Goal: Task Accomplishment & Management: Manage account settings

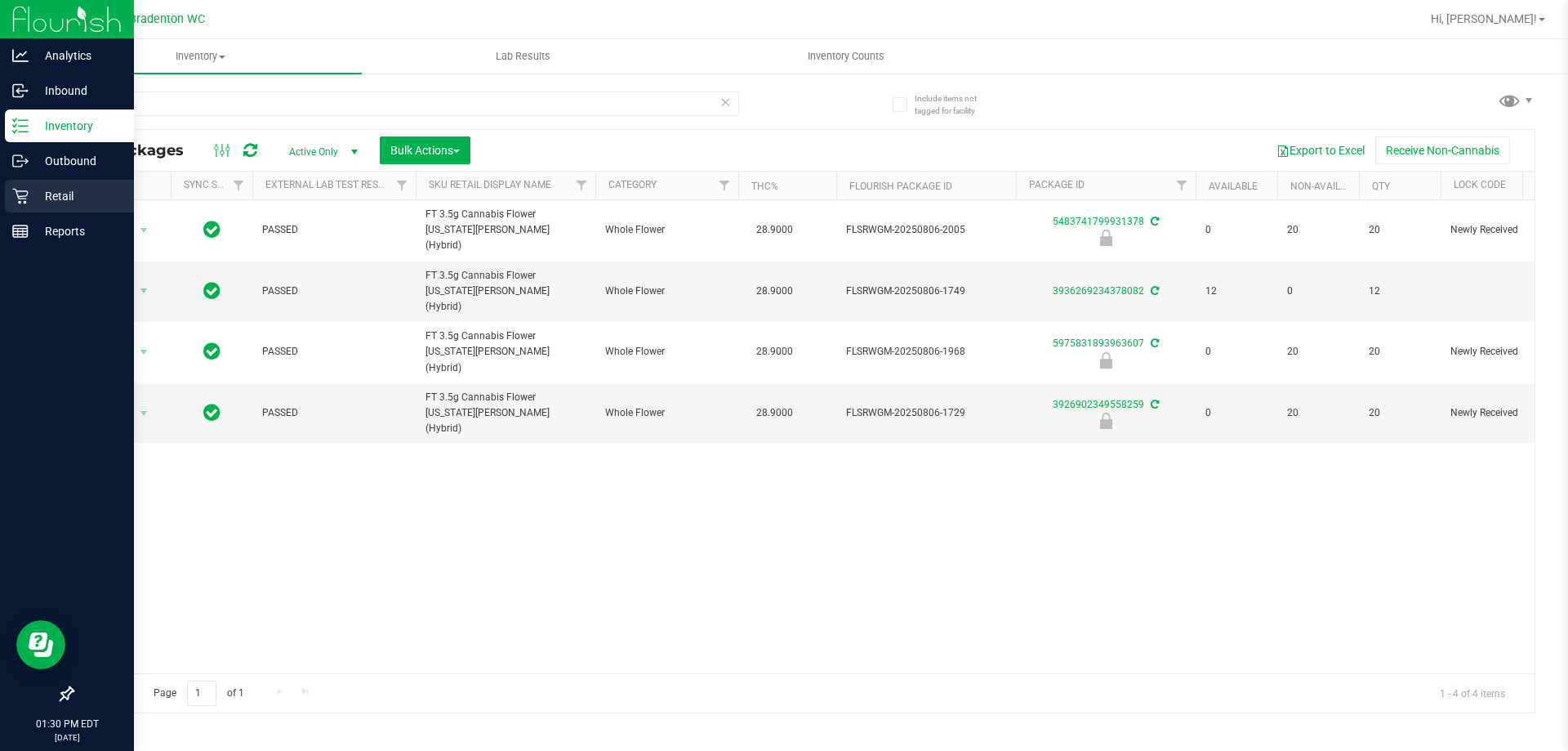
click at [43, 201] on p "Retail" at bounding box center [78, 196] width 98 height 20
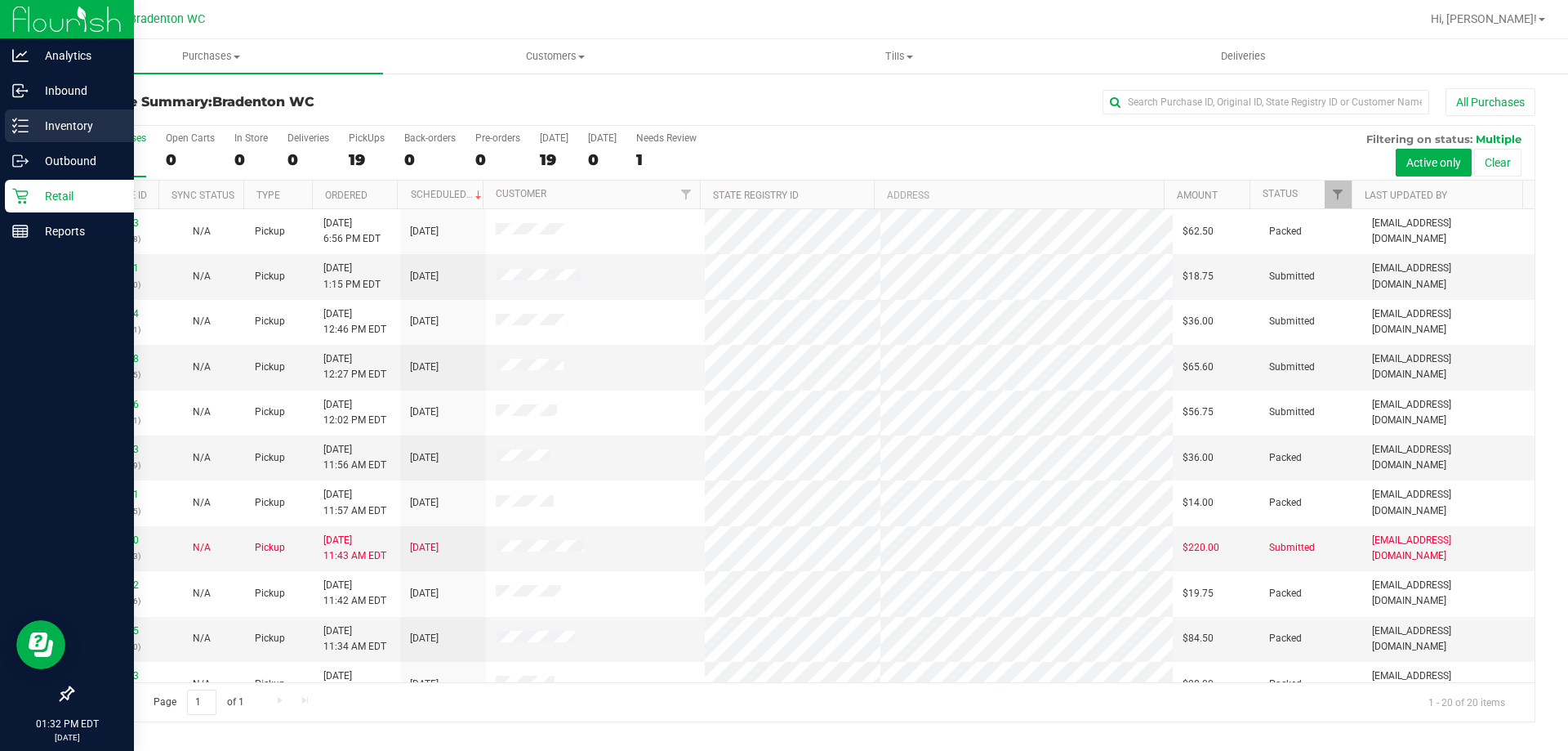
click at [76, 119] on p "Inventory" at bounding box center [78, 126] width 98 height 20
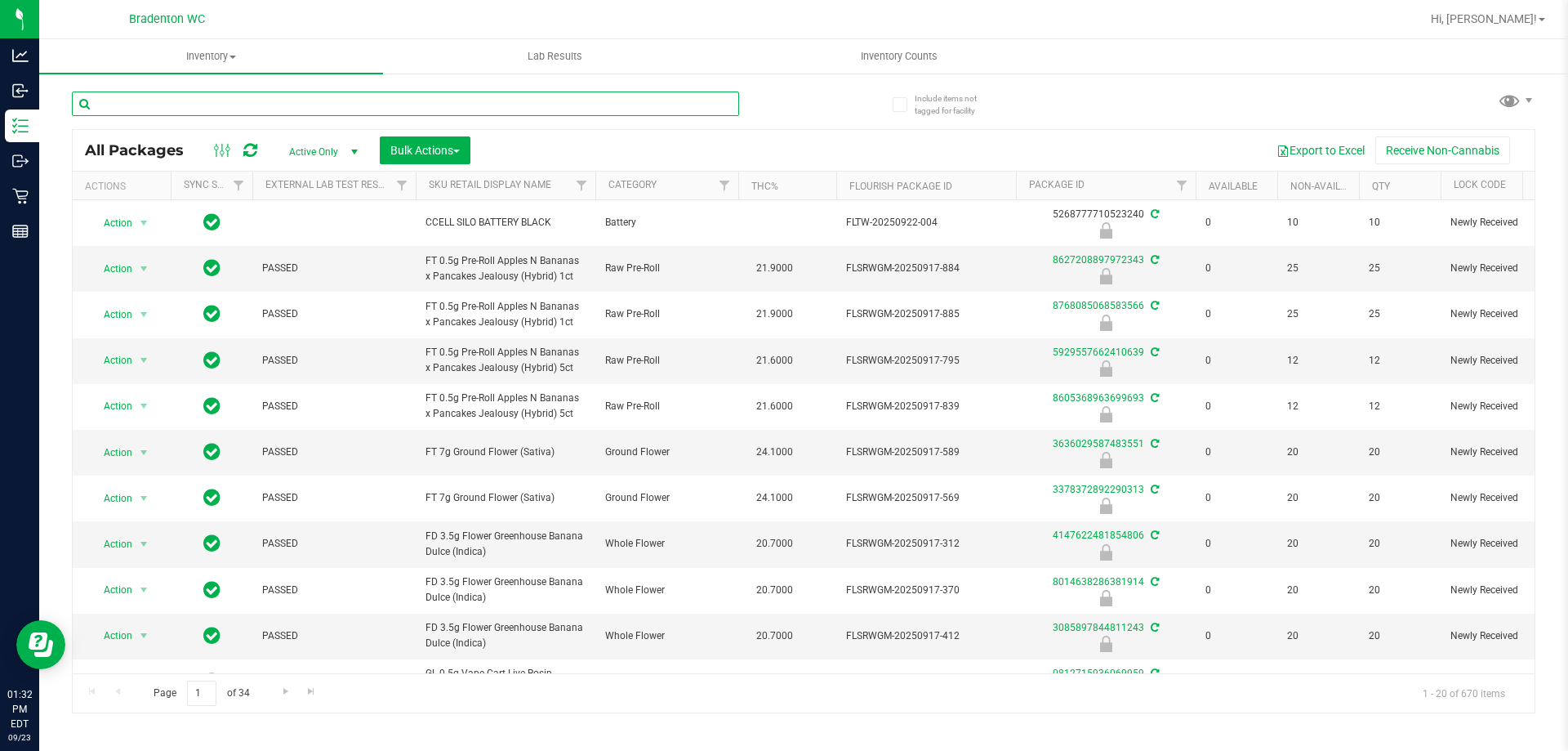
click at [149, 109] on input "text" at bounding box center [406, 103] width 667 height 24
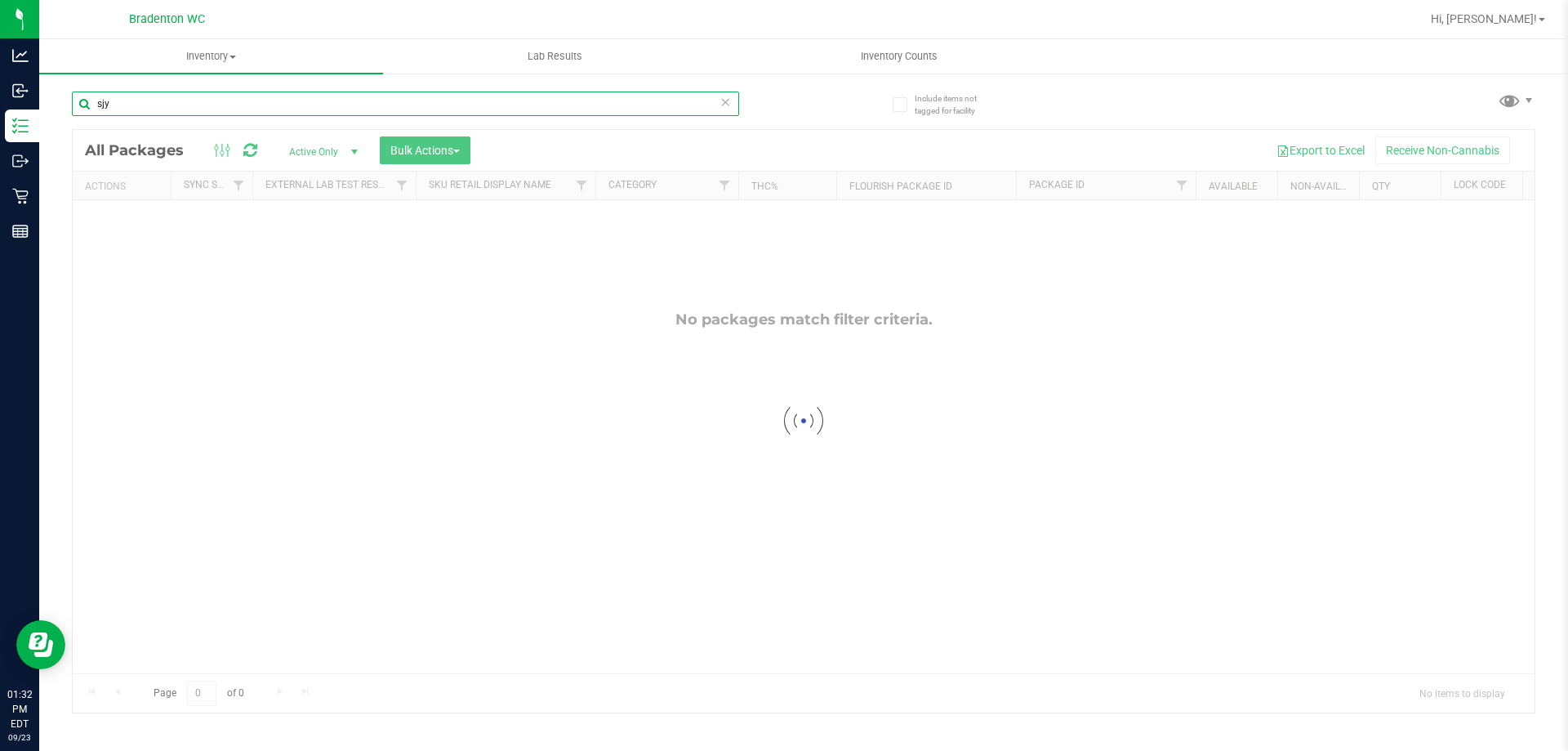
type input "sjy"
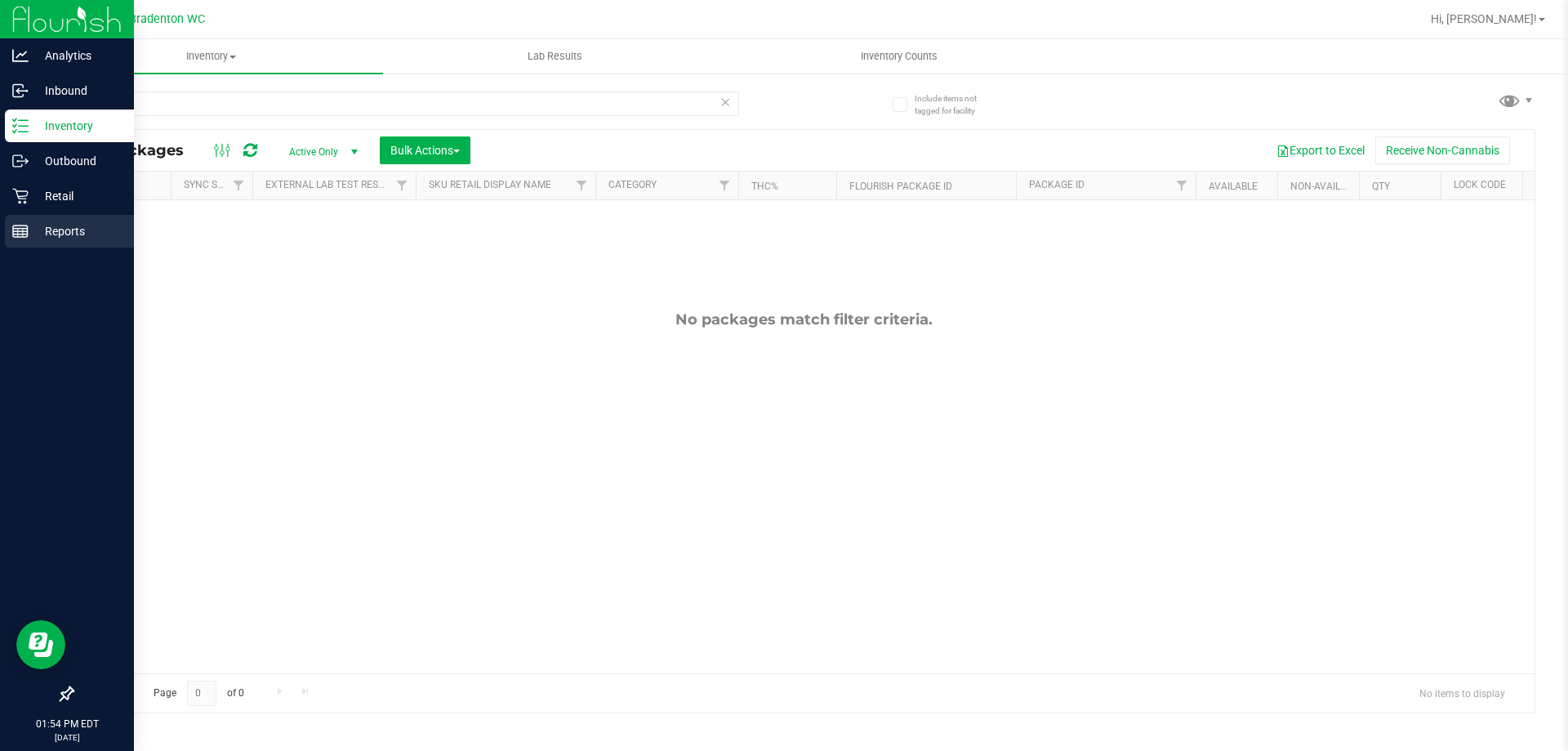
click at [21, 231] on line at bounding box center [20, 231] width 14 height 0
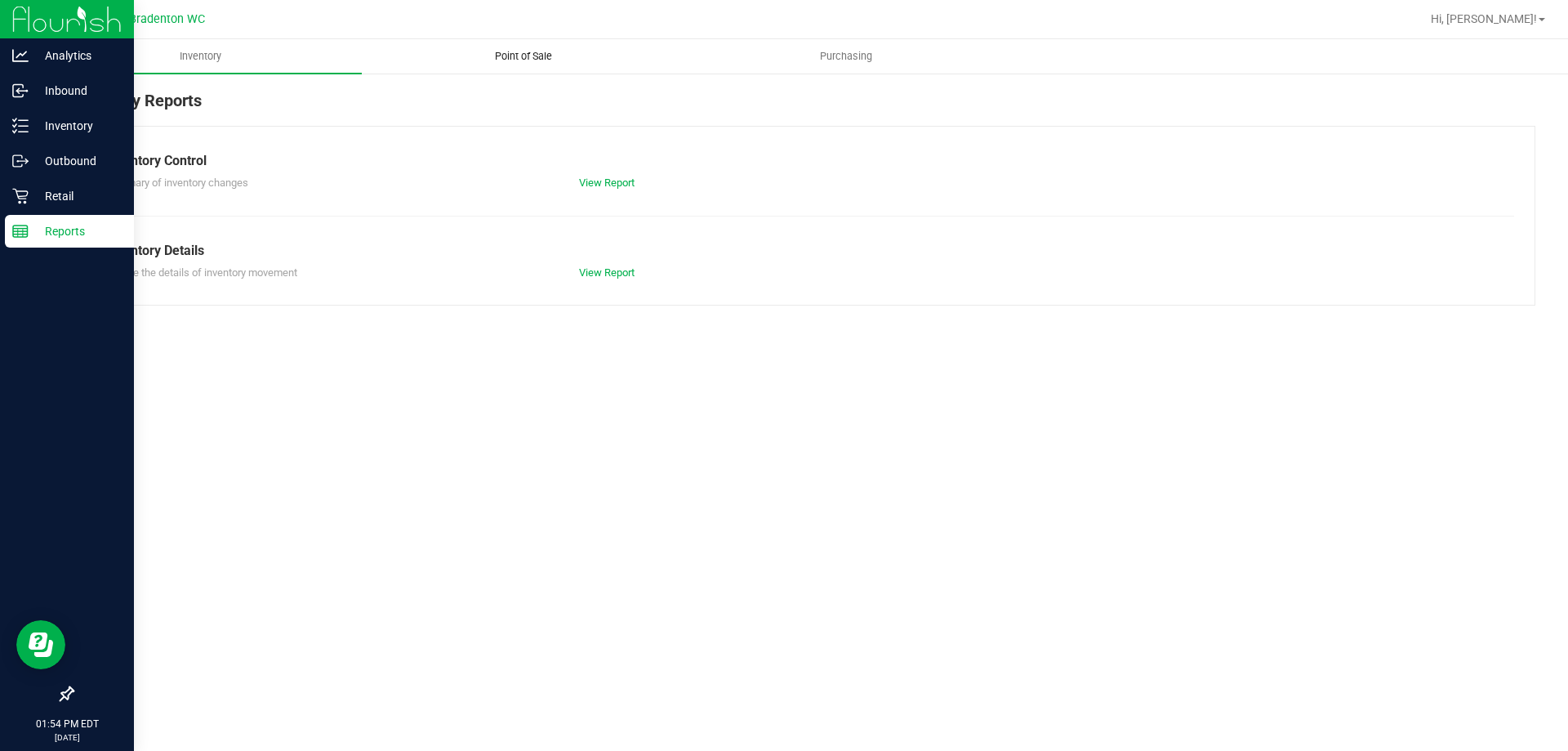
click at [527, 61] on span "Point of Sale" at bounding box center [523, 56] width 101 height 14
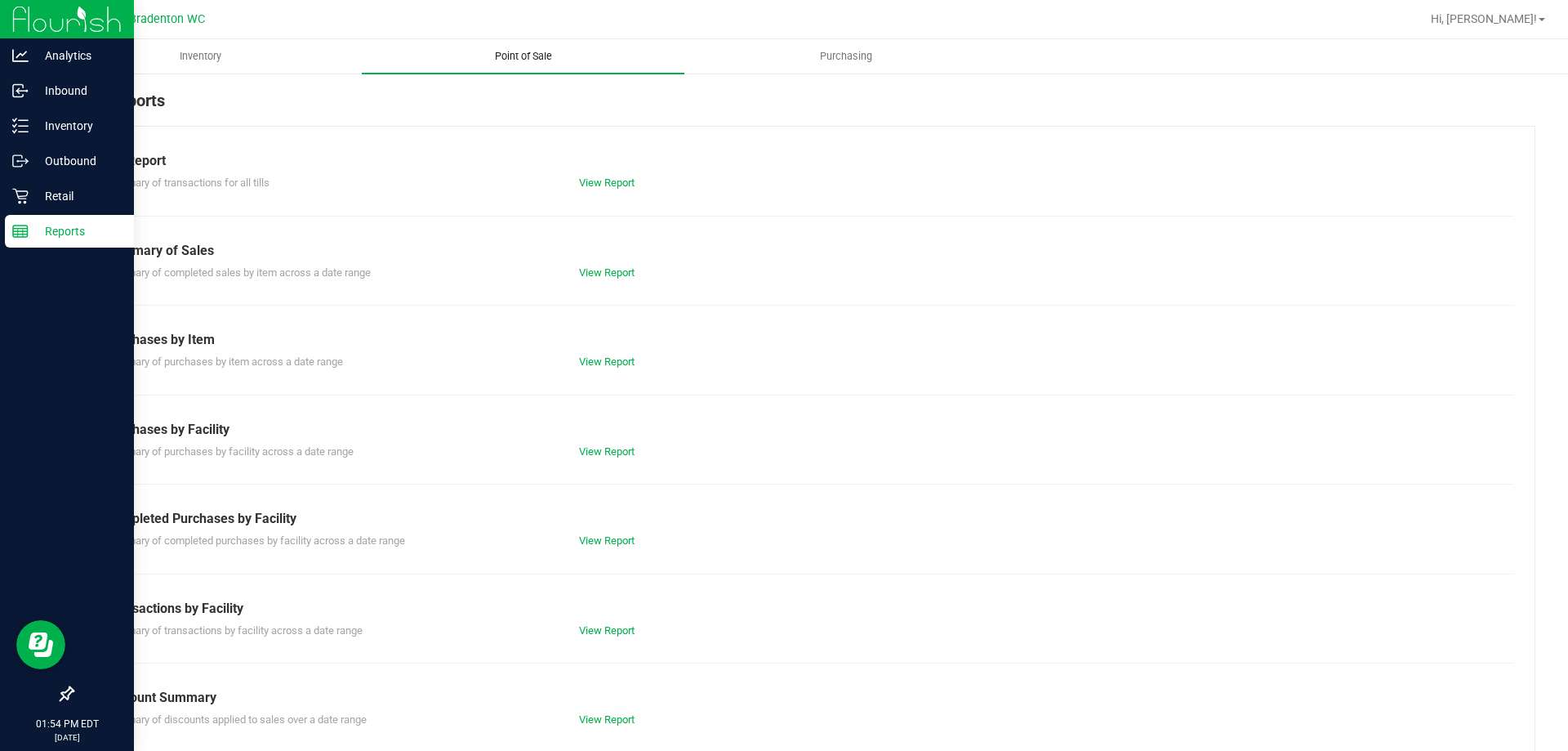
click at [593, 183] on link "View Report" at bounding box center [606, 183] width 55 height 13
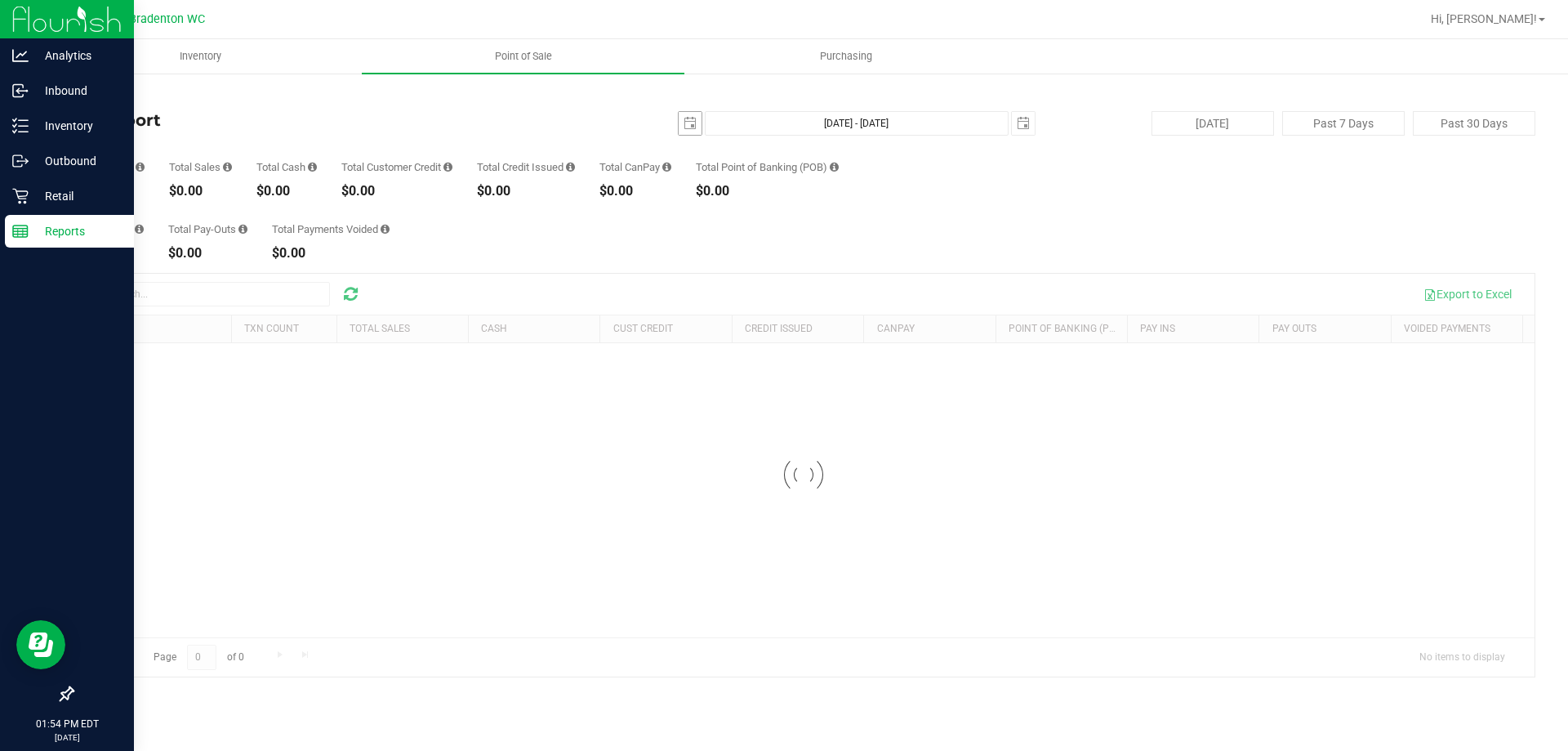
click at [678, 118] on span "select" at bounding box center [689, 123] width 23 height 23
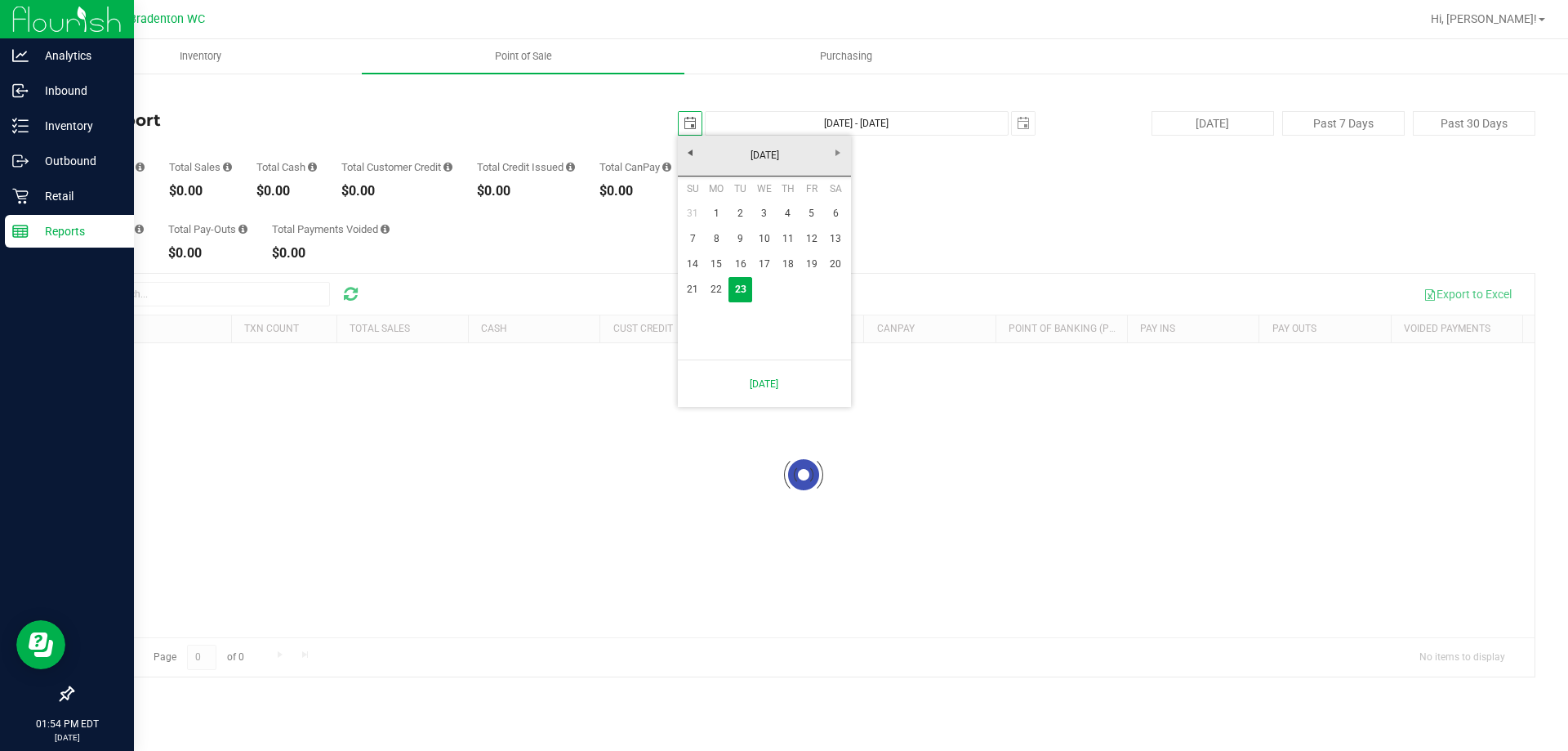
click at [716, 288] on link "22" at bounding box center [716, 289] width 23 height 25
type input "[DATE]"
click at [1025, 124] on span "select" at bounding box center [1023, 123] width 13 height 13
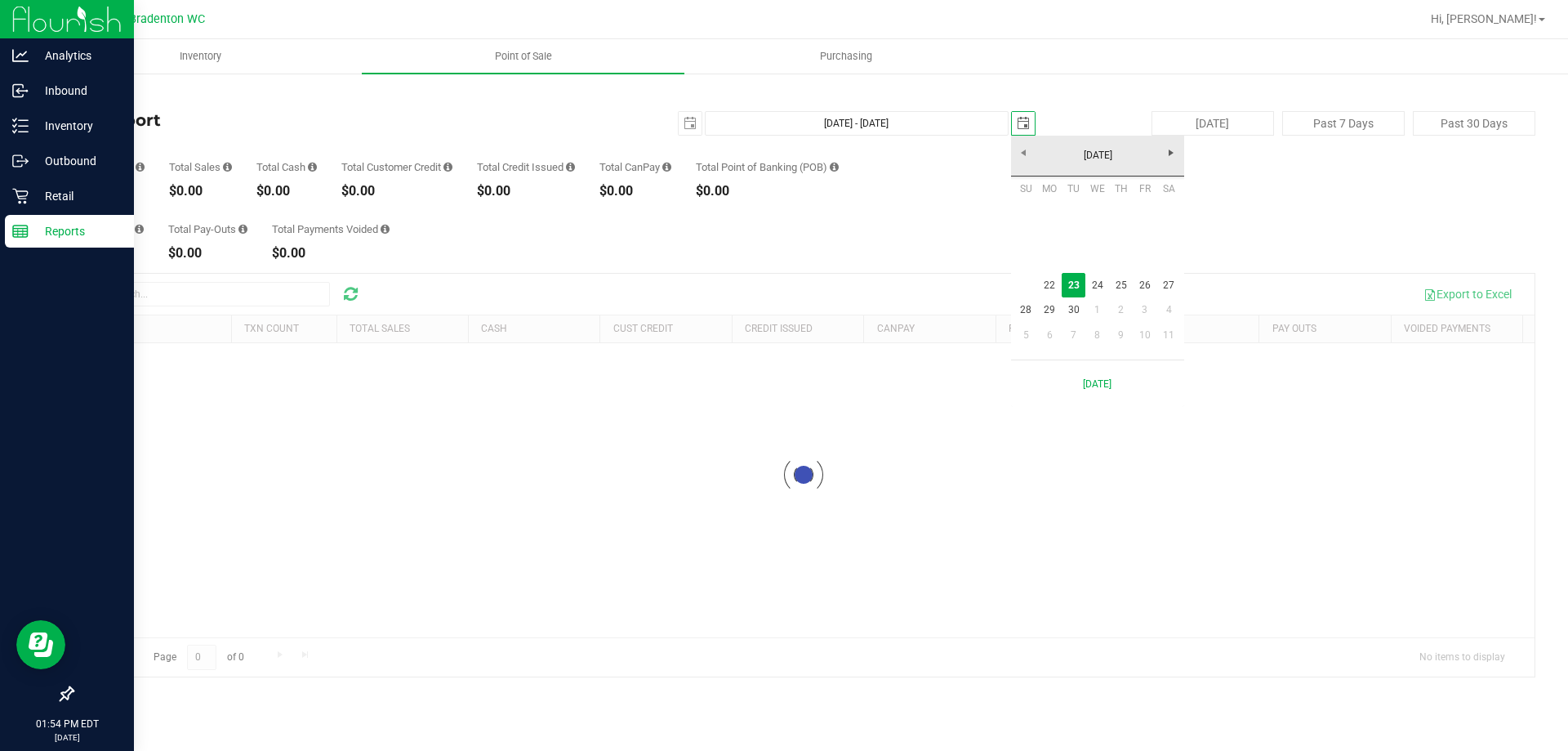
scroll to position [0, 41]
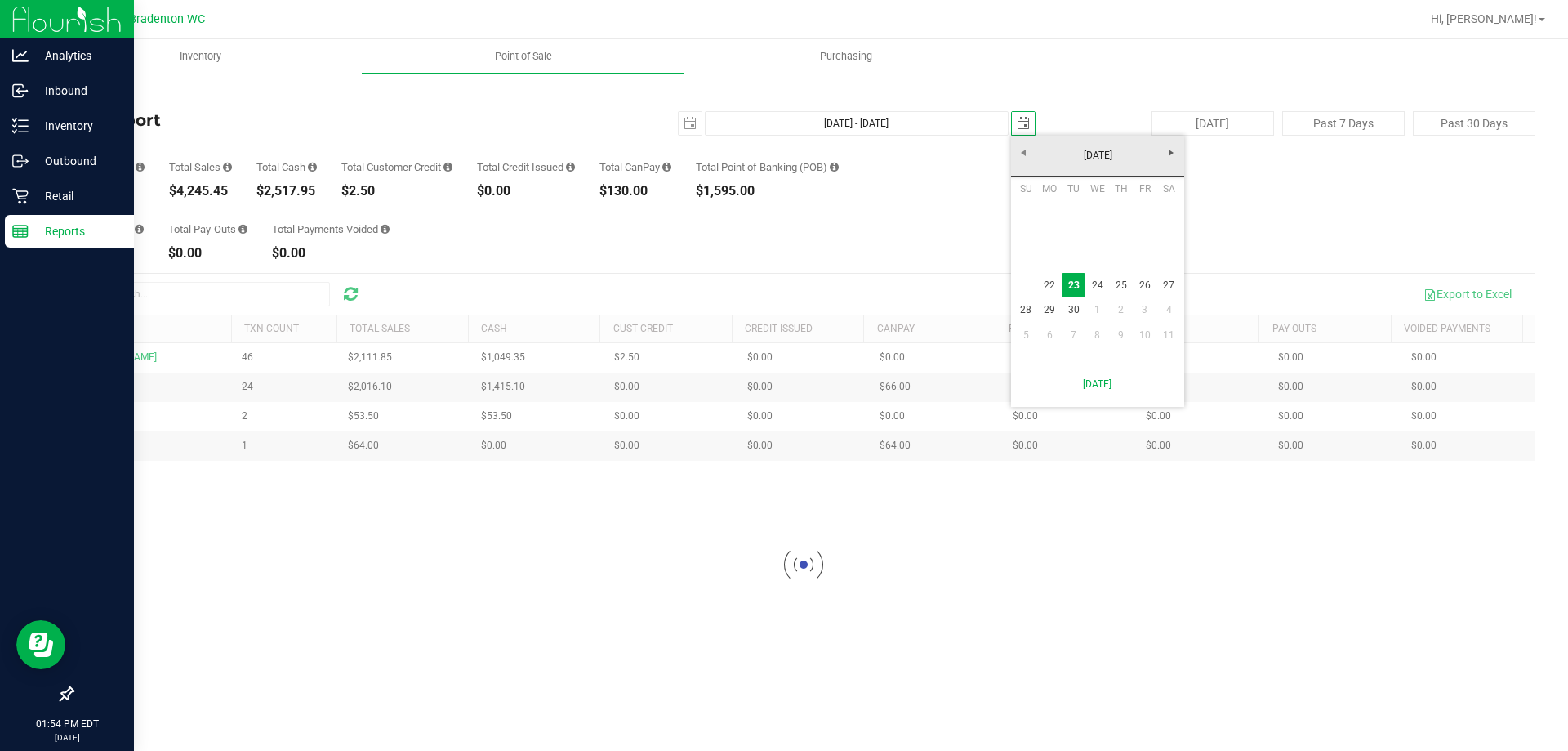
click at [1047, 286] on link "22" at bounding box center [1050, 286] width 23 height 25
type input "[DATE] - [DATE]"
type input "[DATE]"
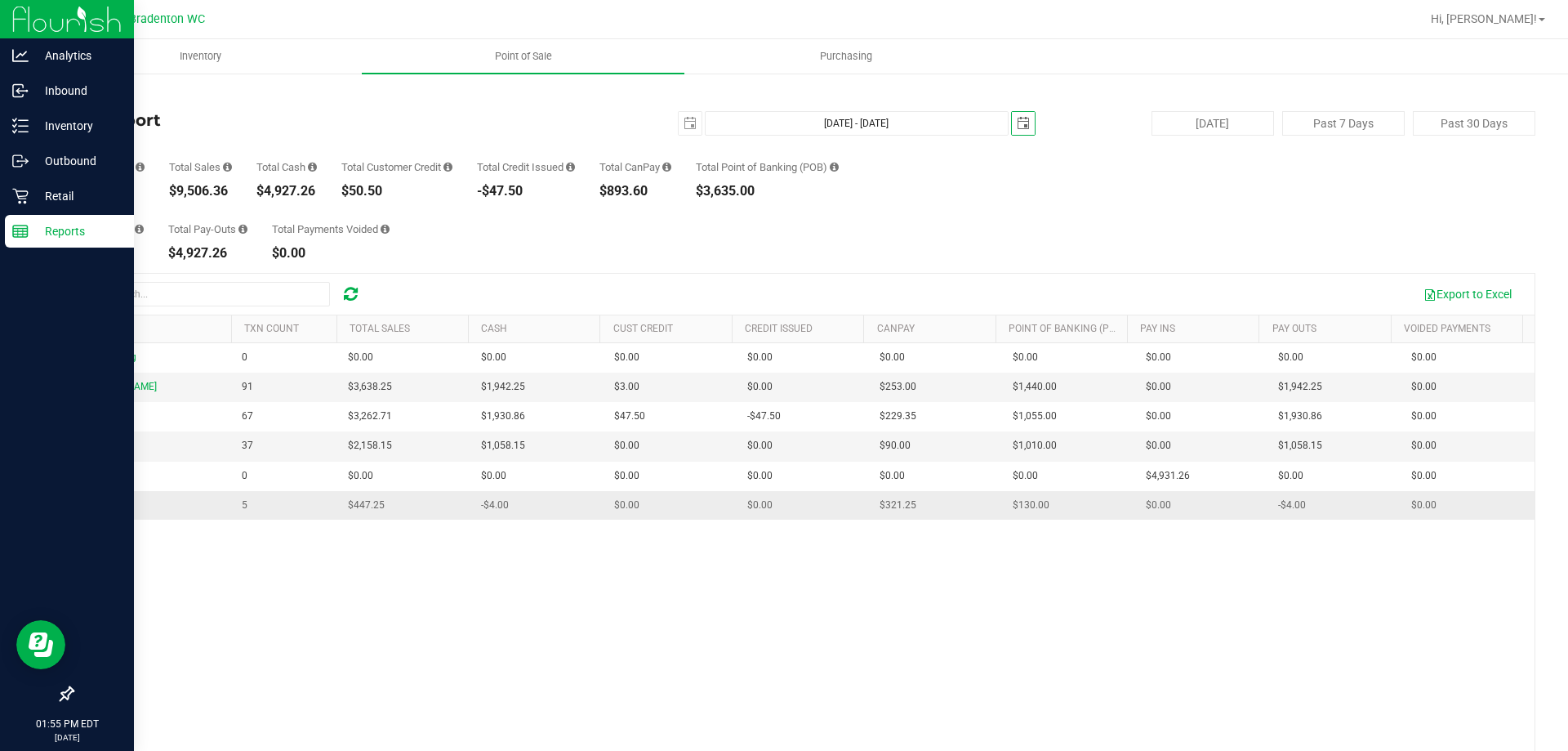
click at [92, 508] on span "PRE-PAY" at bounding box center [101, 504] width 38 height 12
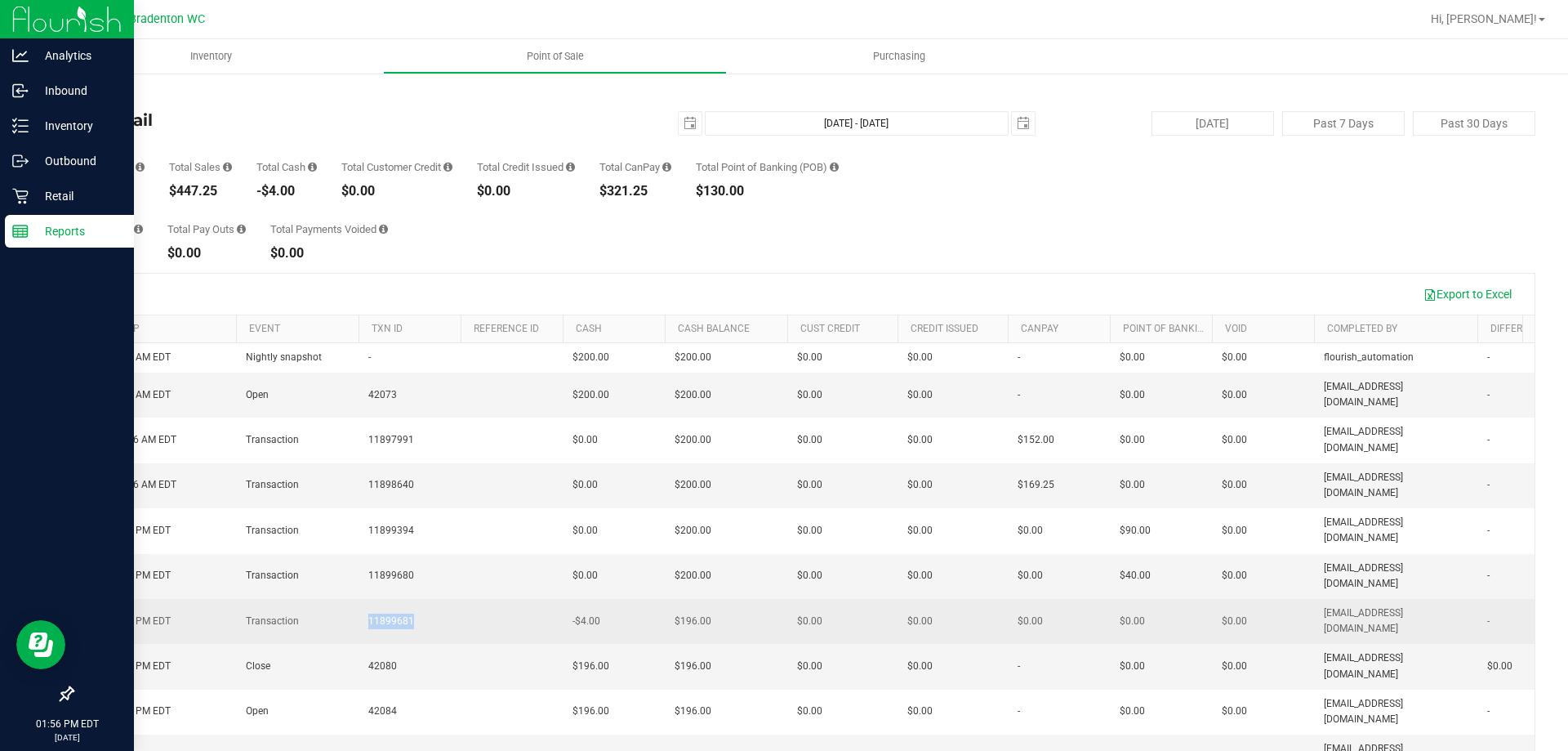
drag, startPoint x: 415, startPoint y: 532, endPoint x: 368, endPoint y: 534, distance: 47.0
click at [368, 599] on td "11899681" at bounding box center [409, 622] width 102 height 45
copy span "11899681"
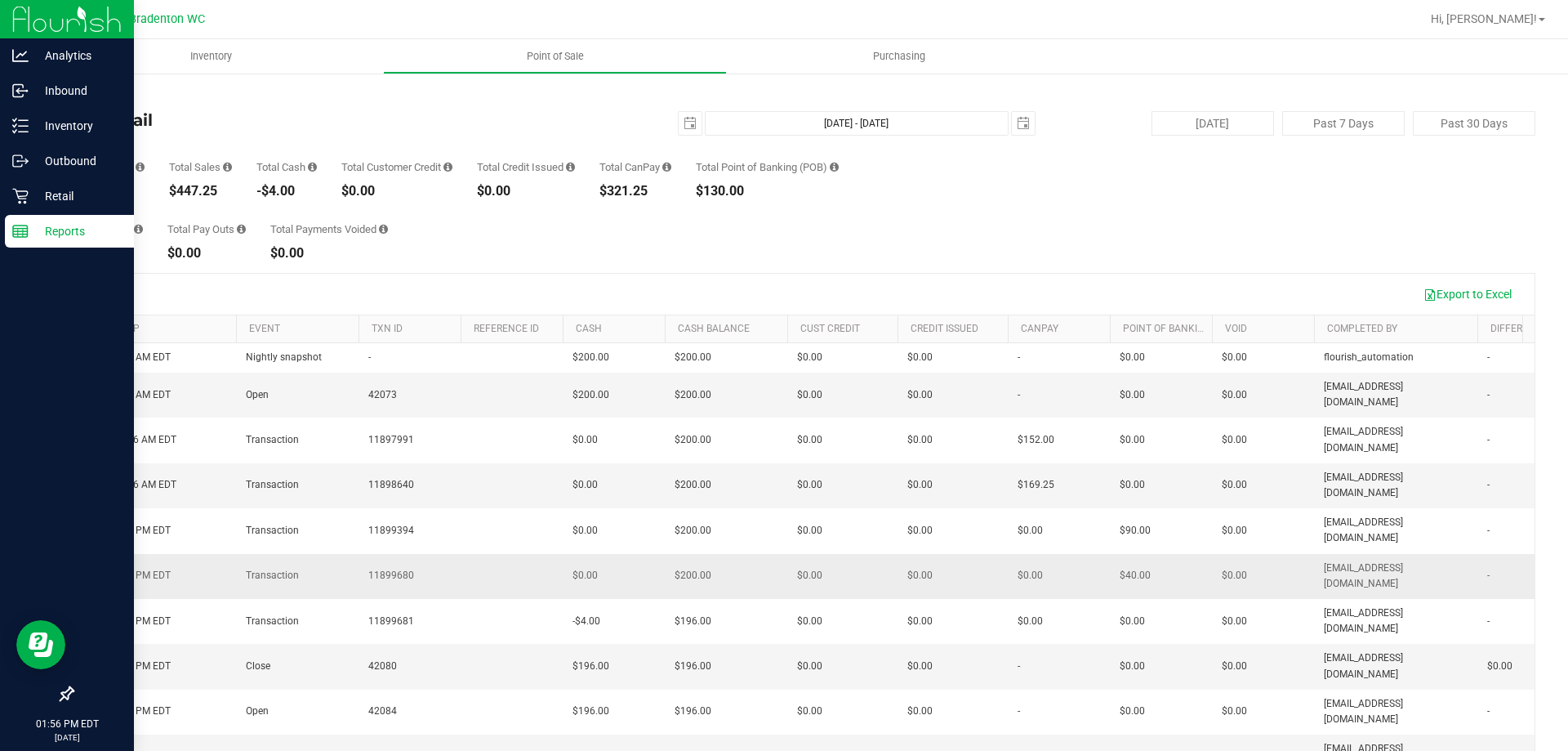
click at [382, 568] on span "11899680" at bounding box center [391, 575] width 46 height 15
copy span "11899680"
click at [18, 233] on line at bounding box center [18, 232] width 0 height 8
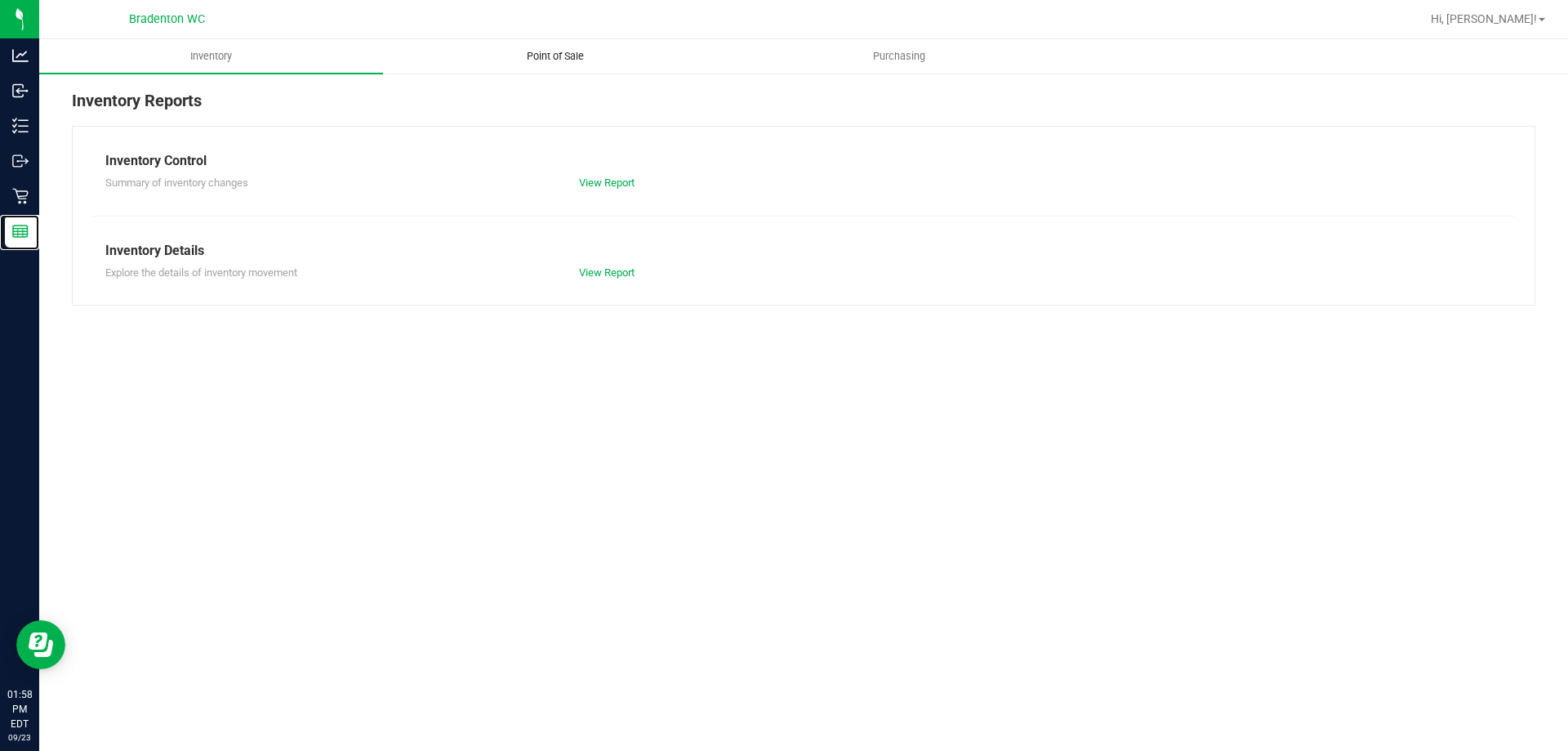
click at [531, 56] on span "Point of Sale" at bounding box center [555, 56] width 101 height 14
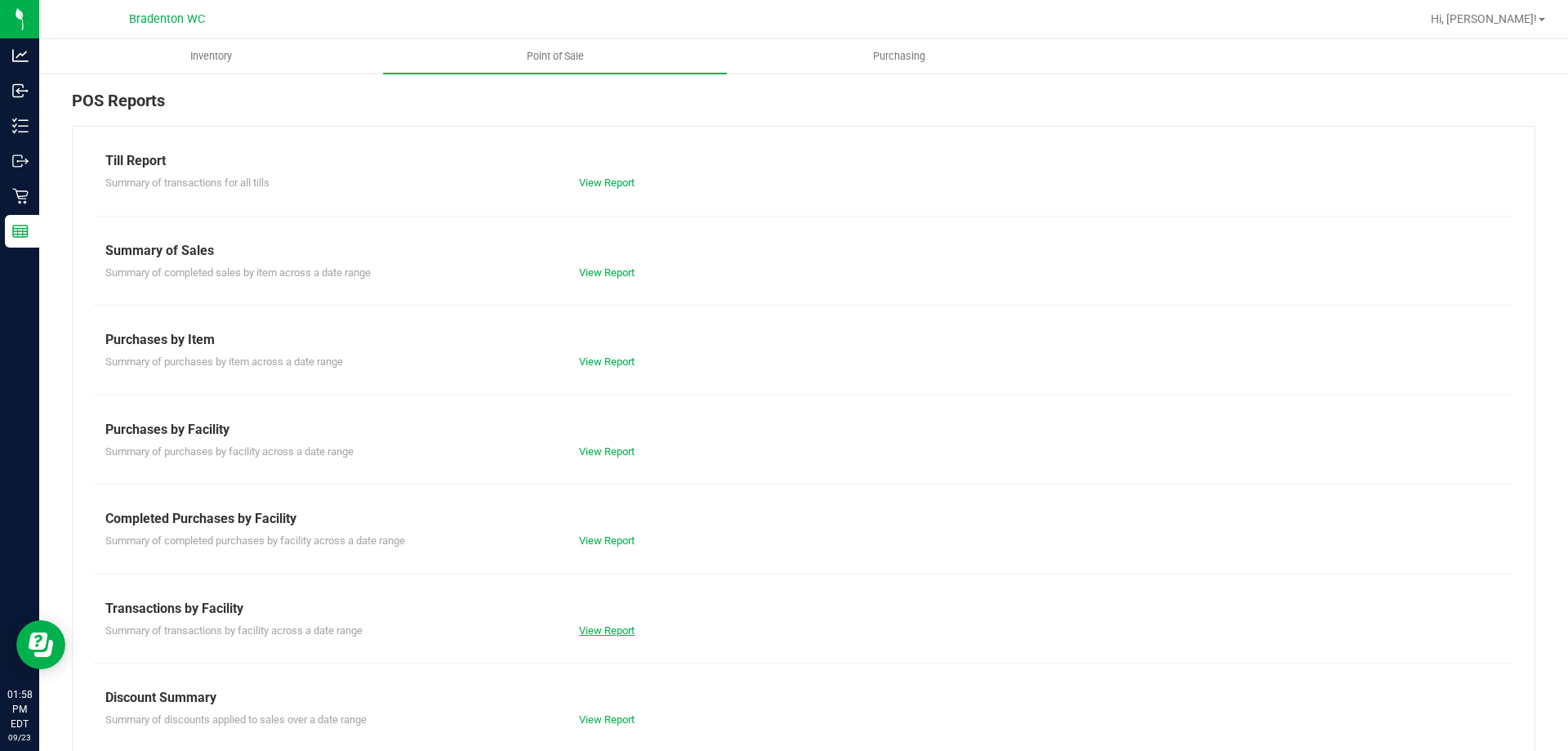
click at [615, 631] on link "View Report" at bounding box center [606, 631] width 55 height 13
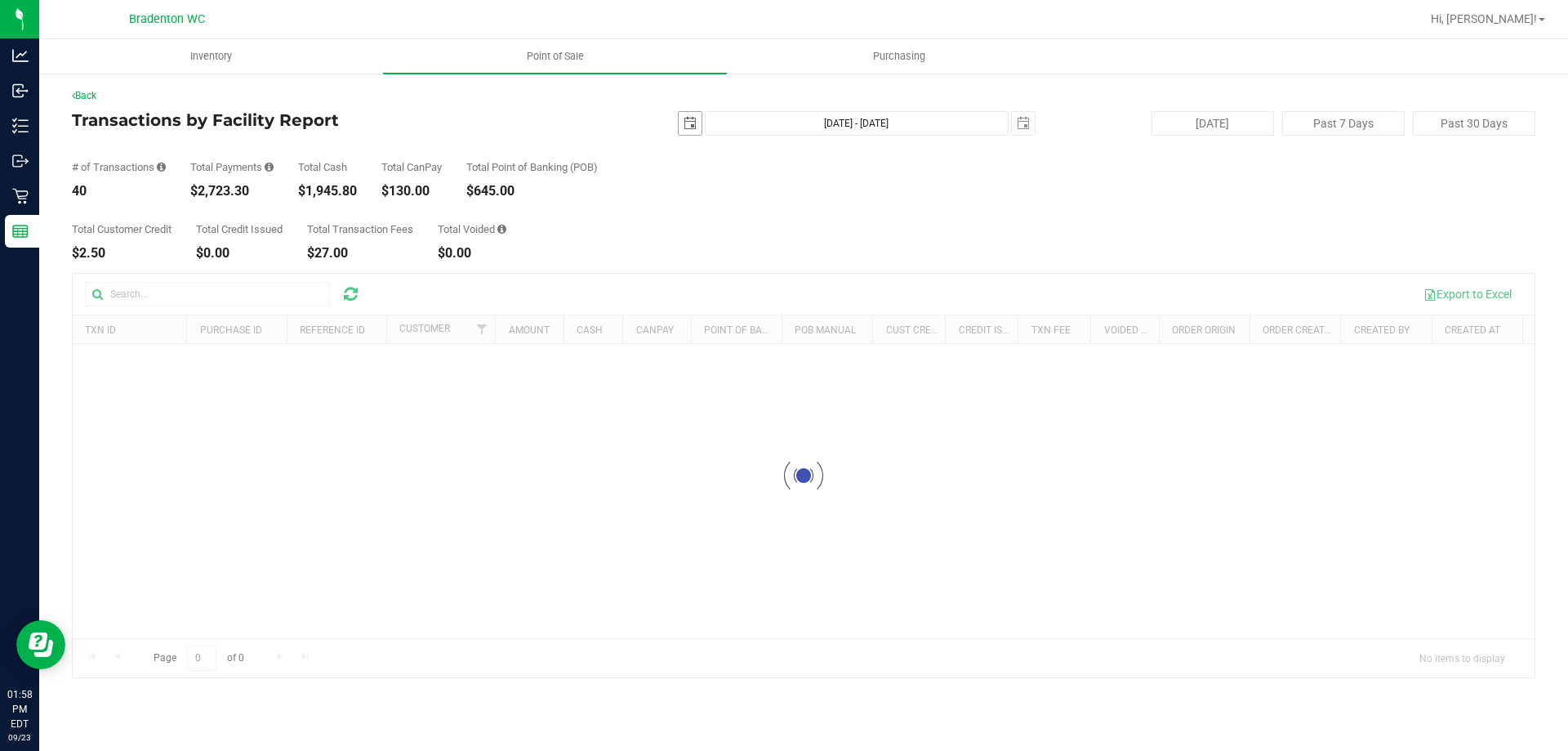
click at [688, 129] on span "select" at bounding box center [690, 123] width 13 height 13
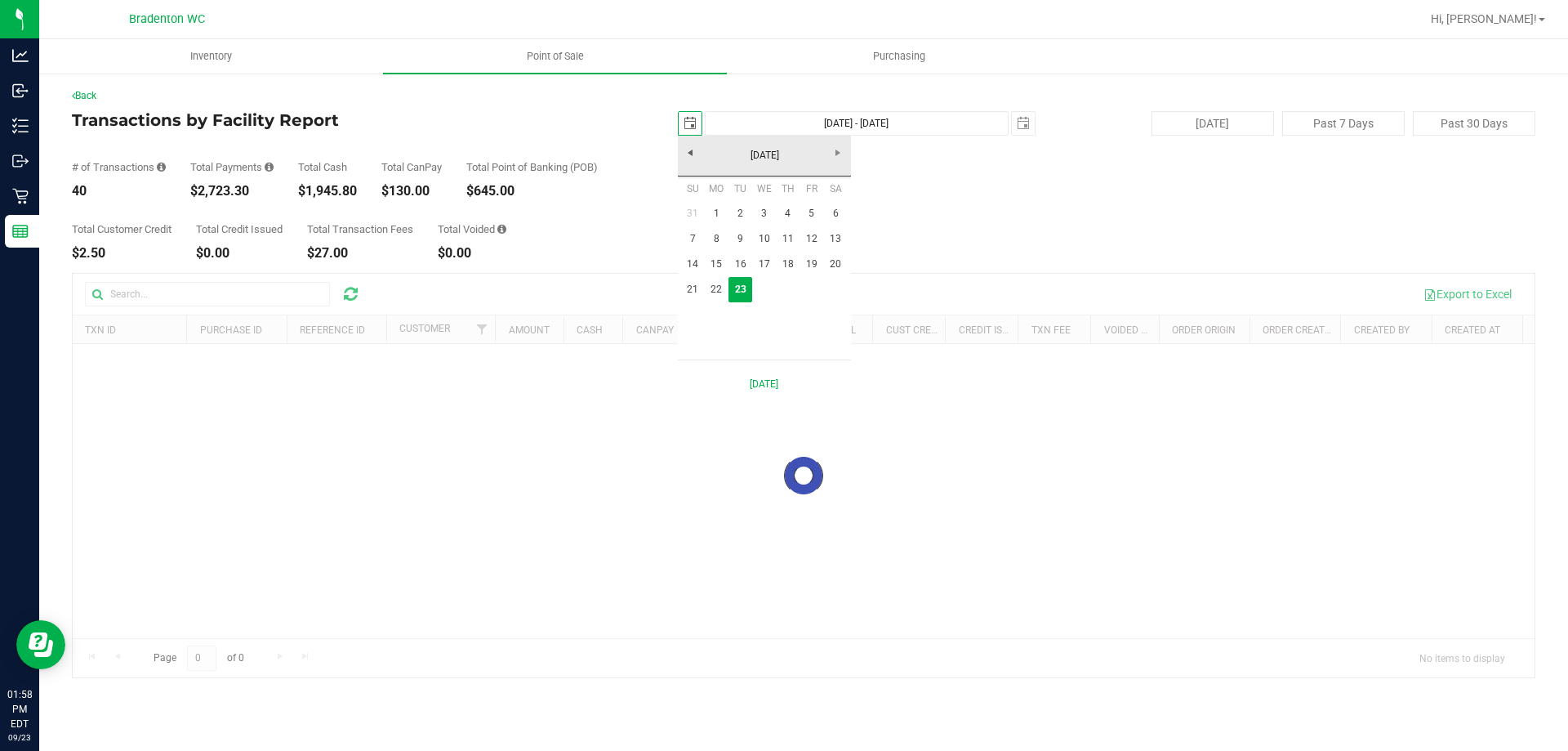
scroll to position [0, 41]
click at [716, 288] on link "22" at bounding box center [716, 289] width 23 height 25
type input "[DATE]"
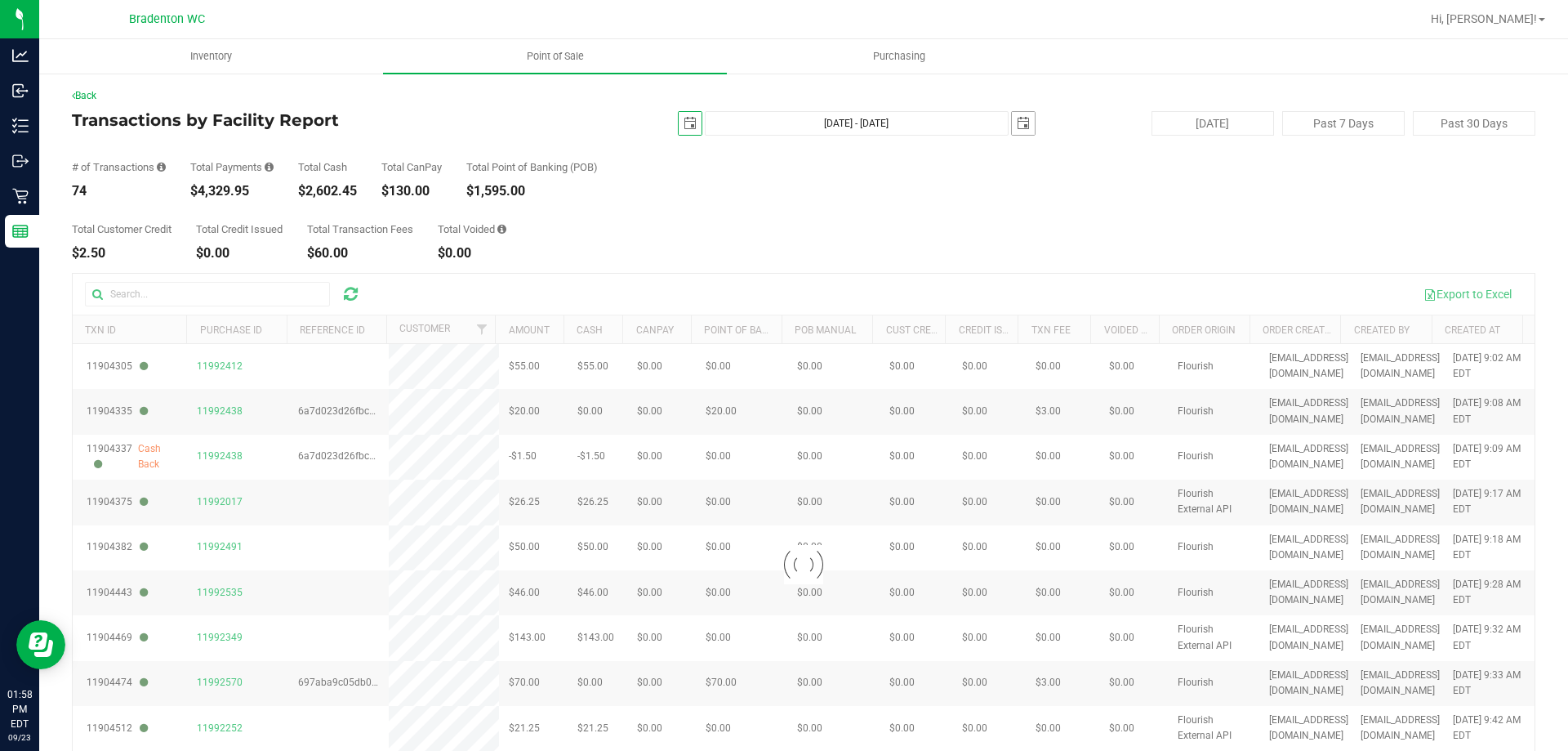
click at [1017, 117] on span "select" at bounding box center [1023, 123] width 13 height 13
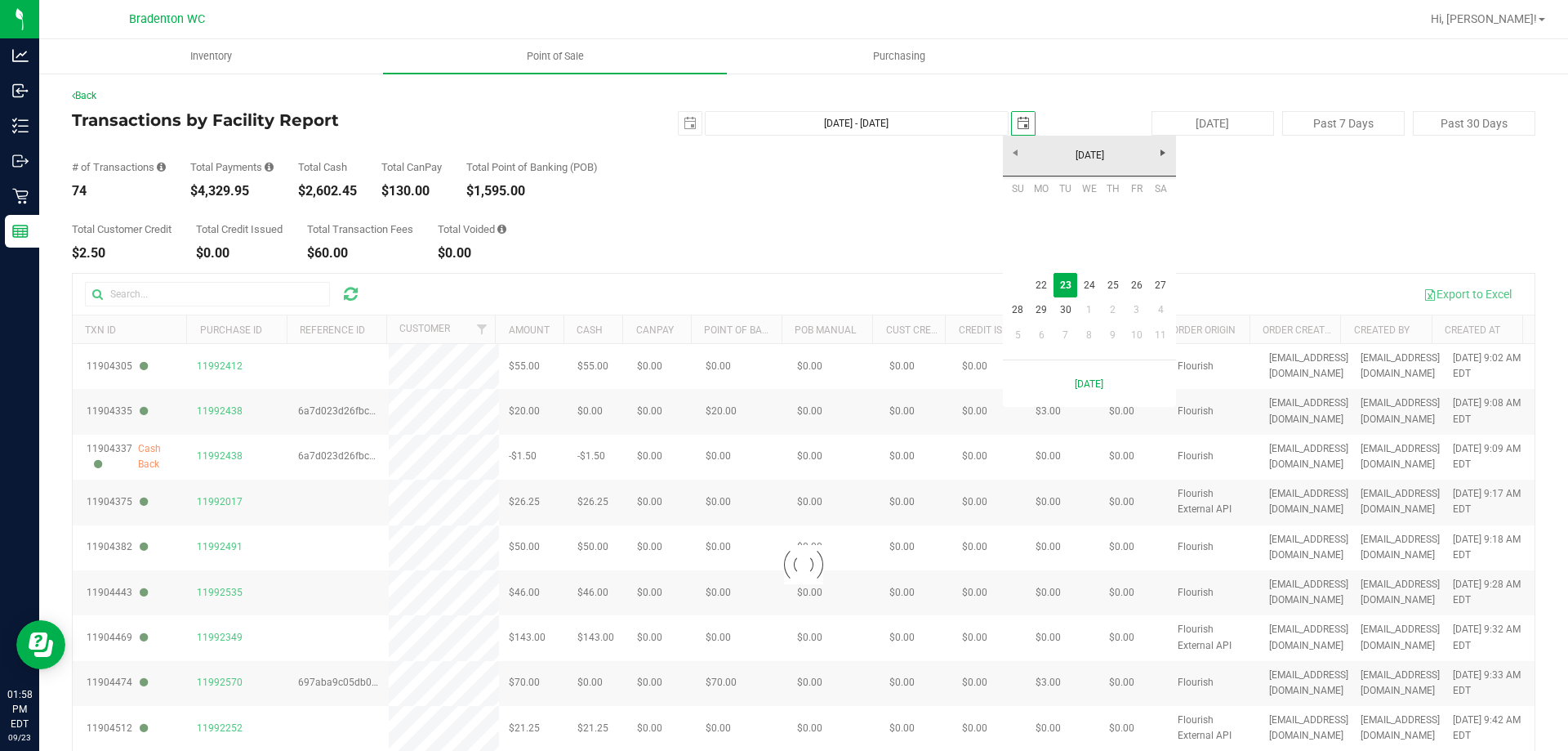
scroll to position [0, 41]
click at [1036, 284] on link "22" at bounding box center [1041, 286] width 23 height 25
type input "[DATE] - [DATE]"
type input "[DATE]"
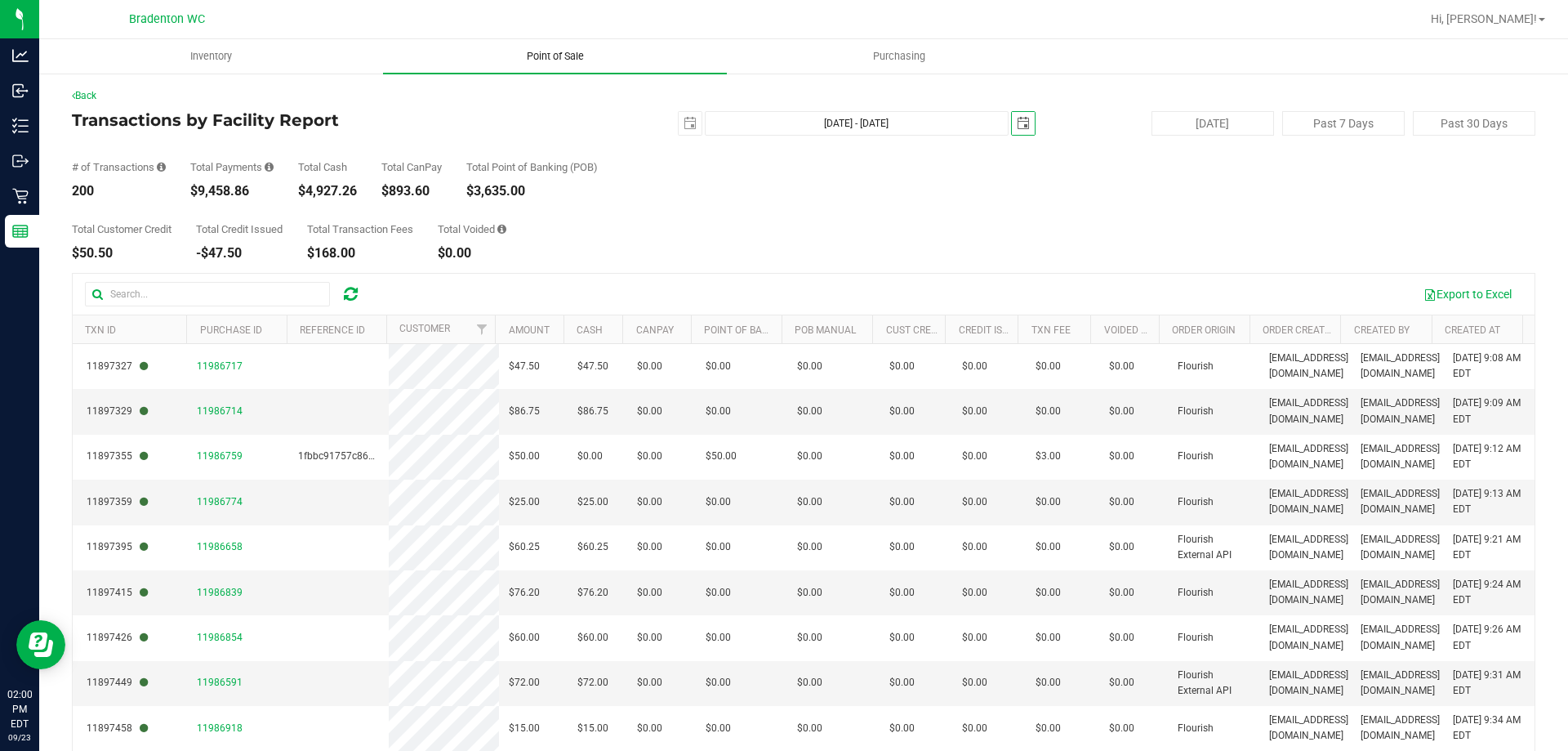
click at [553, 53] on span "Point of Sale" at bounding box center [555, 56] width 101 height 14
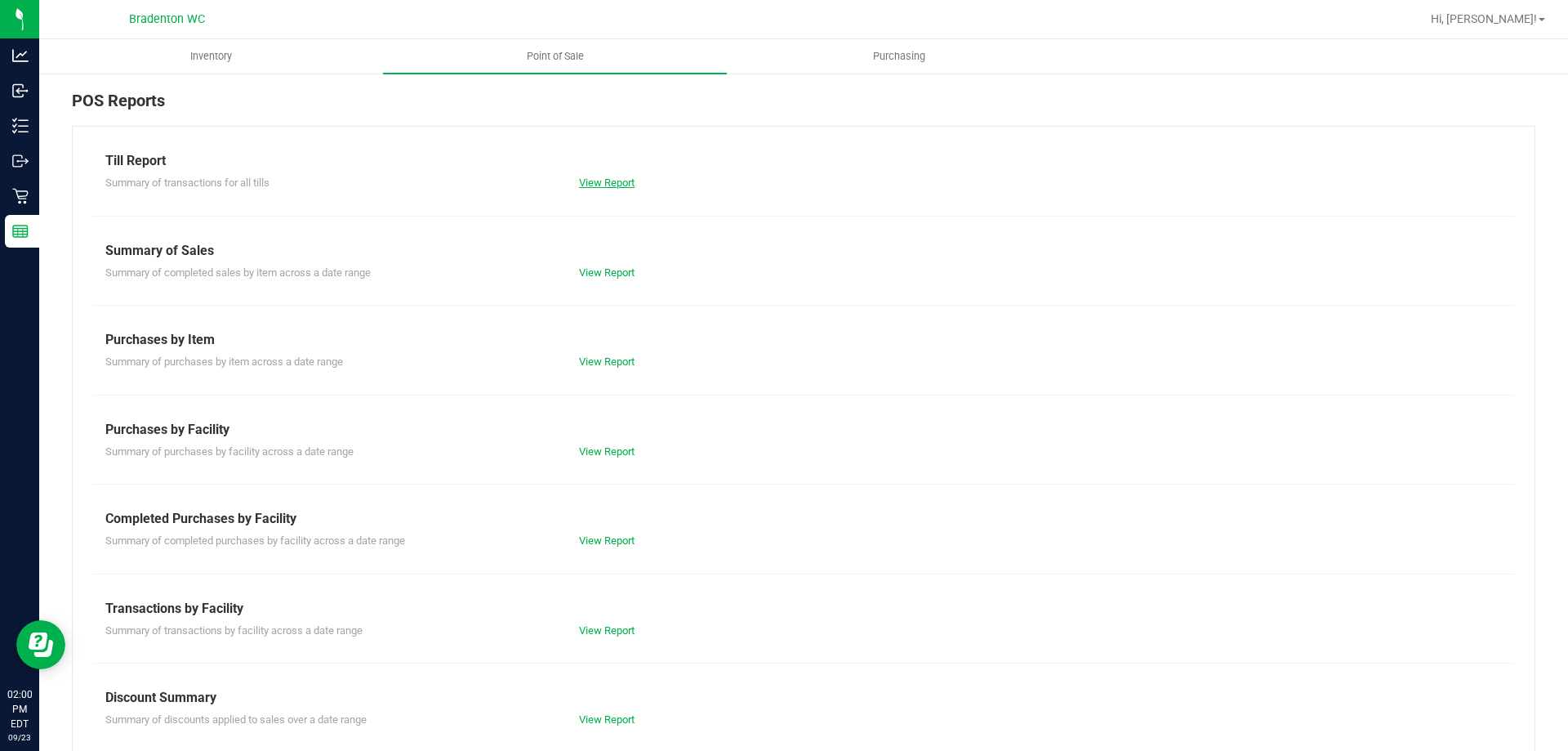
click at [592, 179] on link "View Report" at bounding box center [606, 183] width 55 height 13
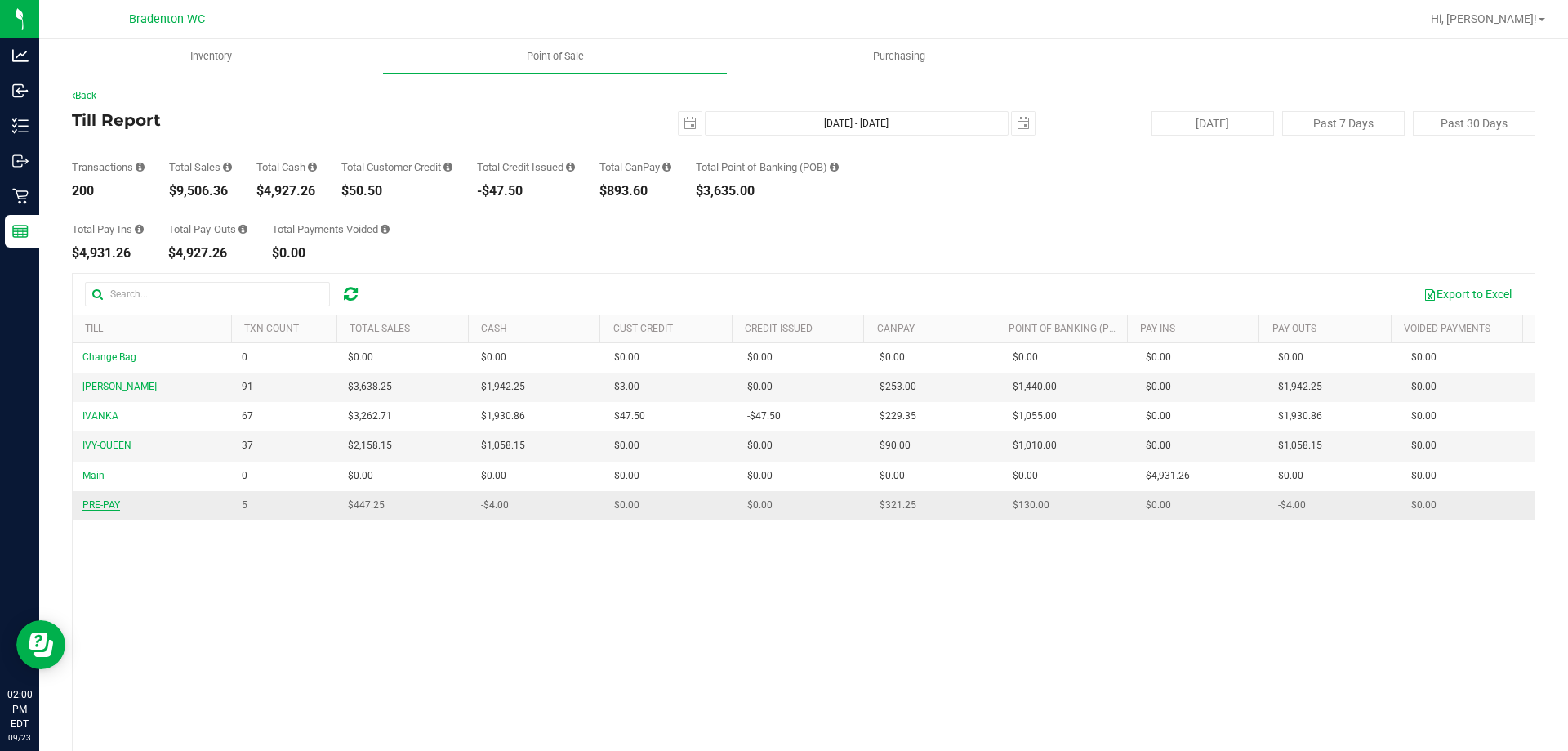
click at [102, 507] on span "PRE-PAY" at bounding box center [101, 504] width 38 height 12
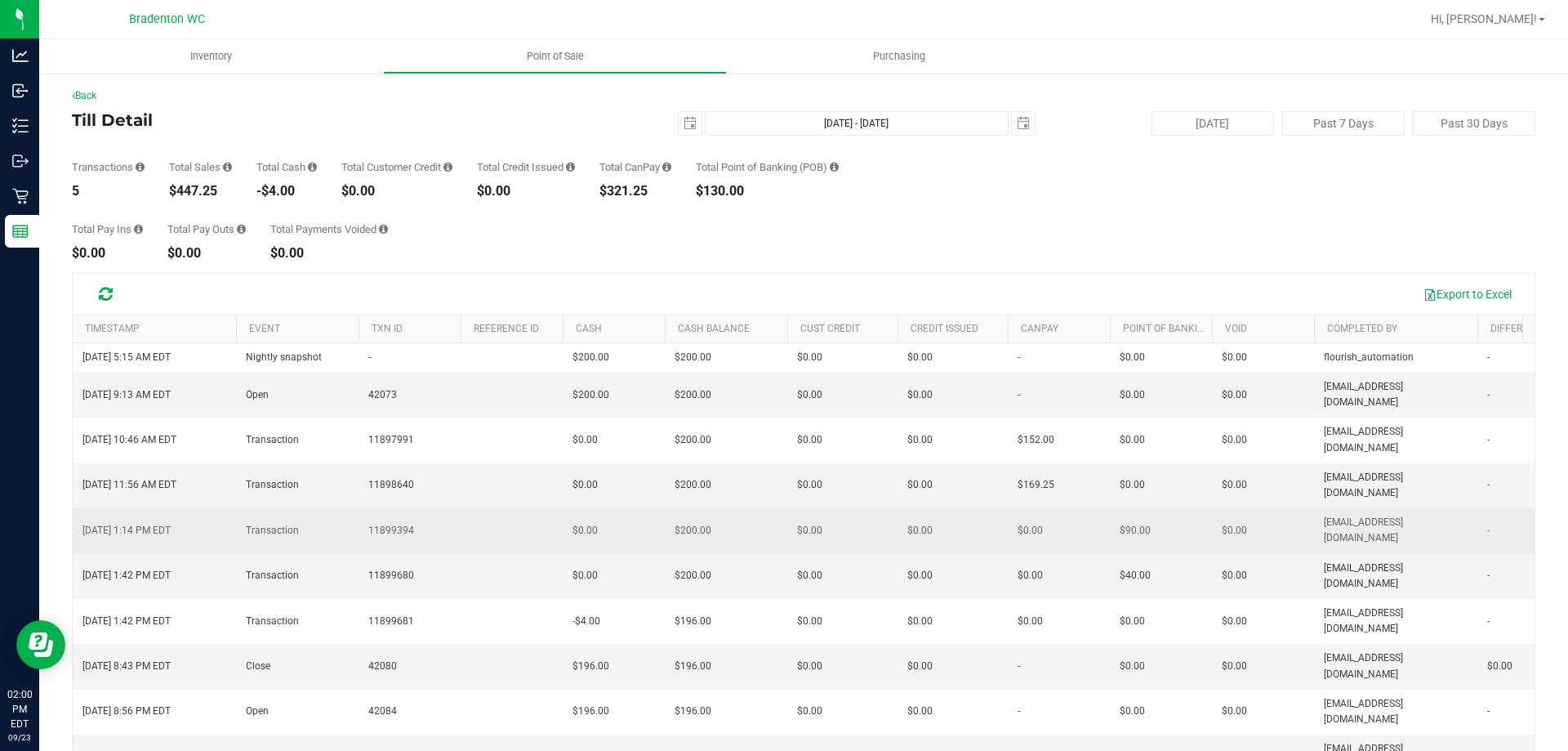
click at [387, 523] on span "11899394" at bounding box center [391, 530] width 46 height 15
copy span "11899394"
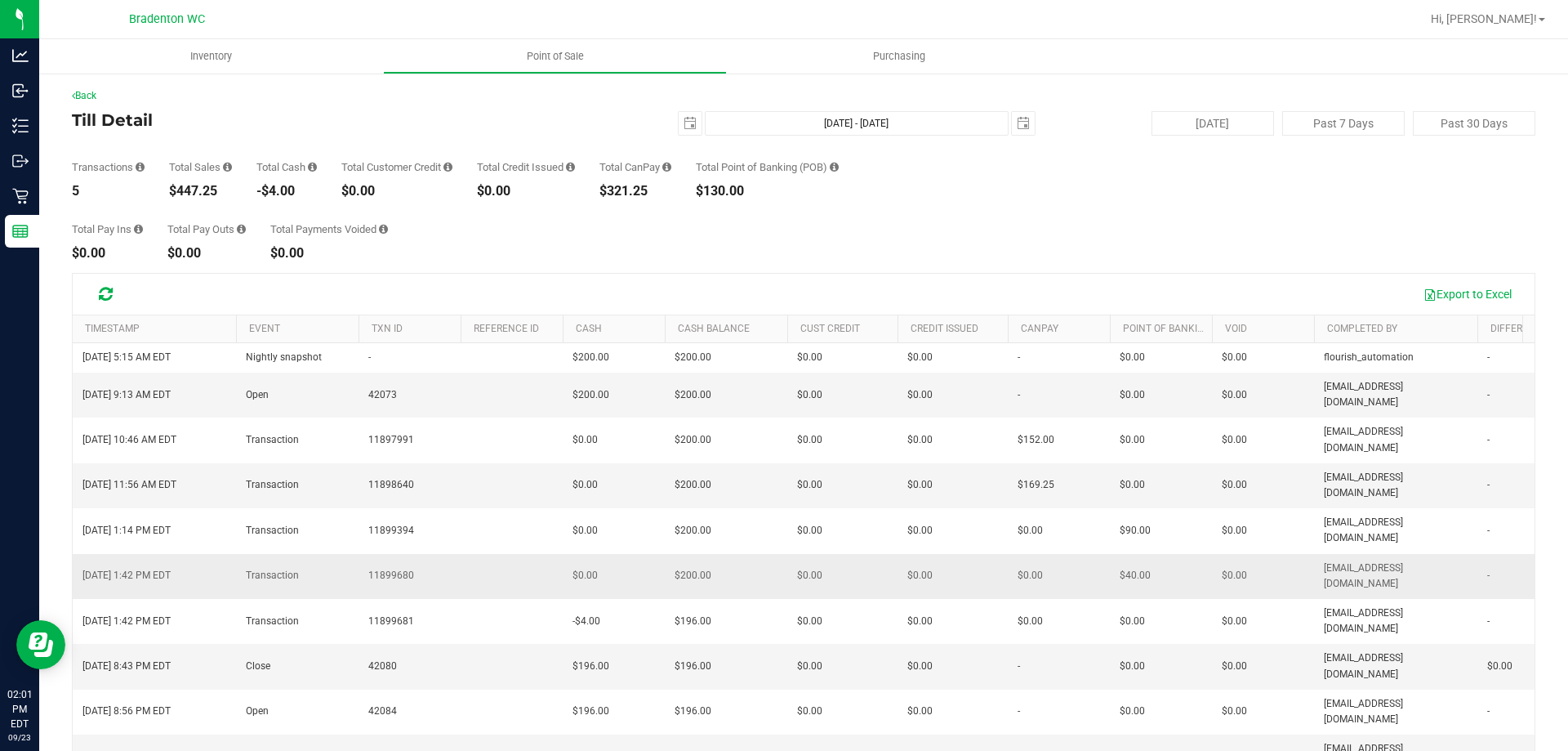
click at [380, 568] on span "11899680" at bounding box center [391, 575] width 46 height 15
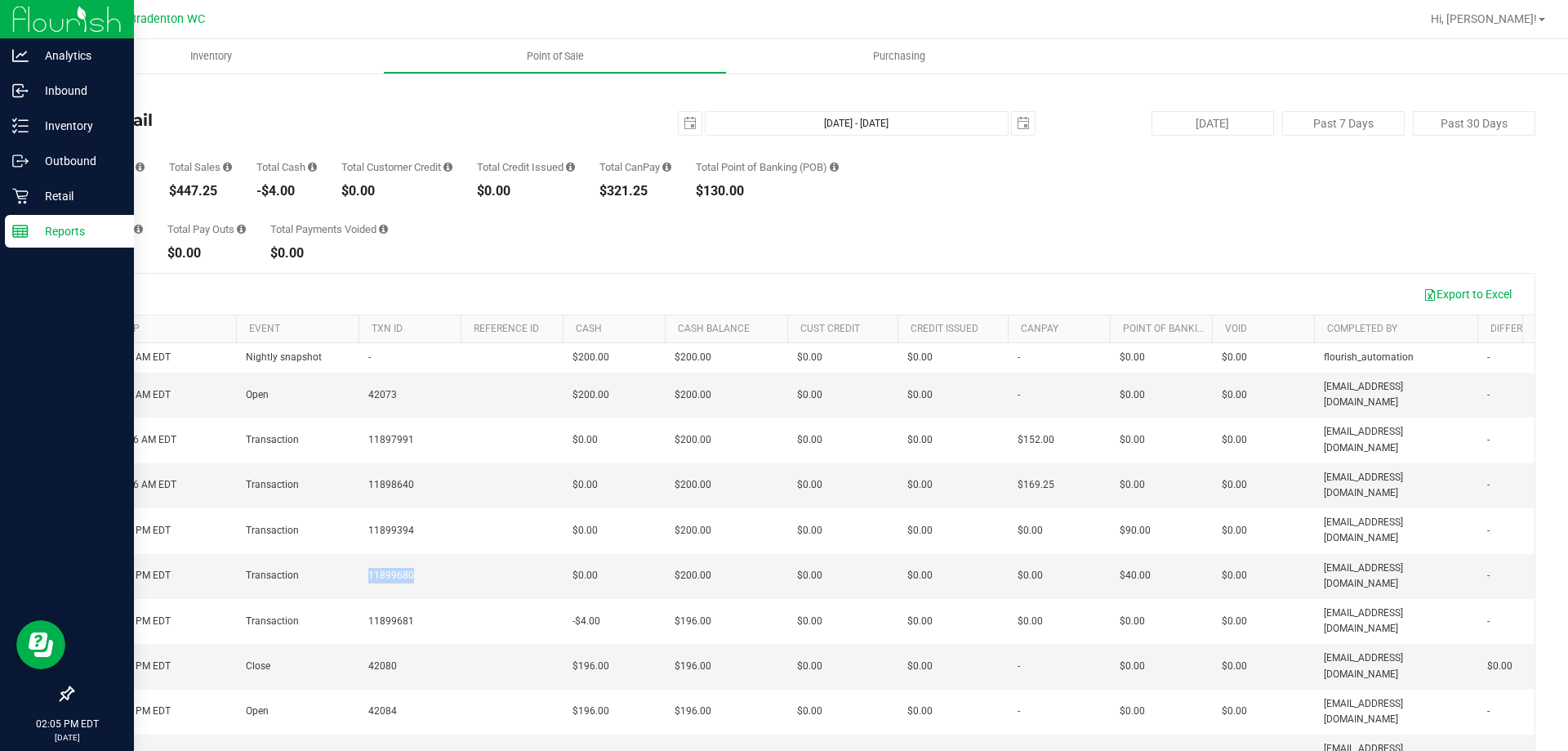
click at [23, 233] on line at bounding box center [23, 232] width 0 height 8
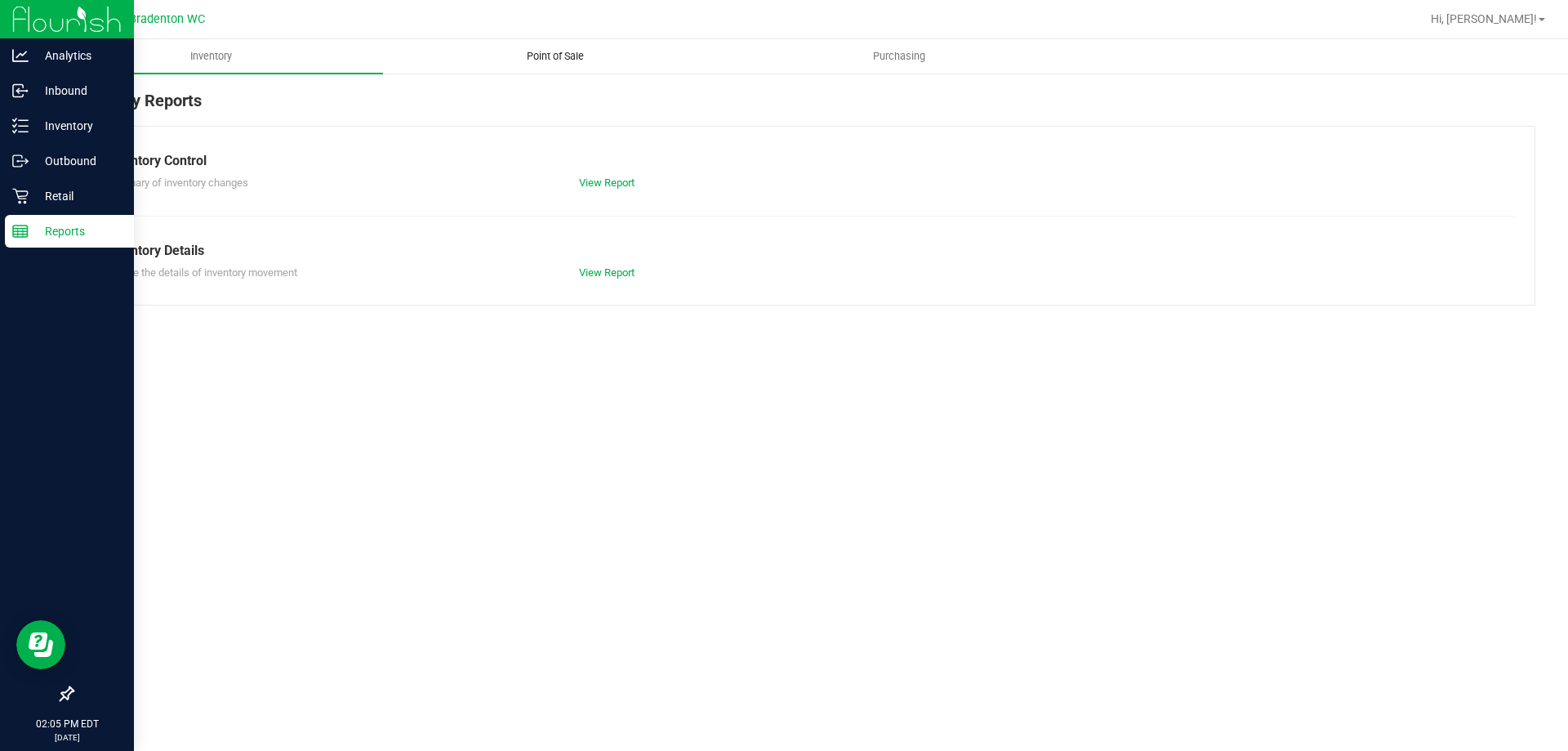
click at [537, 55] on span "Point of Sale" at bounding box center [555, 56] width 101 height 14
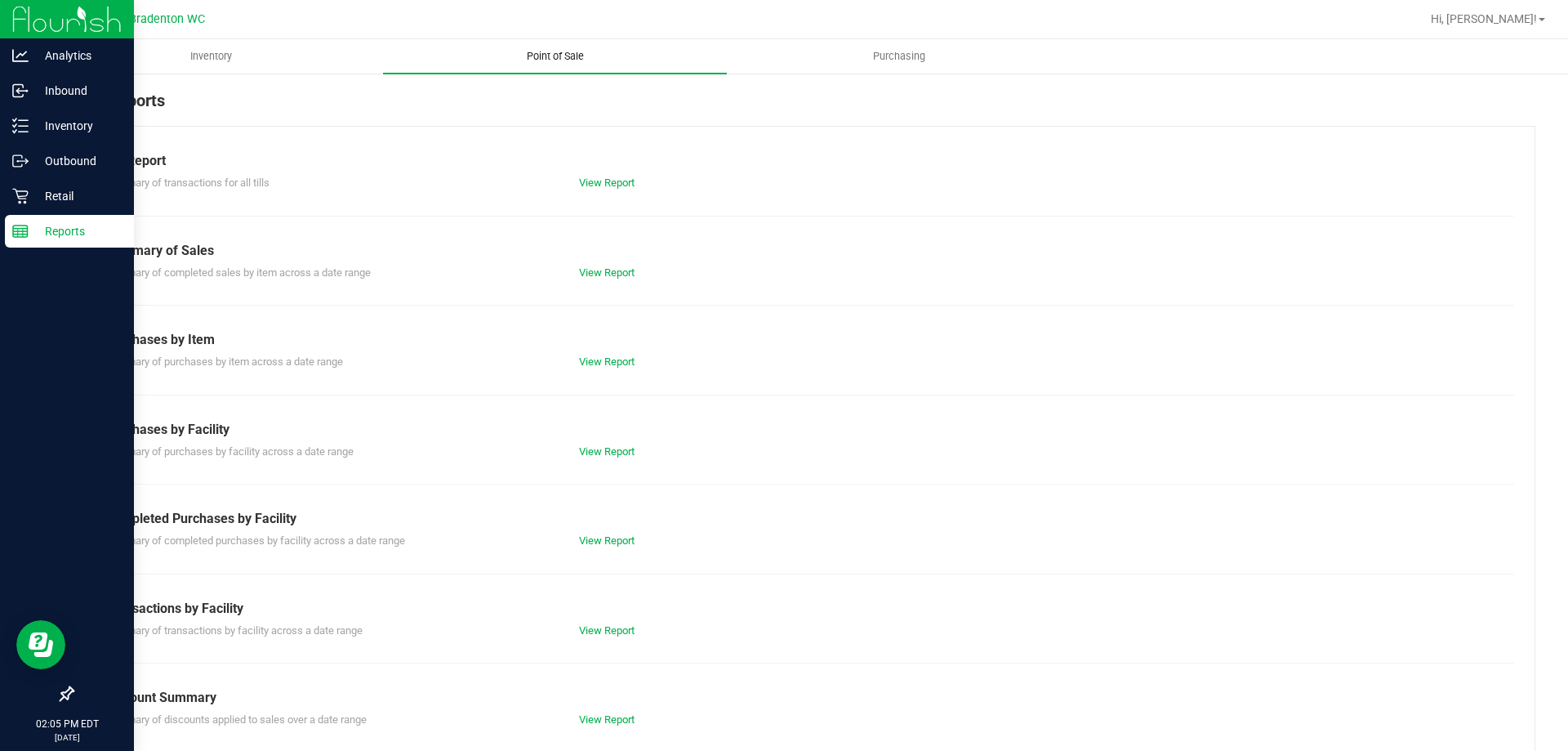
click at [593, 625] on link "View Report" at bounding box center [606, 631] width 55 height 13
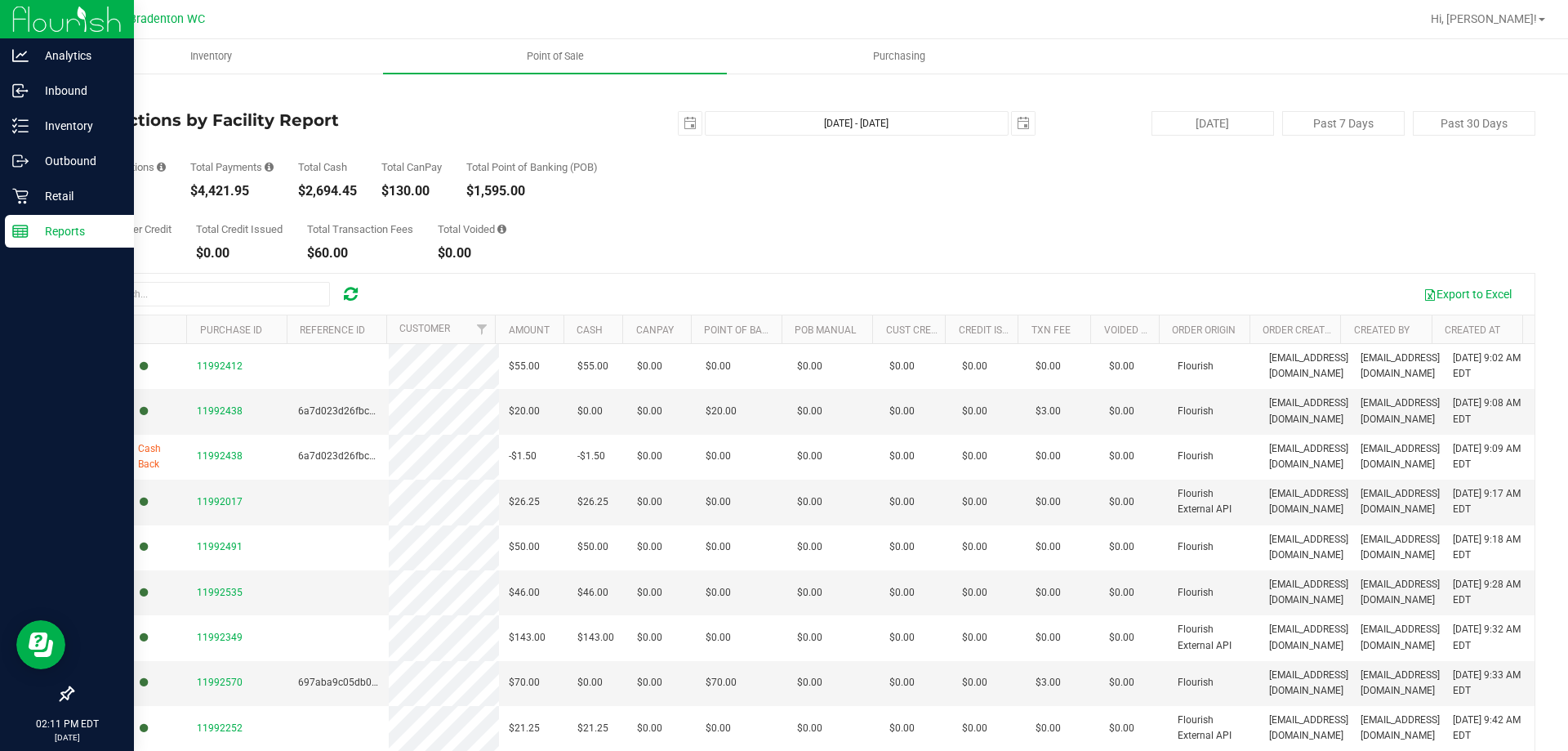
click at [676, 324] on th "CanPay" at bounding box center [656, 330] width 68 height 29
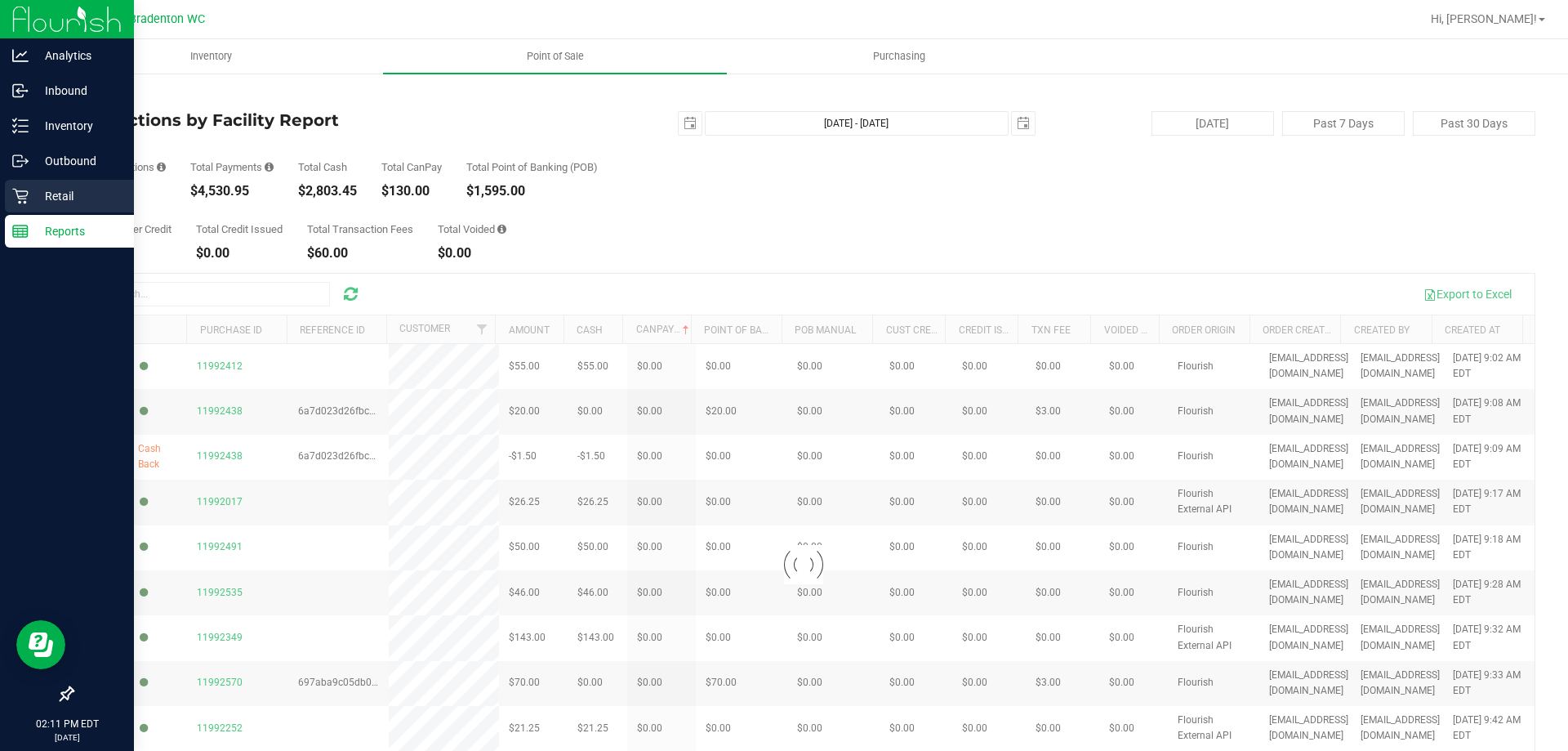
click at [81, 194] on p "Retail" at bounding box center [78, 196] width 98 height 20
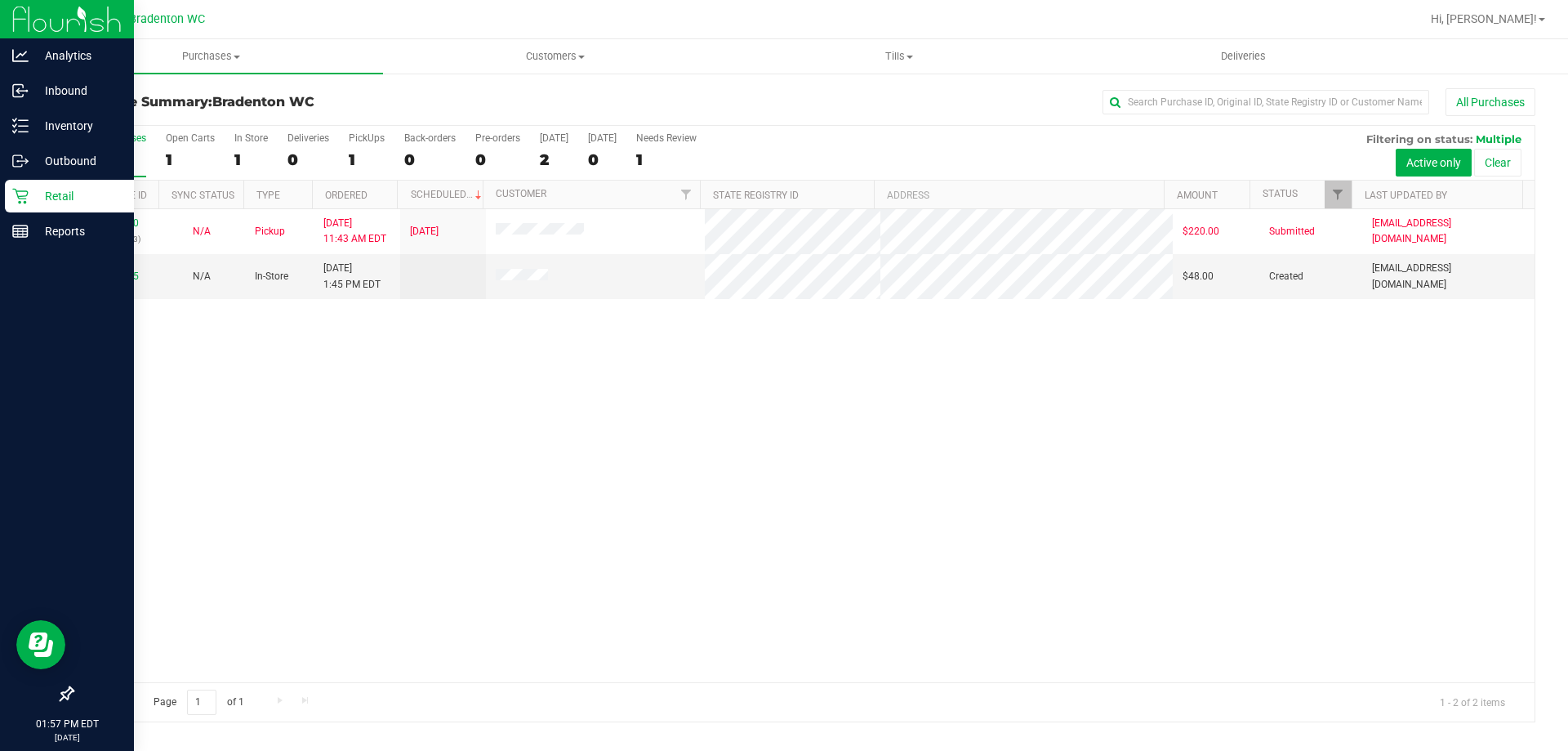
click at [73, 192] on p "Retail" at bounding box center [78, 196] width 98 height 20
click at [38, 234] on p "Reports" at bounding box center [78, 231] width 98 height 20
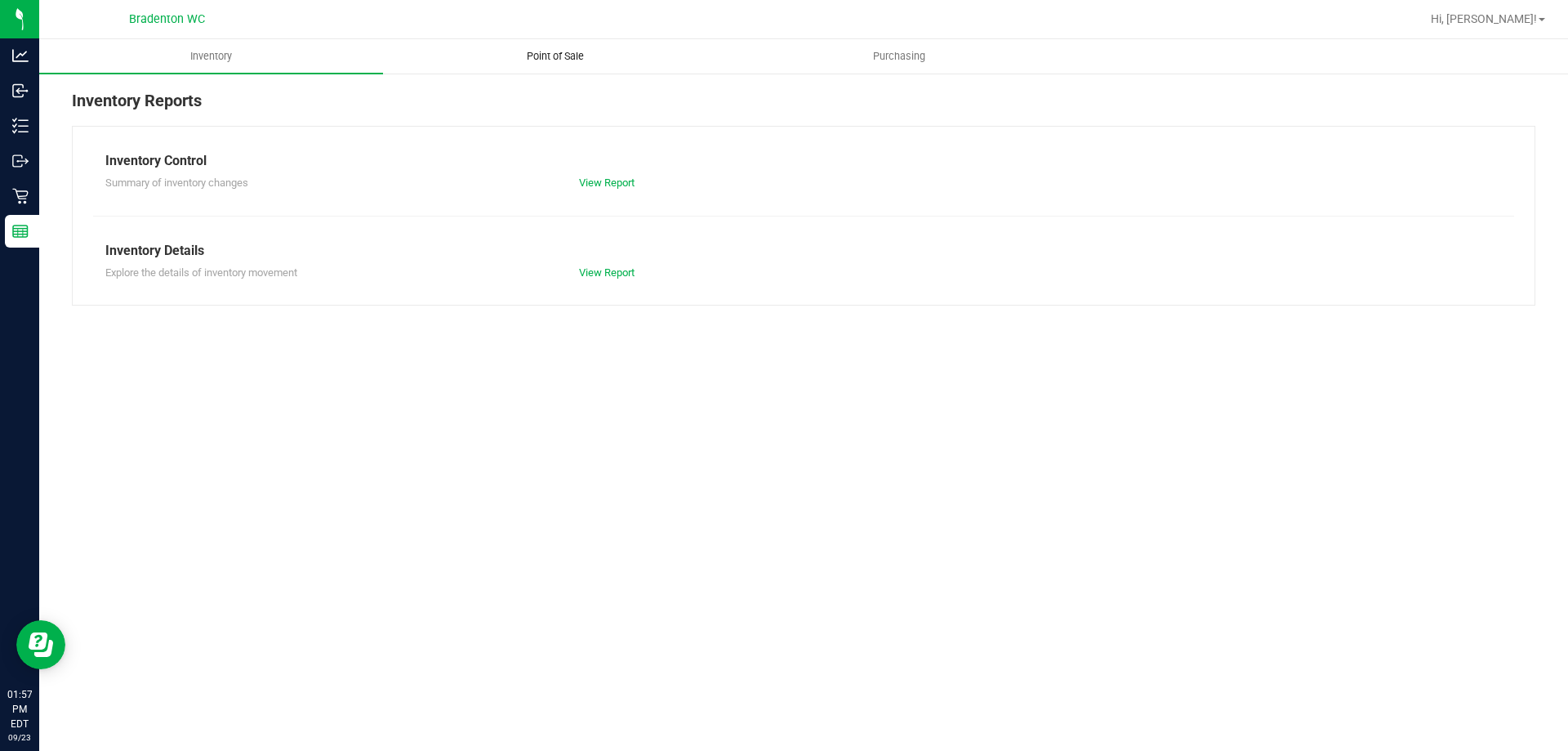
click at [546, 58] on span "Point of Sale" at bounding box center [555, 56] width 101 height 14
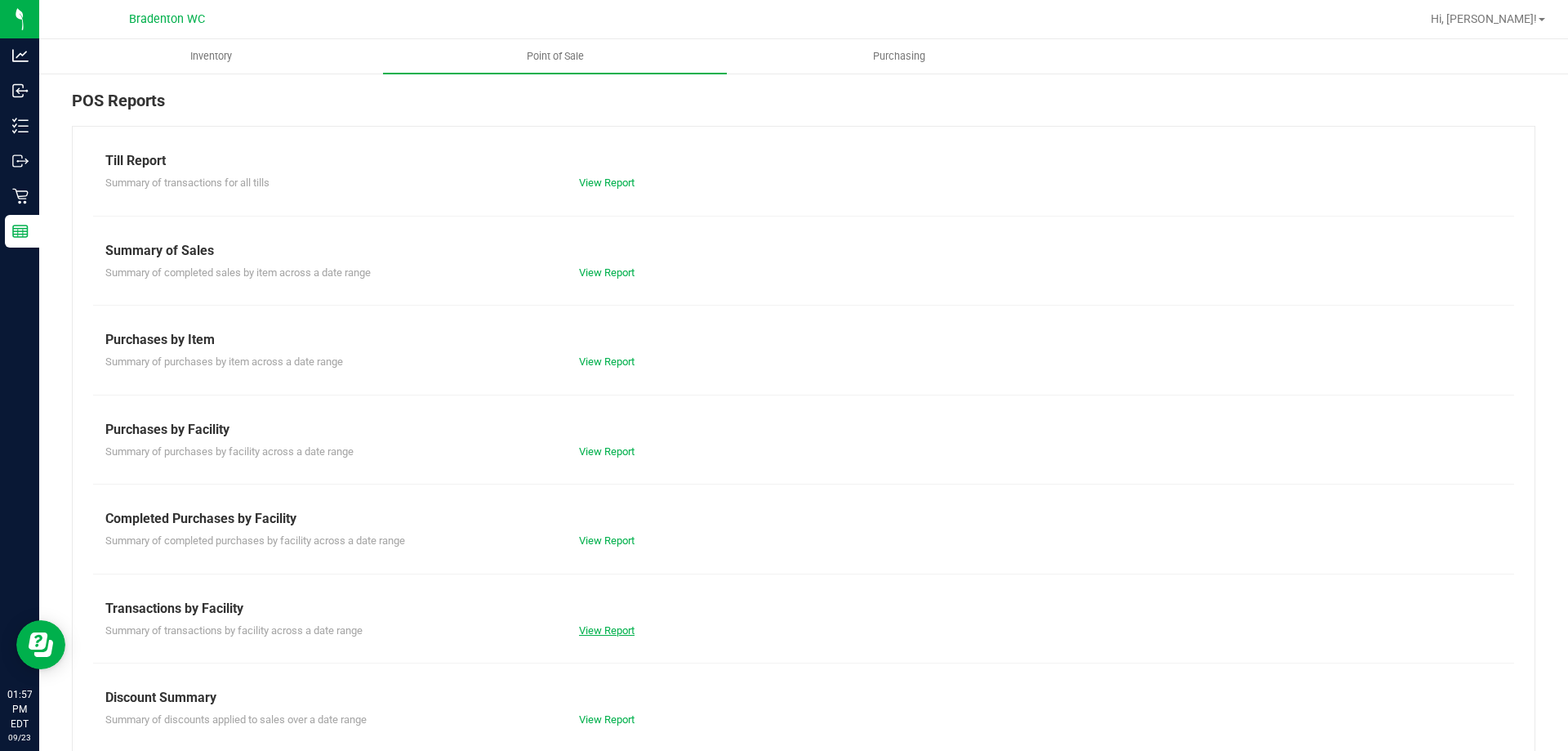
click at [590, 634] on link "View Report" at bounding box center [606, 631] width 55 height 13
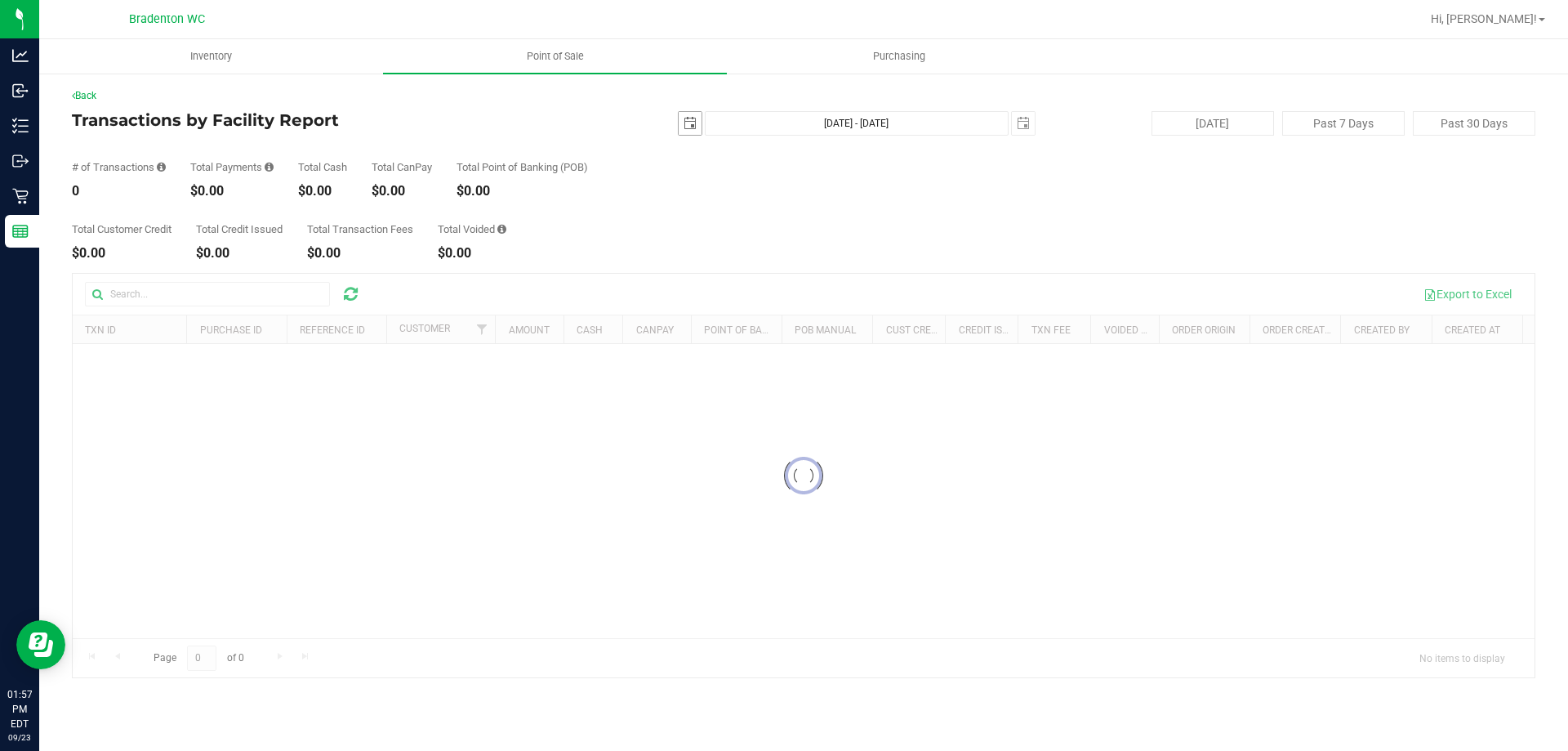
click at [700, 120] on span "select" at bounding box center [689, 123] width 23 height 23
click at [711, 282] on link "22" at bounding box center [716, 289] width 23 height 25
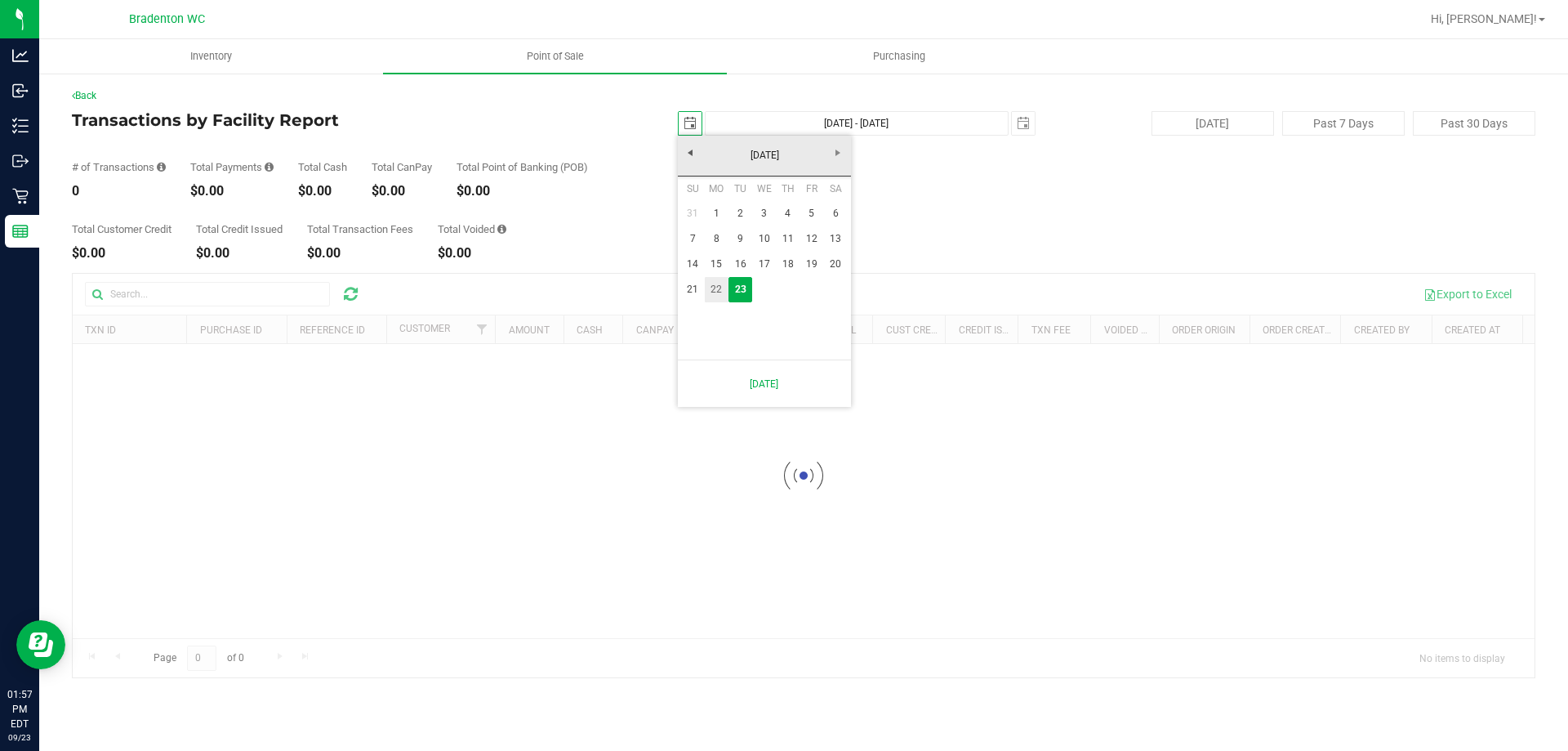
type input "[DATE]"
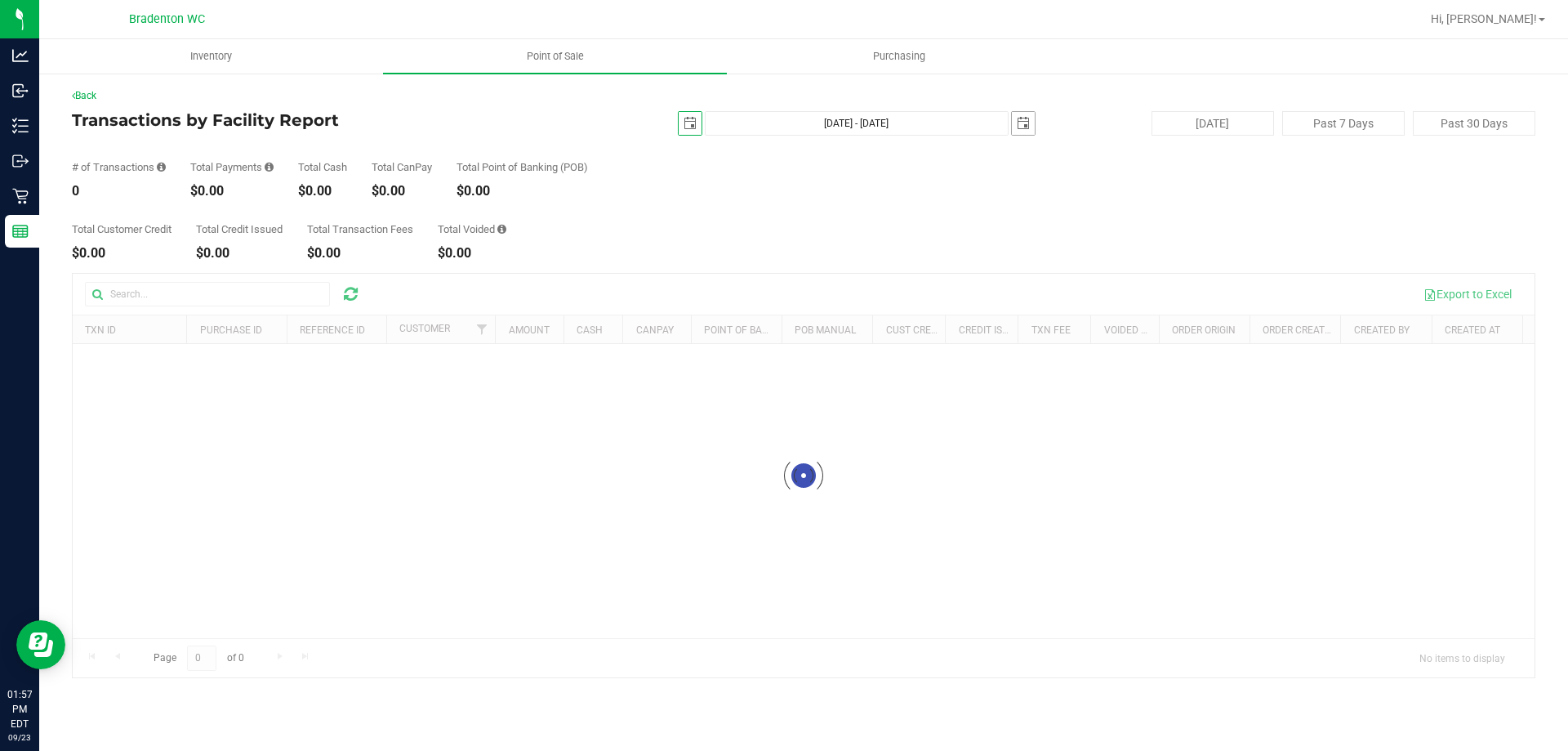
click at [1033, 123] on span "select" at bounding box center [1022, 123] width 23 height 23
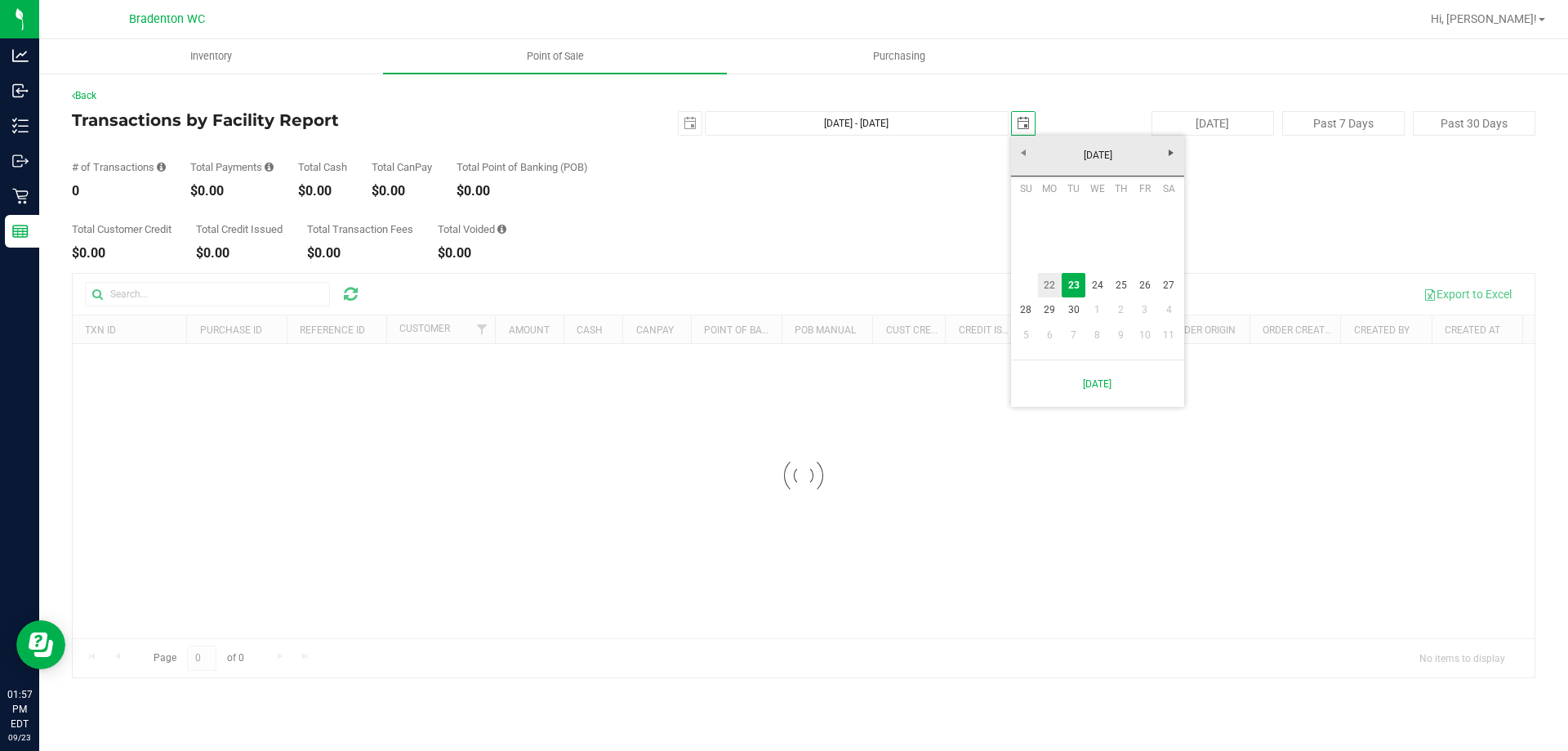
click at [1043, 285] on link "22" at bounding box center [1050, 286] width 23 height 25
type input "[DATE] - [DATE]"
type input "[DATE]"
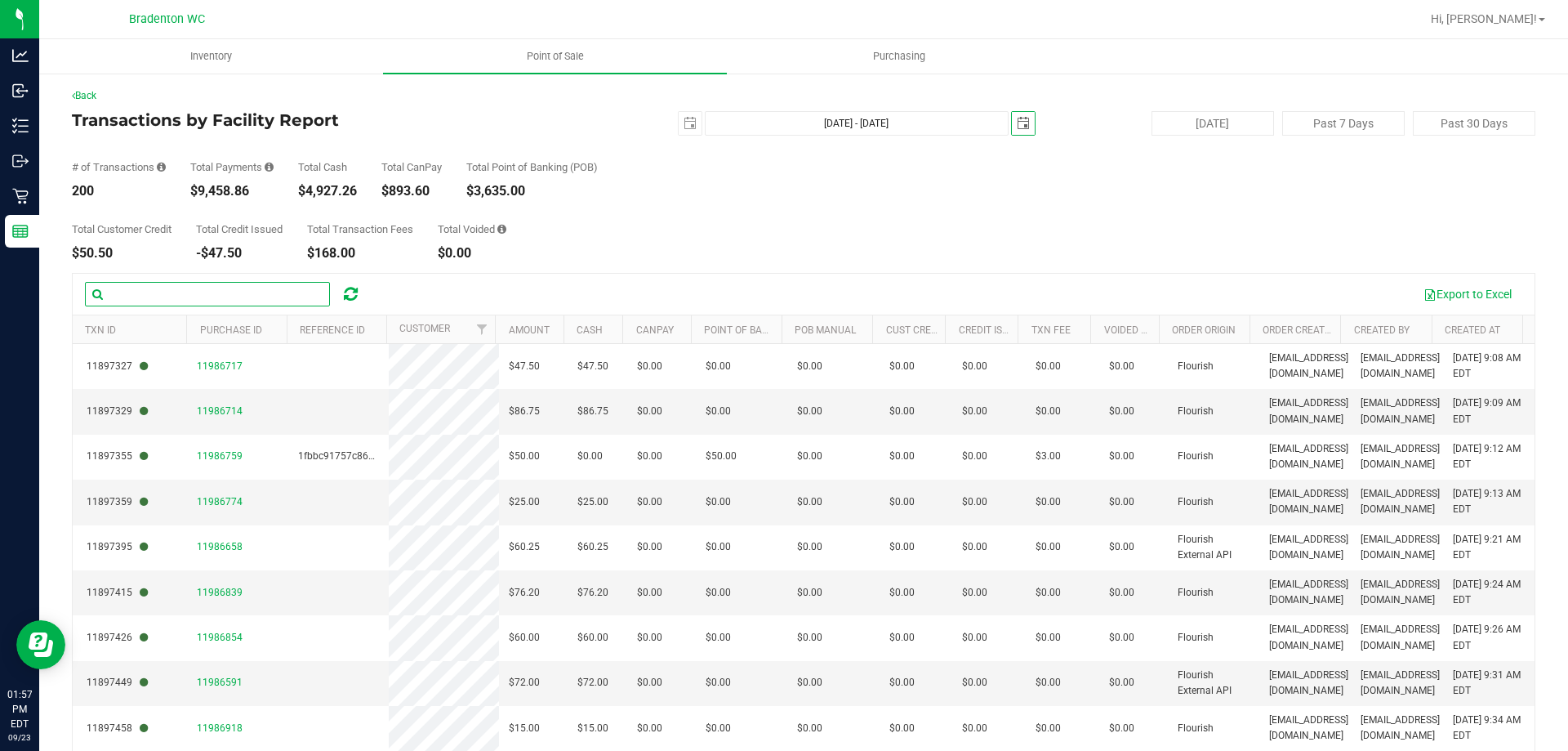
click at [176, 286] on input "text" at bounding box center [207, 294] width 245 height 24
paste input "11899680"
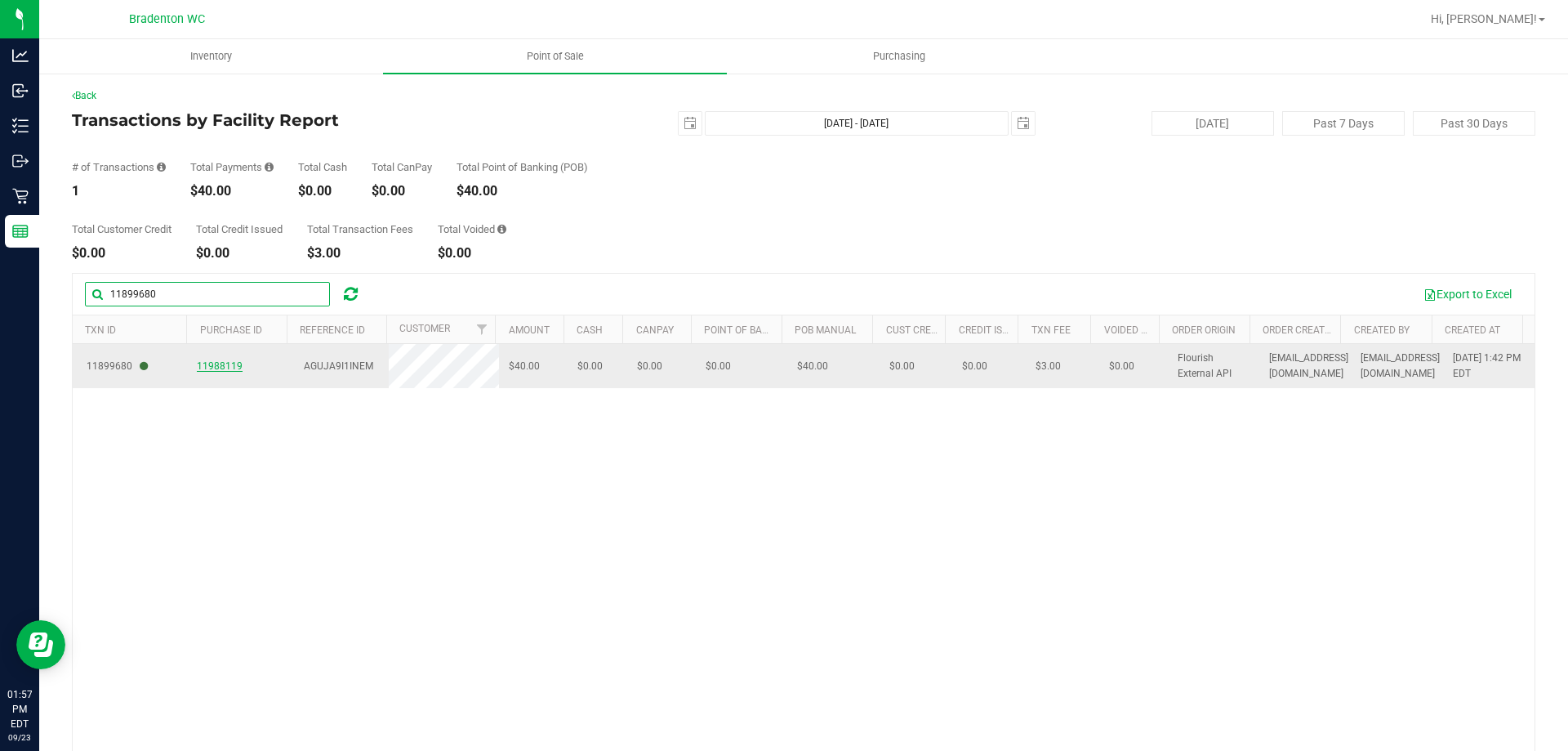
type input "11899680"
click at [209, 367] on span "11988119" at bounding box center [219, 366] width 46 height 12
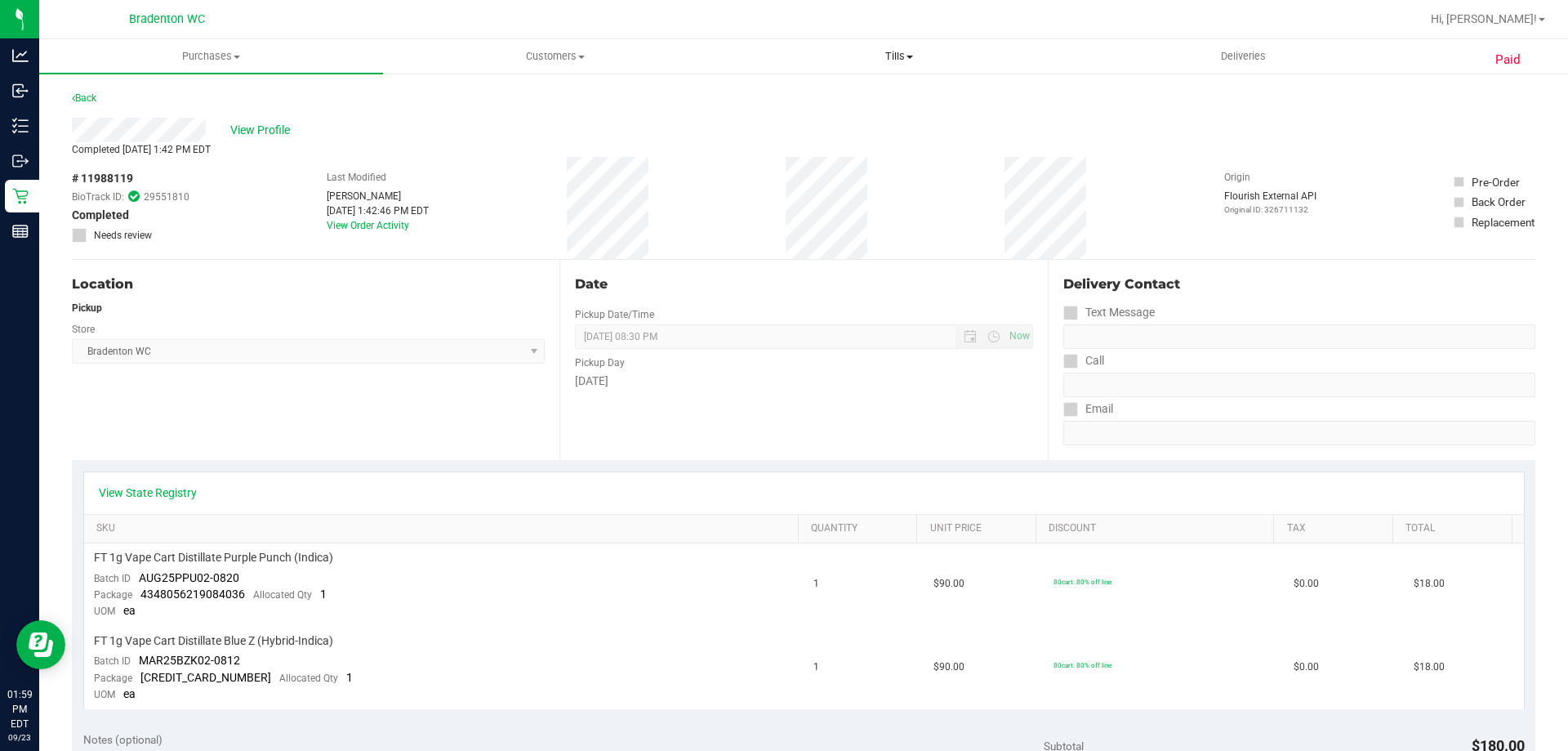
click at [895, 55] on span "Tills" at bounding box center [899, 56] width 342 height 14
click at [821, 120] on span "Reconcile e-payments" at bounding box center [808, 117] width 163 height 14
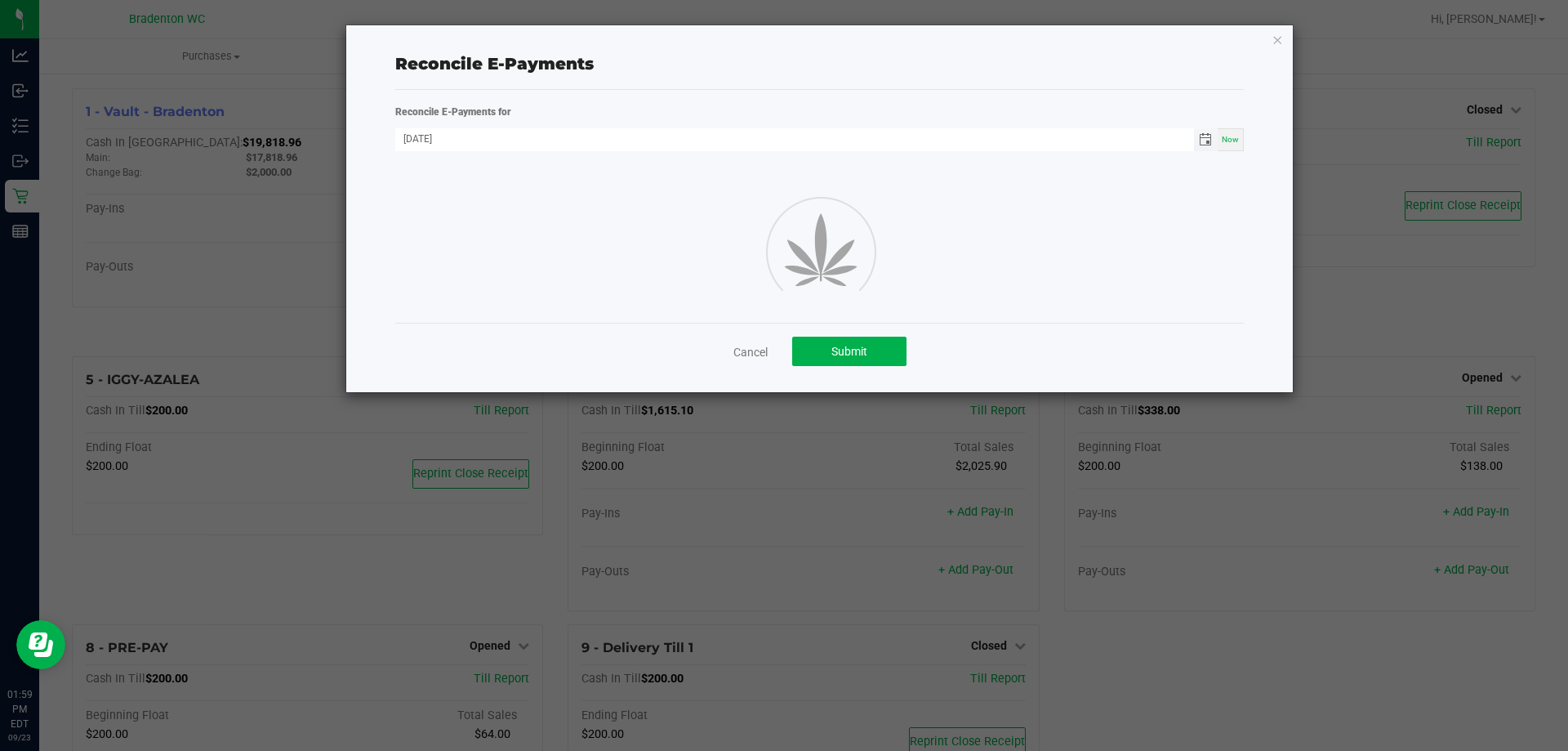
click at [1203, 141] on span "Toggle calendar" at bounding box center [1205, 139] width 13 height 13
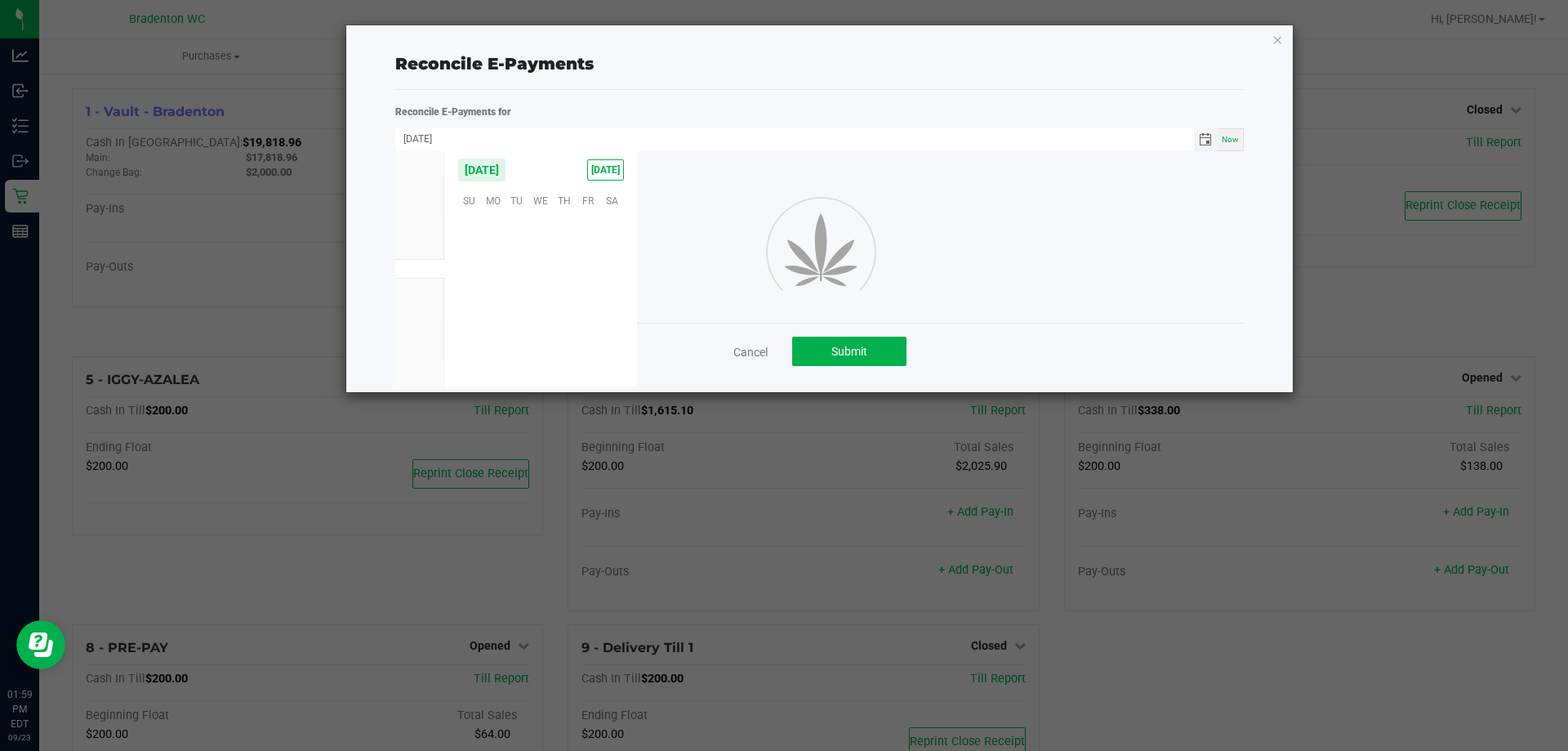
scroll to position [264988, 0]
click at [489, 298] on span "22" at bounding box center [493, 301] width 23 height 25
type input "09/22/2025"
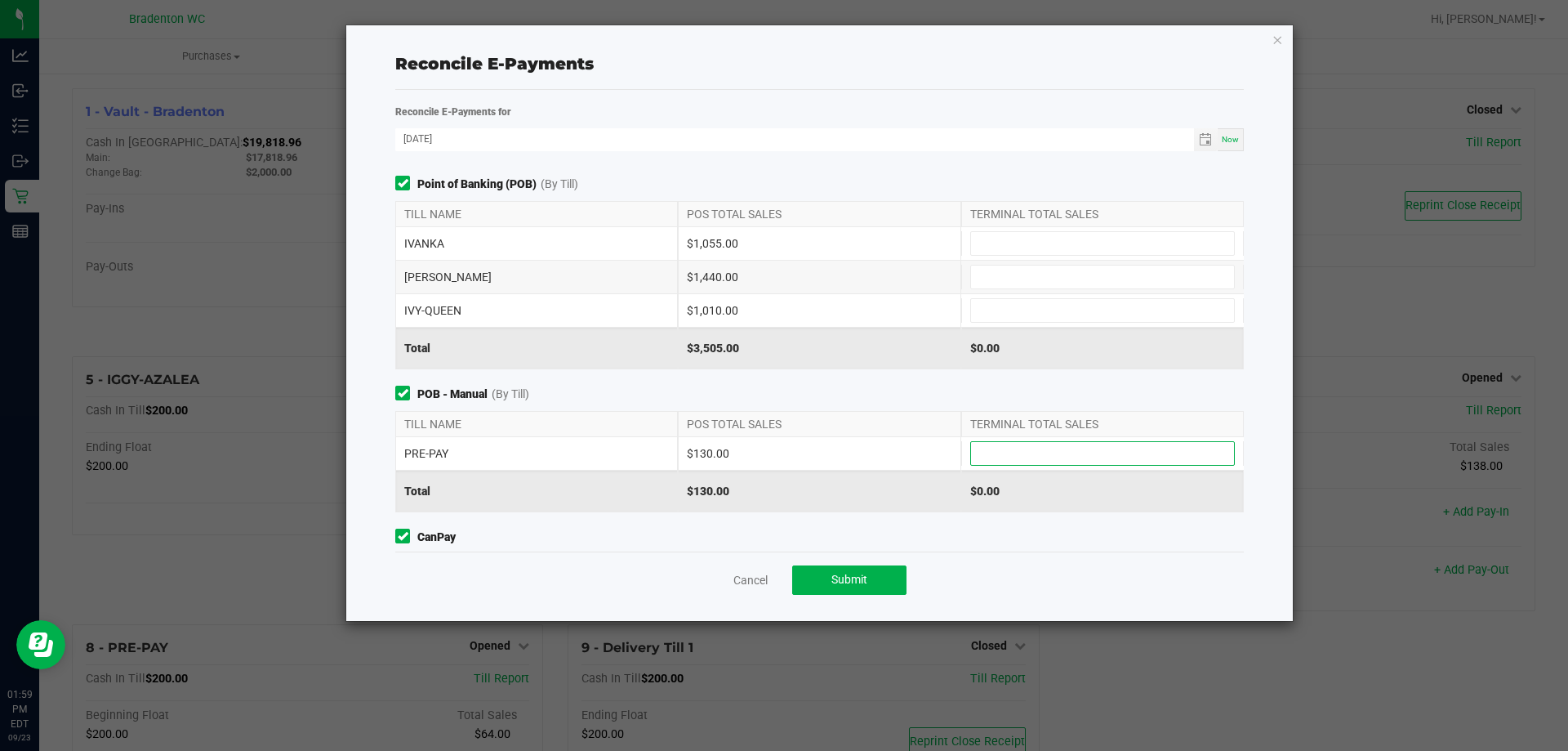
click at [996, 447] on input at bounding box center [1102, 453] width 263 height 23
type input "$0.00"
click at [1037, 249] on input at bounding box center [1102, 243] width 263 height 23
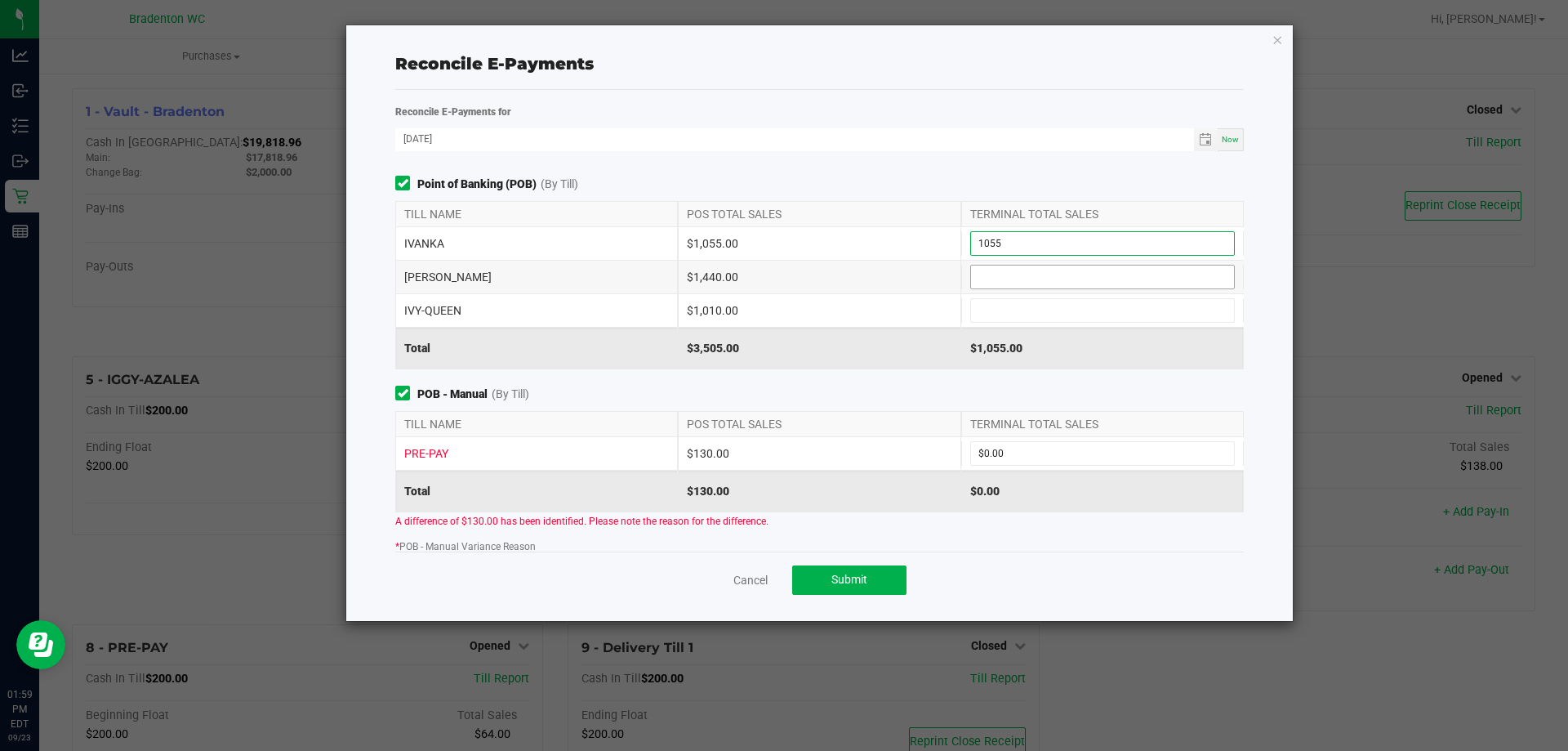
type input "$1,055.00"
click at [1015, 280] on input at bounding box center [1102, 277] width 263 height 23
type input "$1,440.00"
click at [1014, 302] on input at bounding box center [1102, 310] width 263 height 23
type input "$1,010.00"
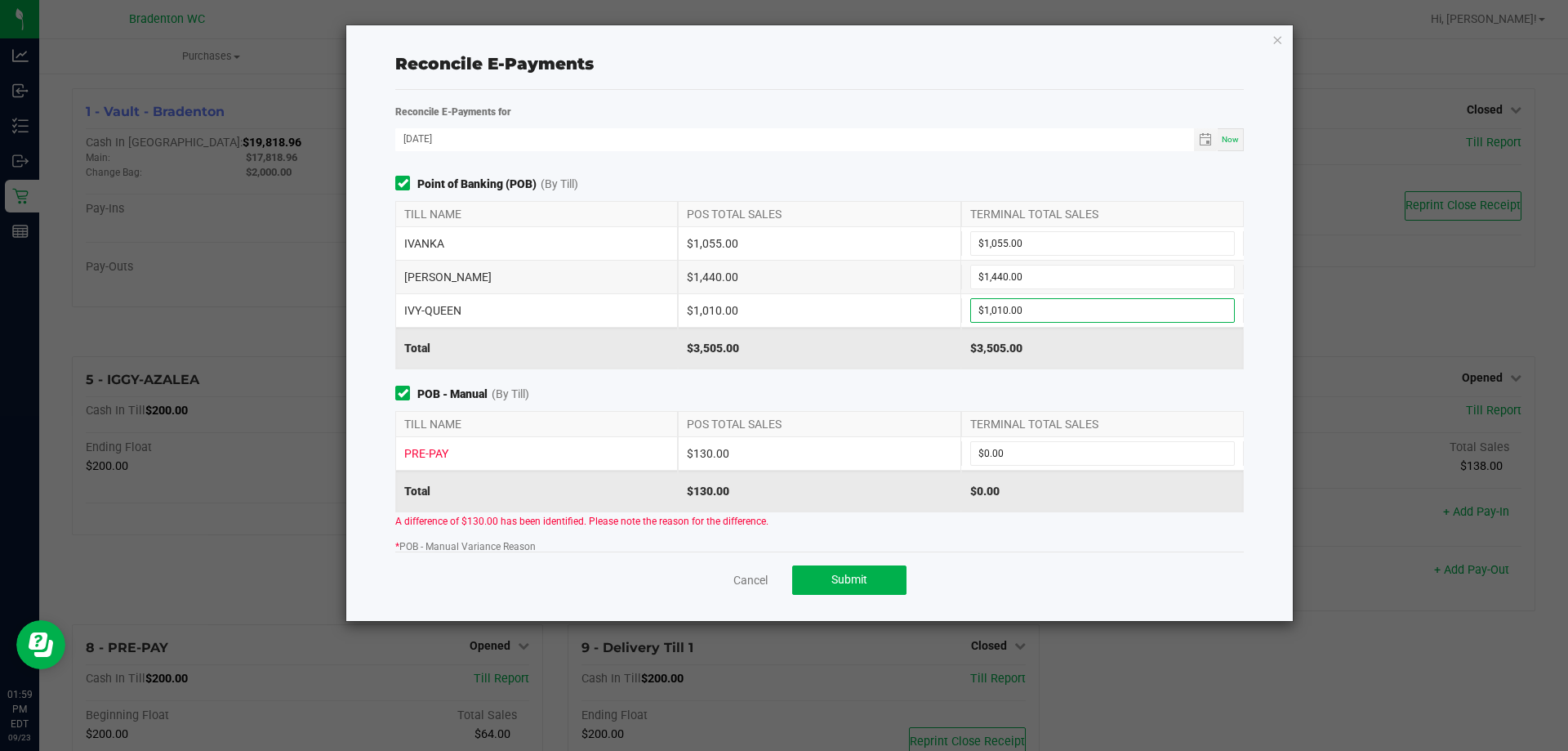
click at [862, 361] on div "$3,505.00" at bounding box center [818, 348] width 283 height 41
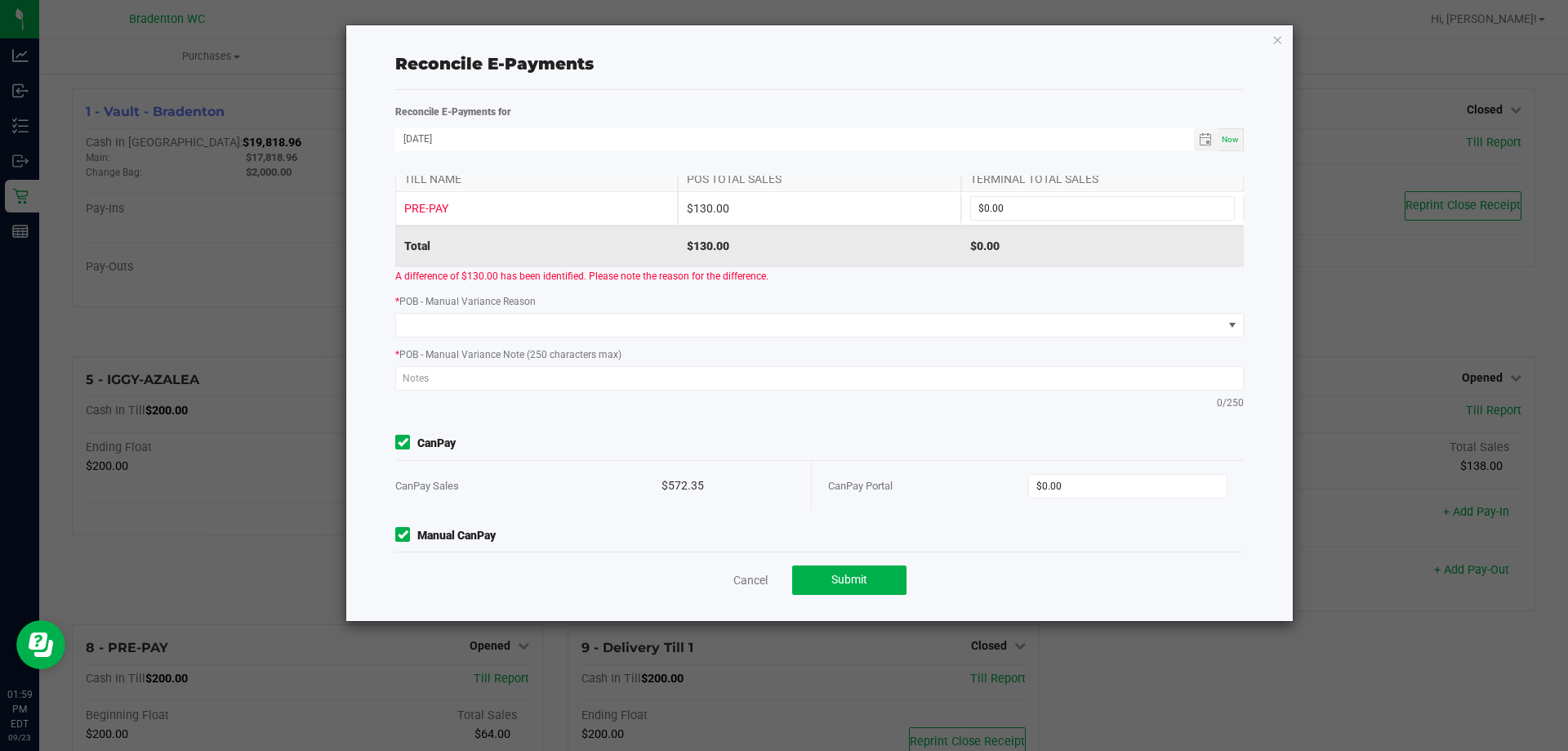
scroll to position [164, 0]
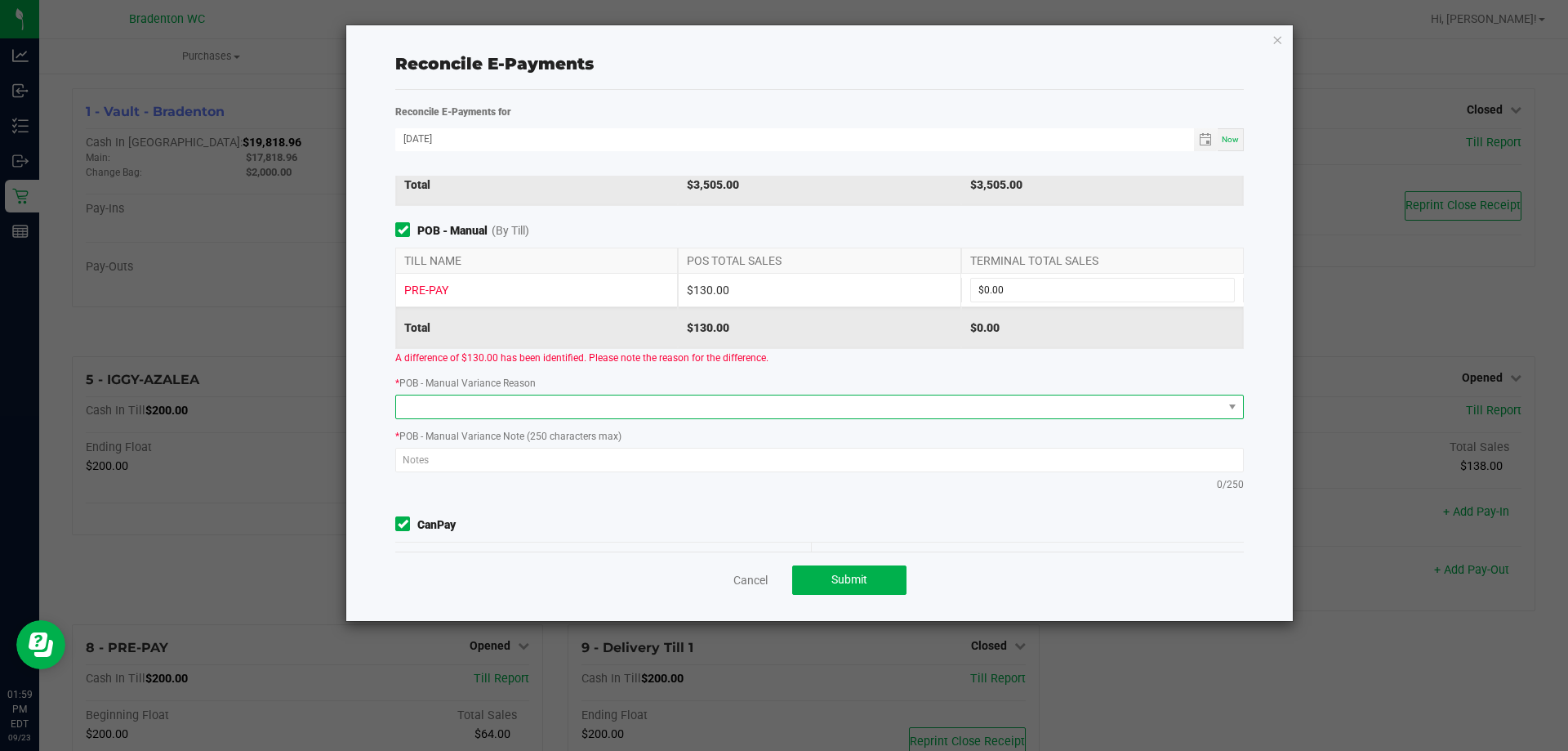
click at [540, 399] on span at bounding box center [808, 407] width 826 height 23
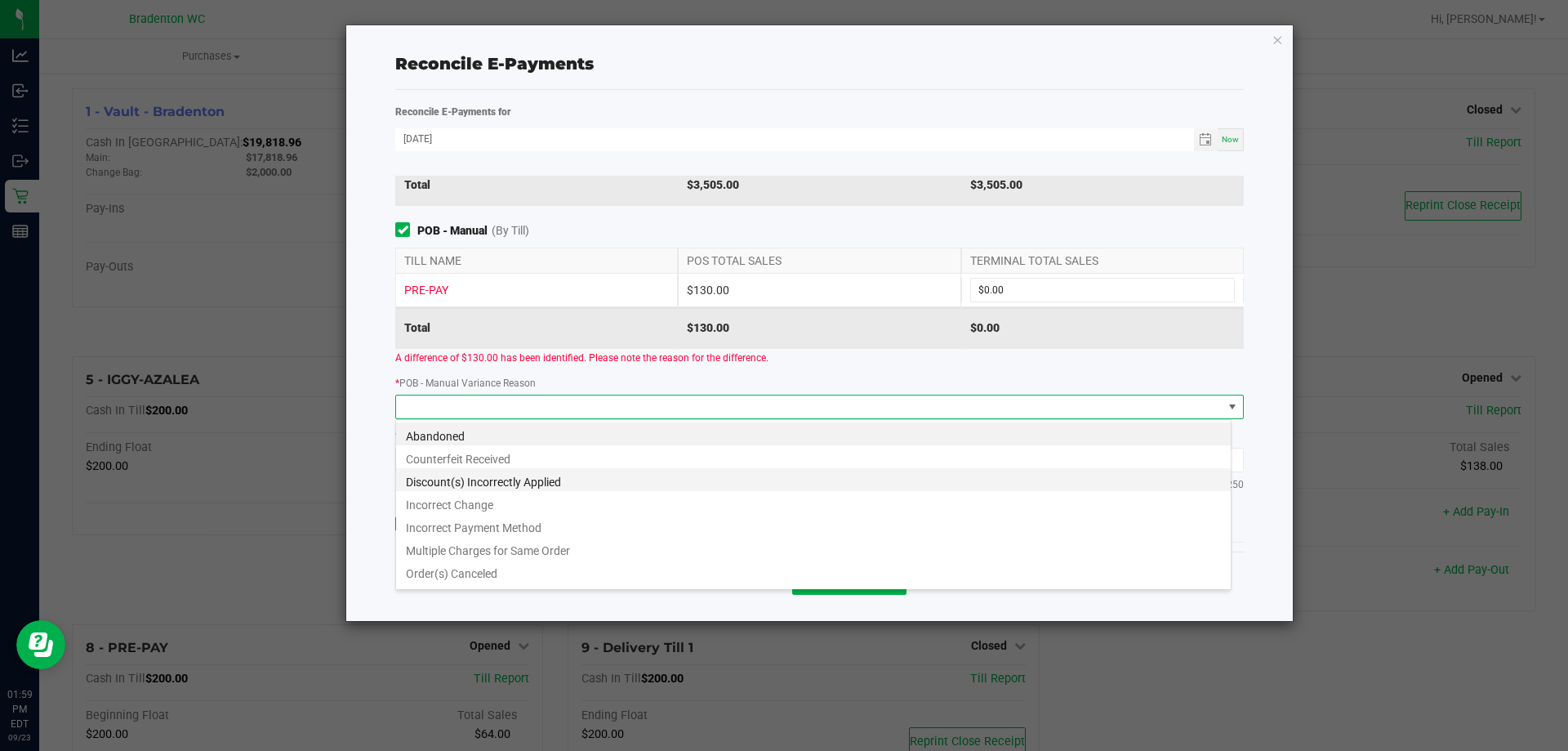
scroll to position [24, 836]
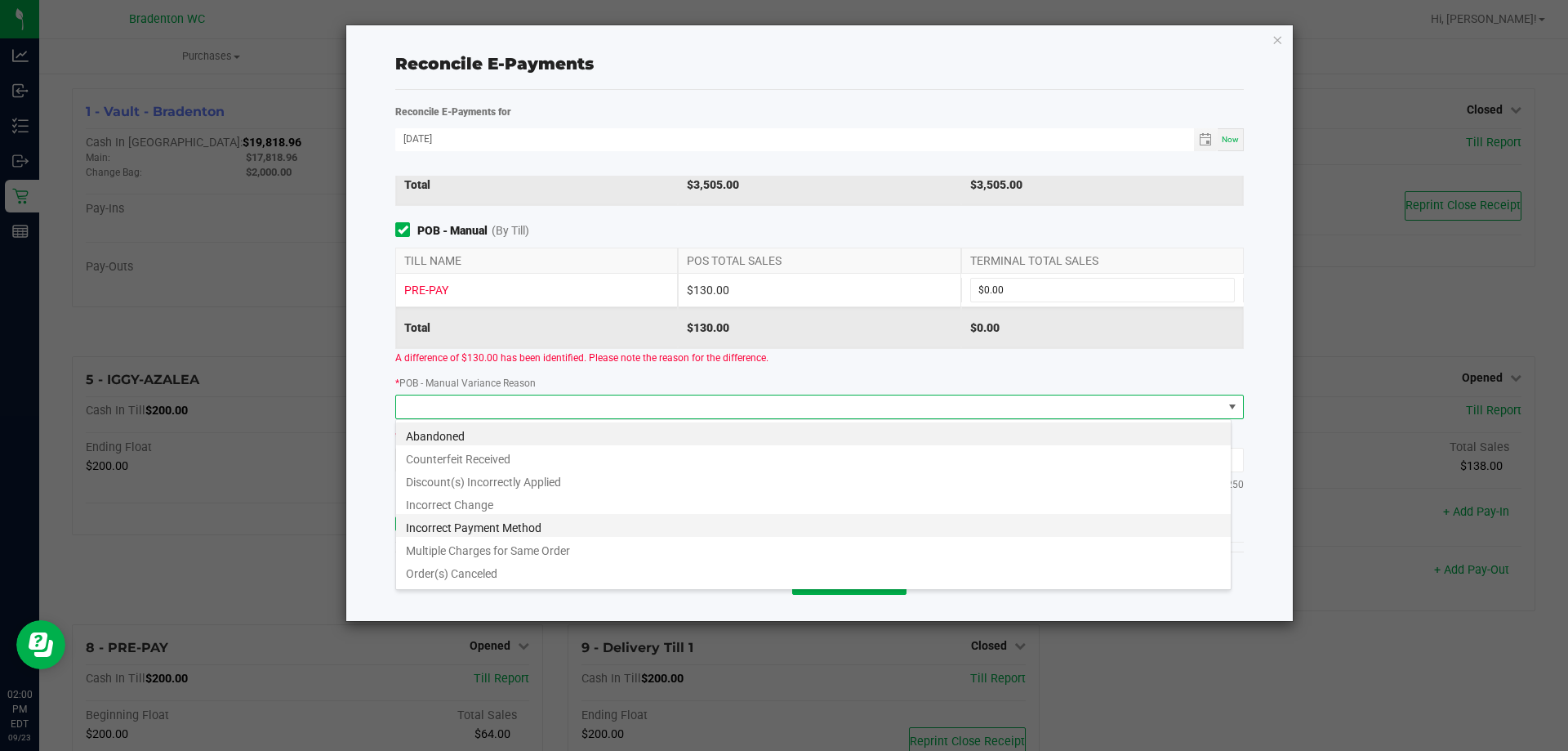
click at [434, 523] on li "Incorrect Payment Method" at bounding box center [813, 525] width 835 height 23
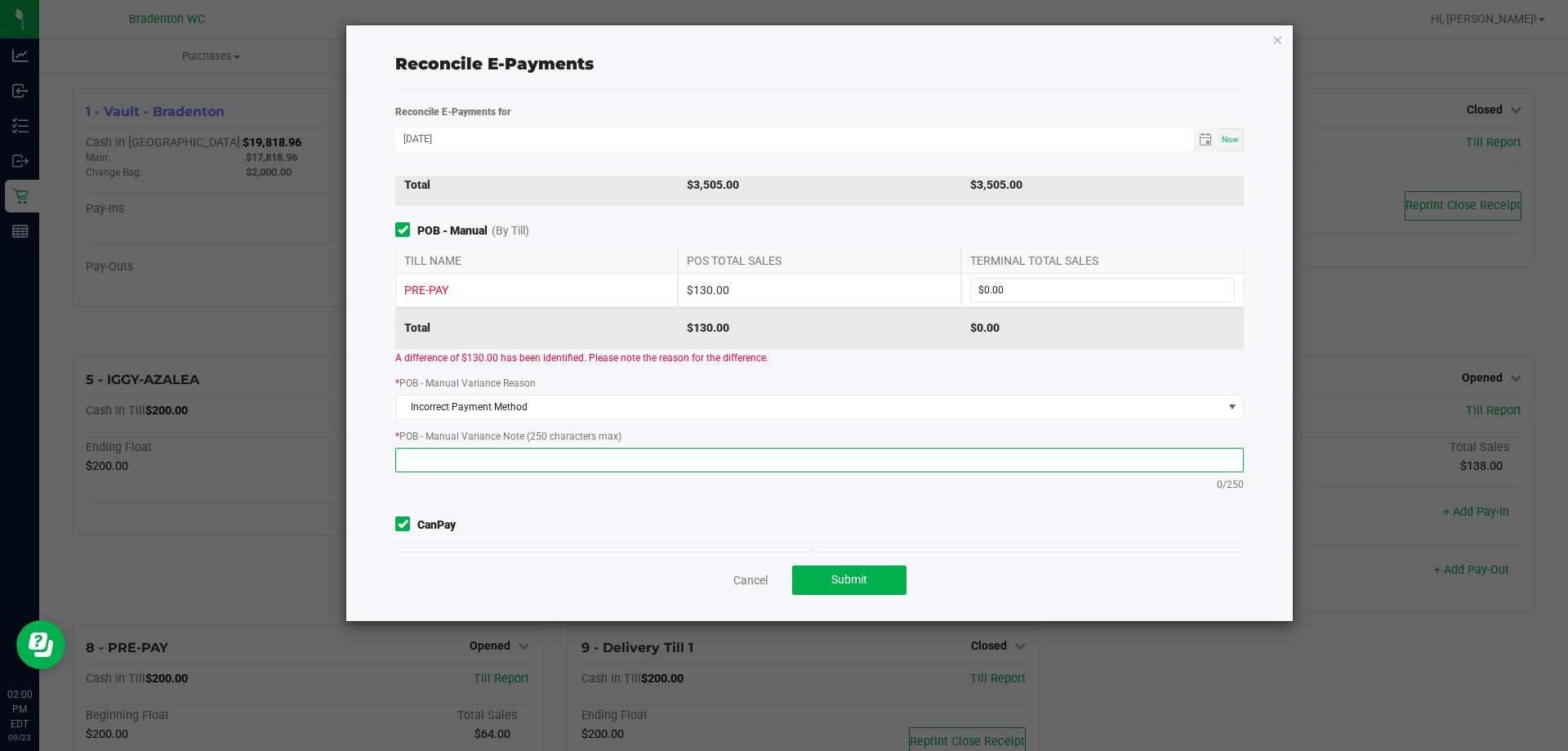
click at [1108, 458] on textarea at bounding box center [819, 459] width 848 height 24
paste textarea "11899394"
type textarea "transactions 11899394 and 11899394 were manual canpay good2go applied as manual…"
click at [396, 482] on div "* POB - Manual Variance Note (250 characters max) transactions 11899394 and 118…" at bounding box center [819, 459] width 873 height 64
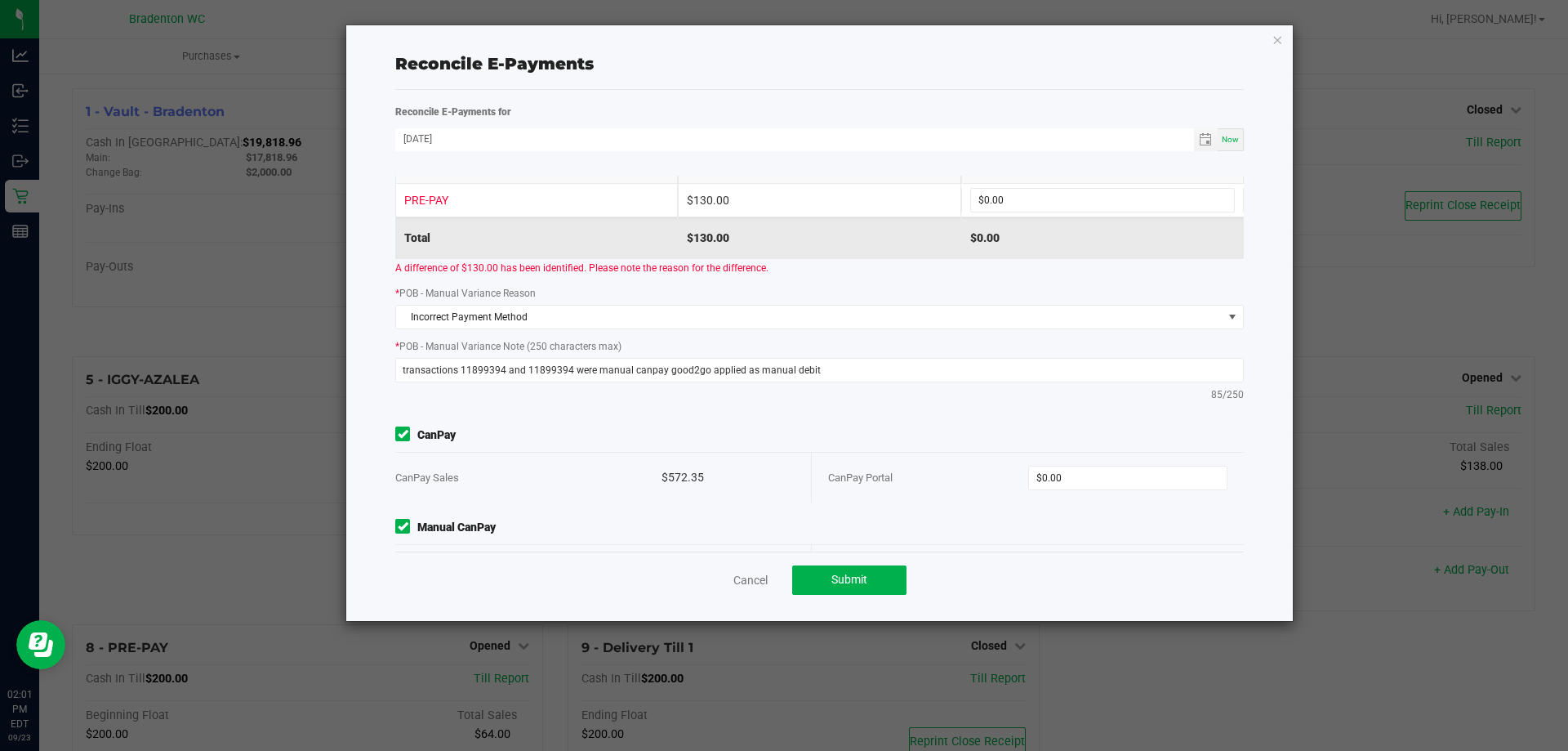
scroll to position [311, 0]
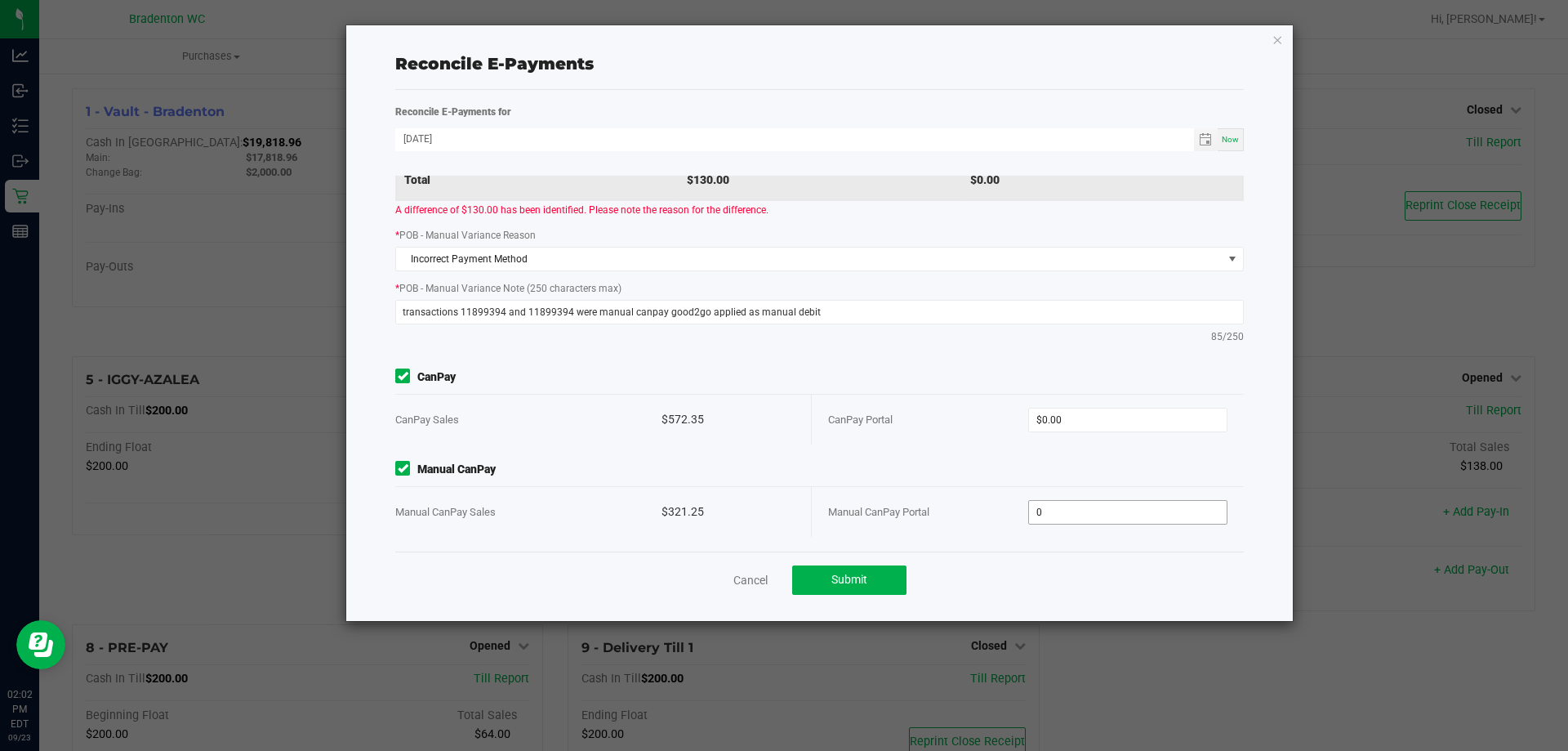
click at [1087, 507] on input "0" at bounding box center [1128, 512] width 199 height 23
type input "$447.25"
click at [974, 456] on div "Point of Banking (POB) (By Till) TILL NAME POS TOTAL SALES TERMINAL TOTAL SALES…" at bounding box center [819, 363] width 873 height 376
click at [1080, 420] on input "0" at bounding box center [1128, 419] width 199 height 23
type input "$572.35"
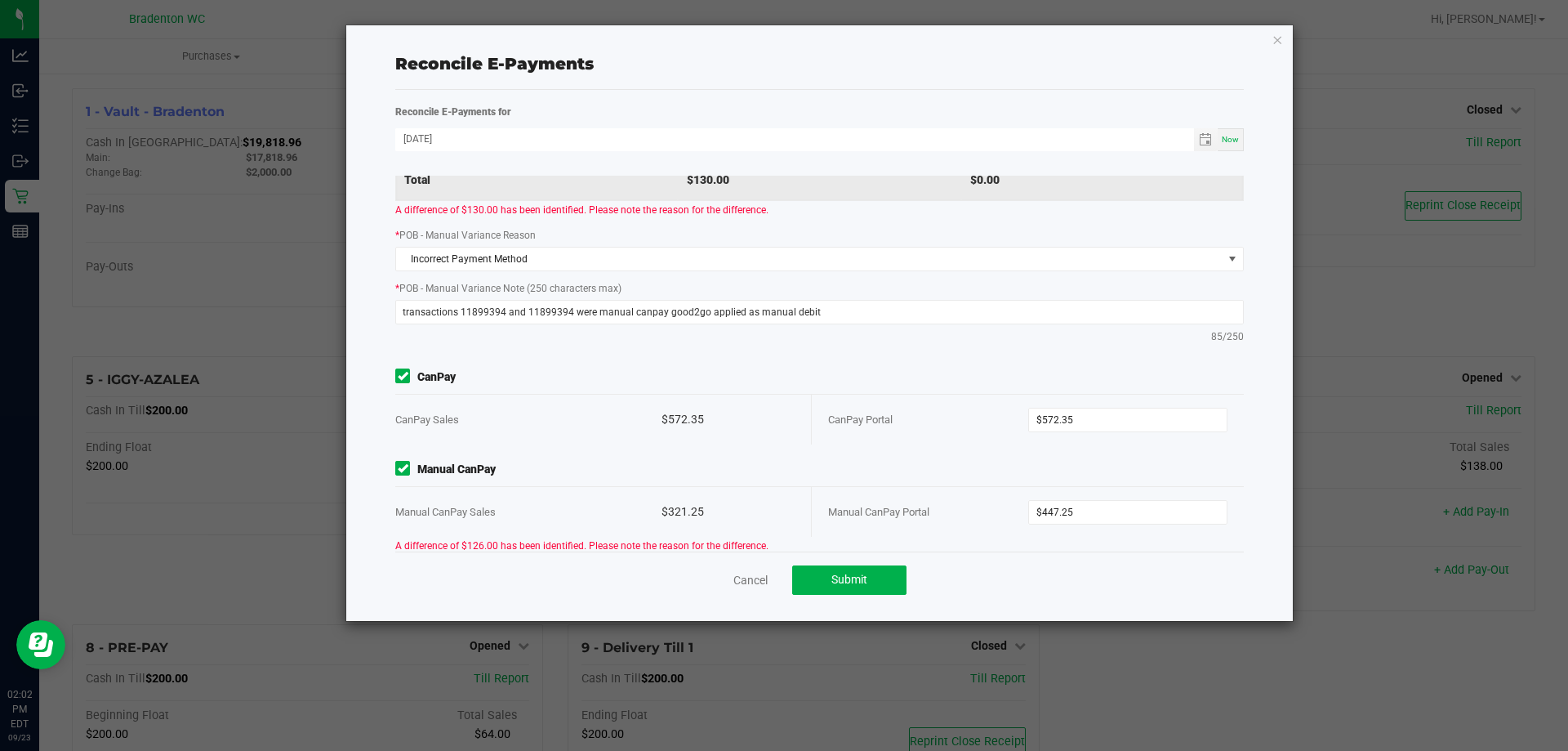
click at [745, 362] on div "Point of Banking (POB) (By Till) TILL NAME POS TOTAL SALES TERMINAL TOTAL SALES…" at bounding box center [819, 363] width 873 height 376
click at [848, 311] on textarea "transactions 11899394 and 11899394 were manual canpay good2go applied as manual…" at bounding box center [819, 312] width 848 height 24
type textarea "transactions 11899394 and 11899394 were manual canpay good2go applied as manual…"
click at [689, 349] on div "POB - Manual (By Till) TILL NAME POS TOTAL SALES TERMINAL TOTAL SALES PRE-PAY $…" at bounding box center [819, 212] width 873 height 277
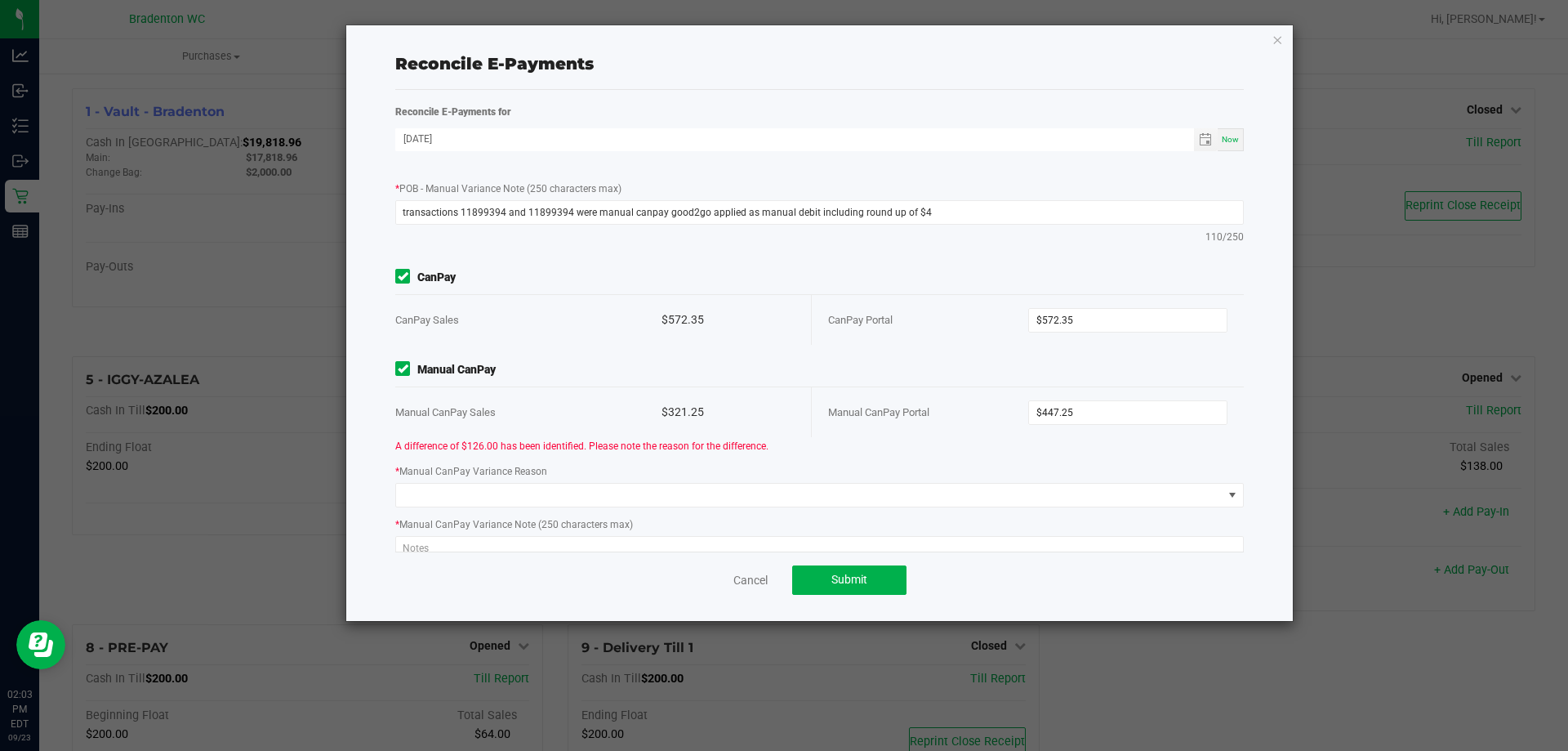
scroll to position [418, 0]
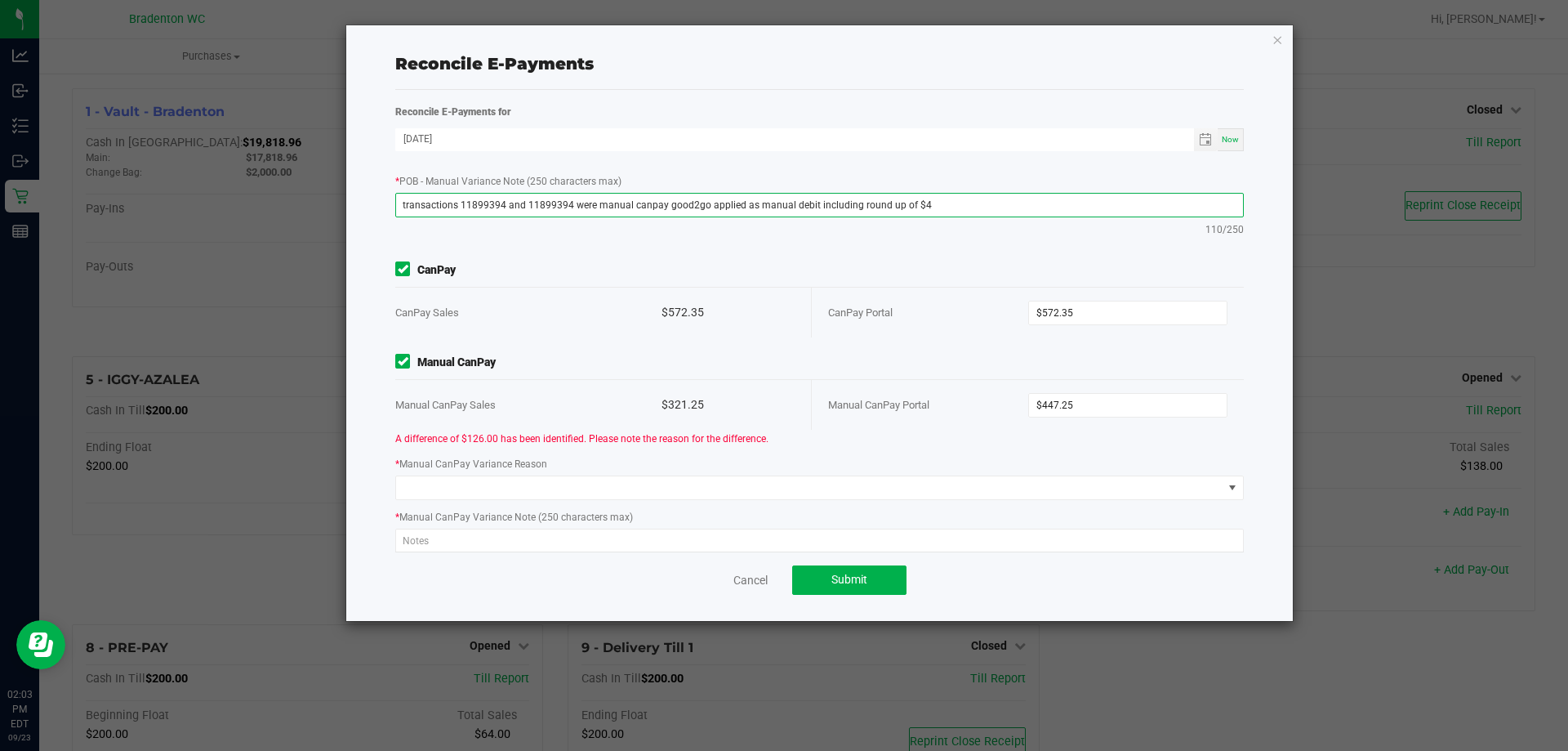
drag, startPoint x: 954, startPoint y: 210, endPoint x: 377, endPoint y: 226, distance: 577.2
click at [377, 226] on div "Reconcile E-Payments Reconcile E-Payments for 09/22/2025 Now Point of Banking (…" at bounding box center [819, 323] width 947 height 596
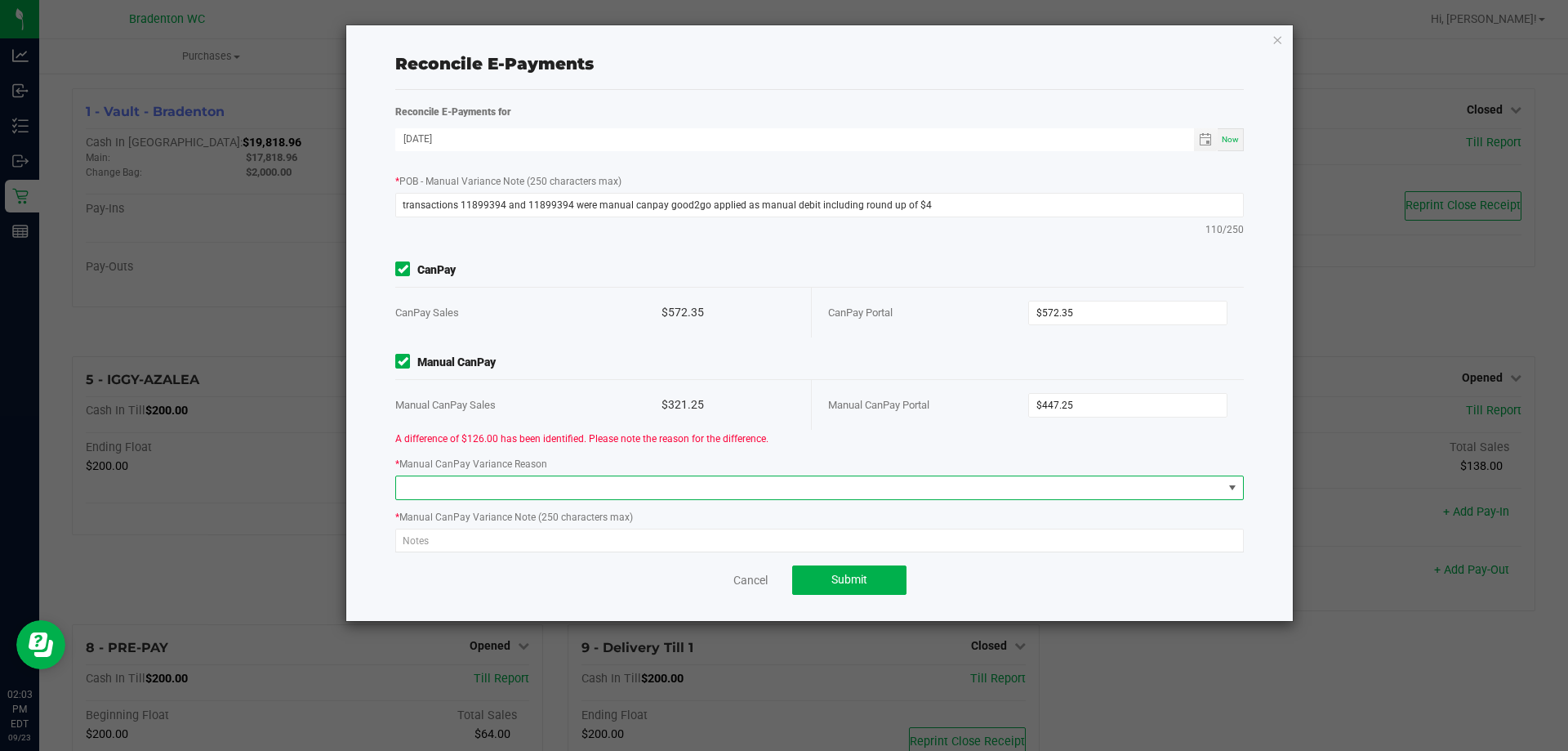
click at [440, 483] on span at bounding box center [808, 487] width 826 height 23
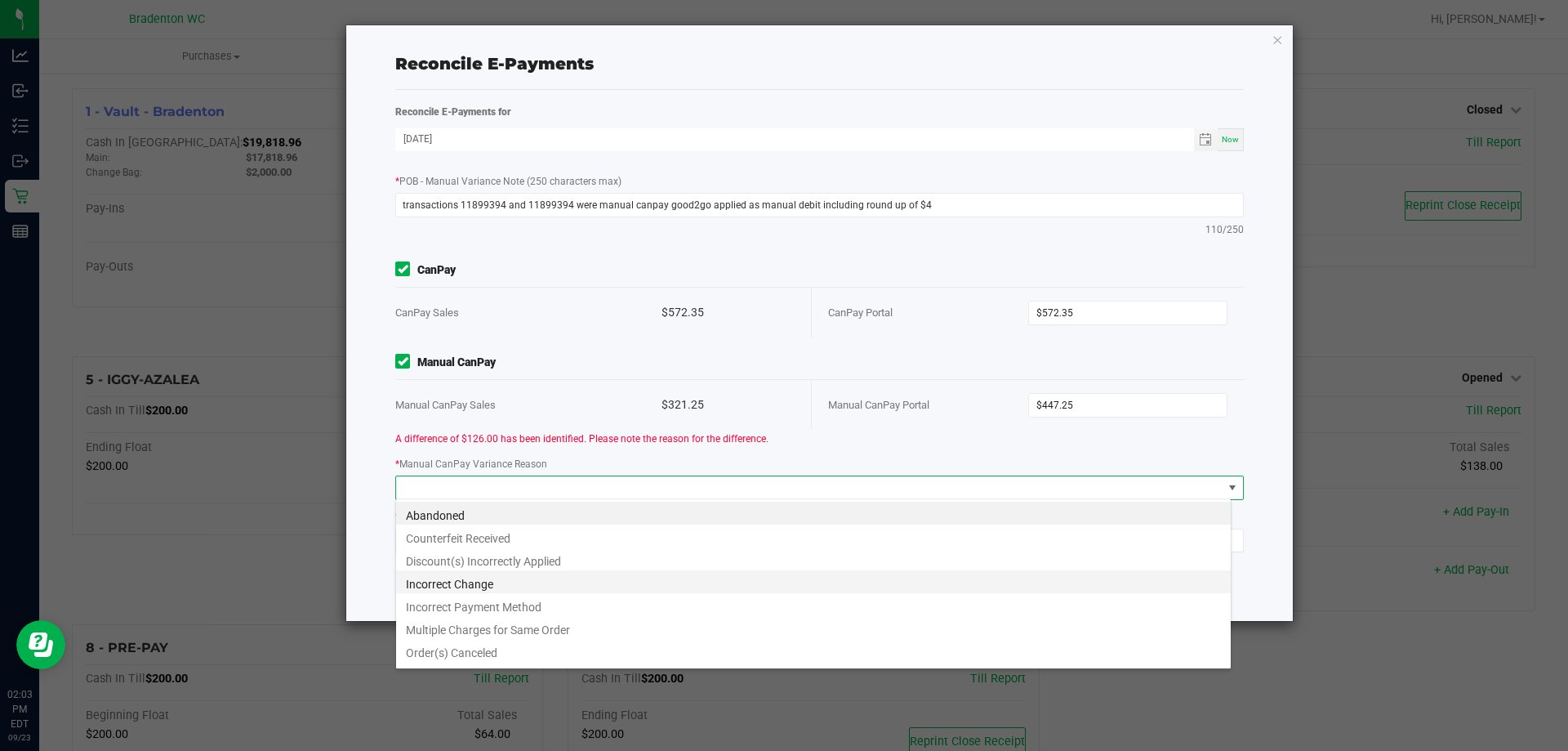
scroll to position [24, 836]
click at [443, 606] on li "Incorrect Payment Method" at bounding box center [813, 604] width 835 height 23
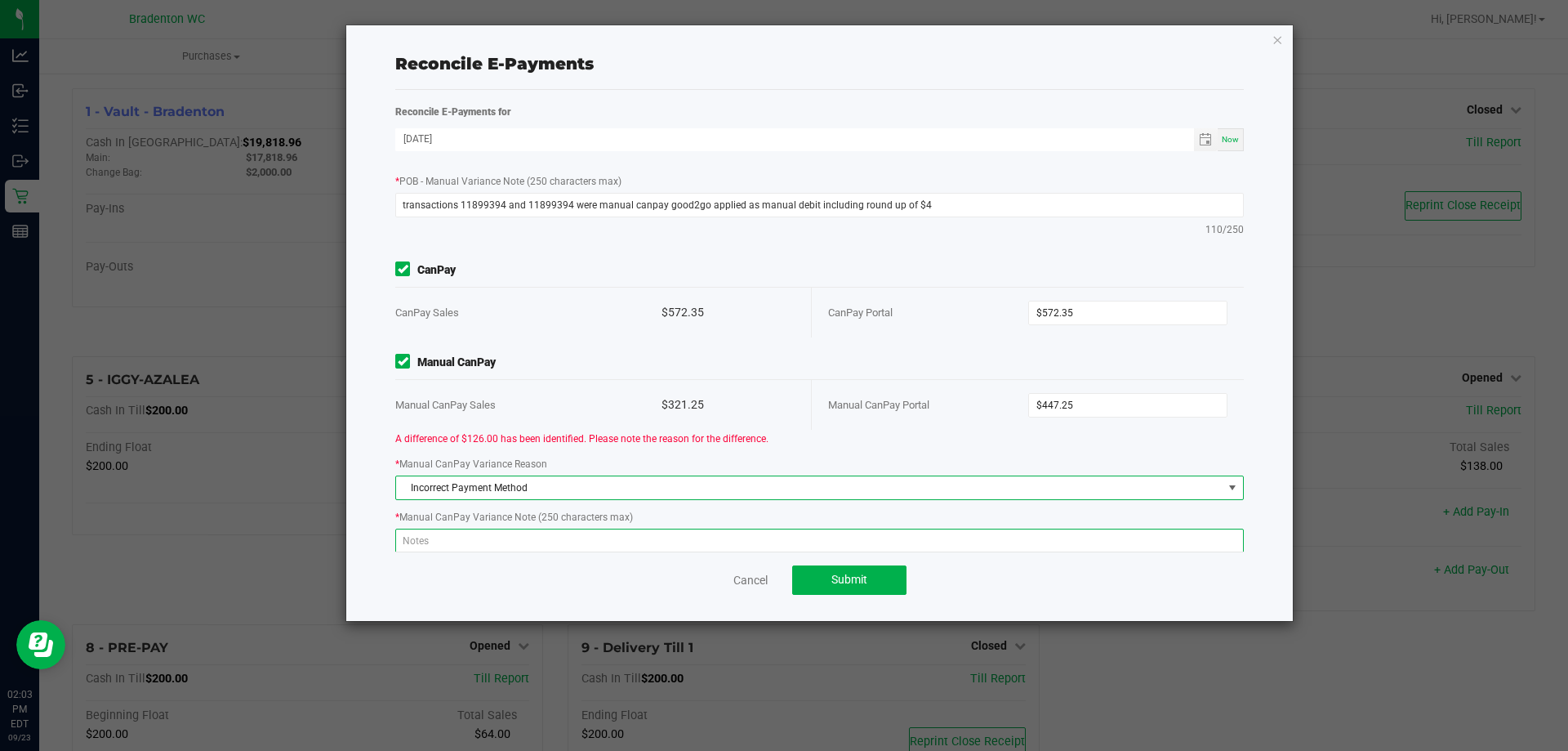
click at [454, 540] on textarea at bounding box center [819, 540] width 848 height 24
paste textarea "transactions 11899394 and 11899394 were manual canpay good2go applied as manual…"
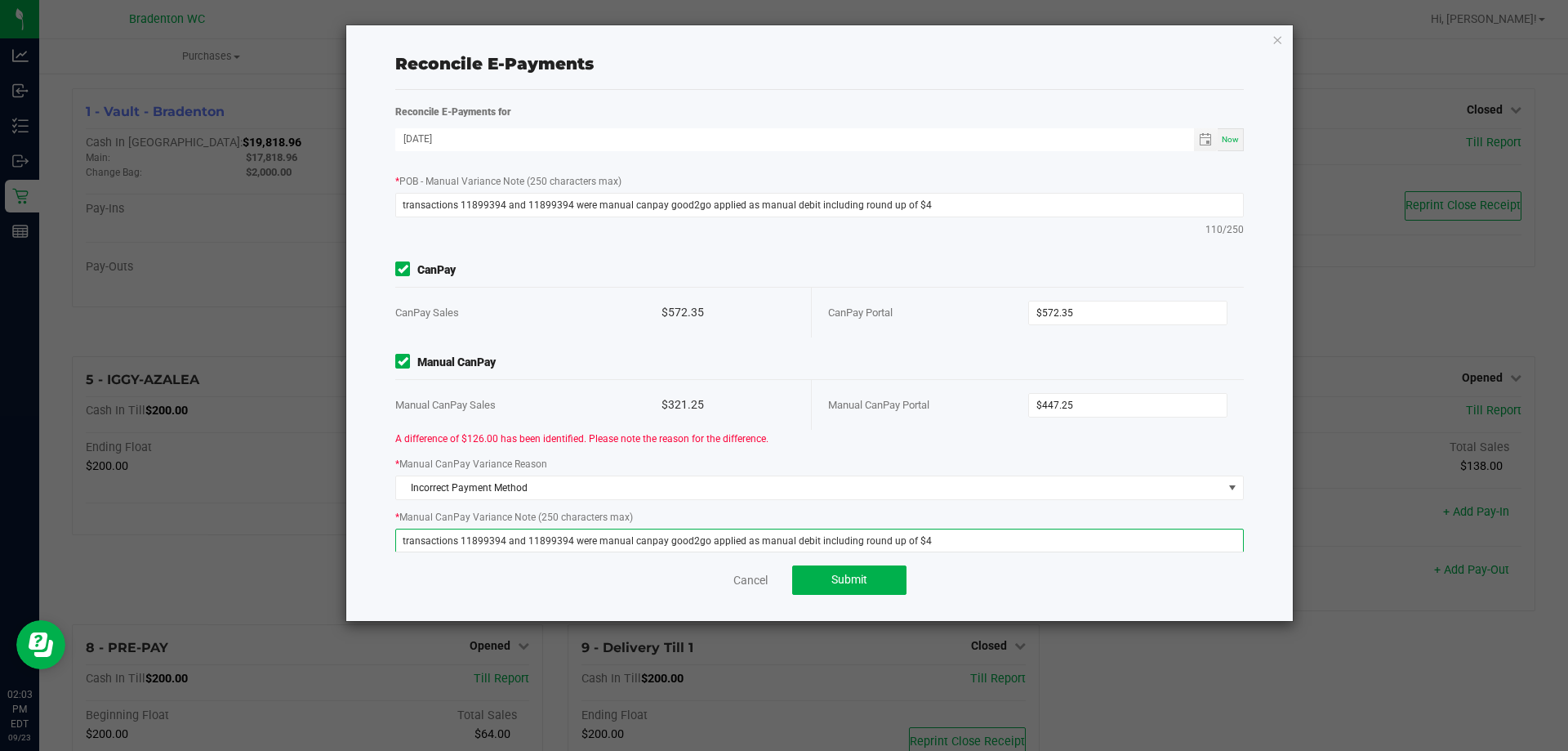
type textarea "transactions 11899394 and 11899394 were manual canpay good2go applied as manual…"
click at [538, 234] on div "* POB - Manual Variance Note (250 characters max) transactions 11899394 and 118…" at bounding box center [819, 204] width 873 height 64
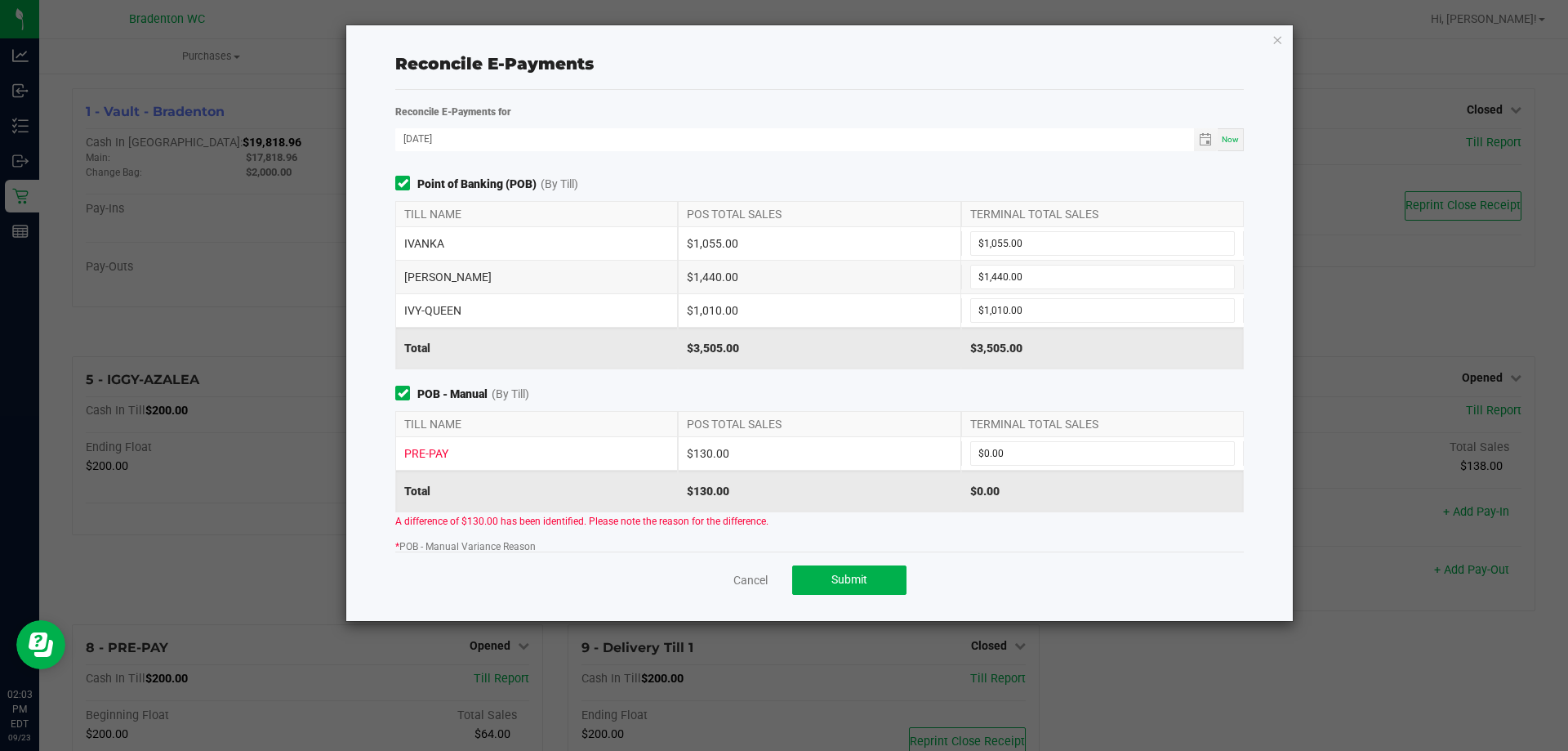
scroll to position [245, 0]
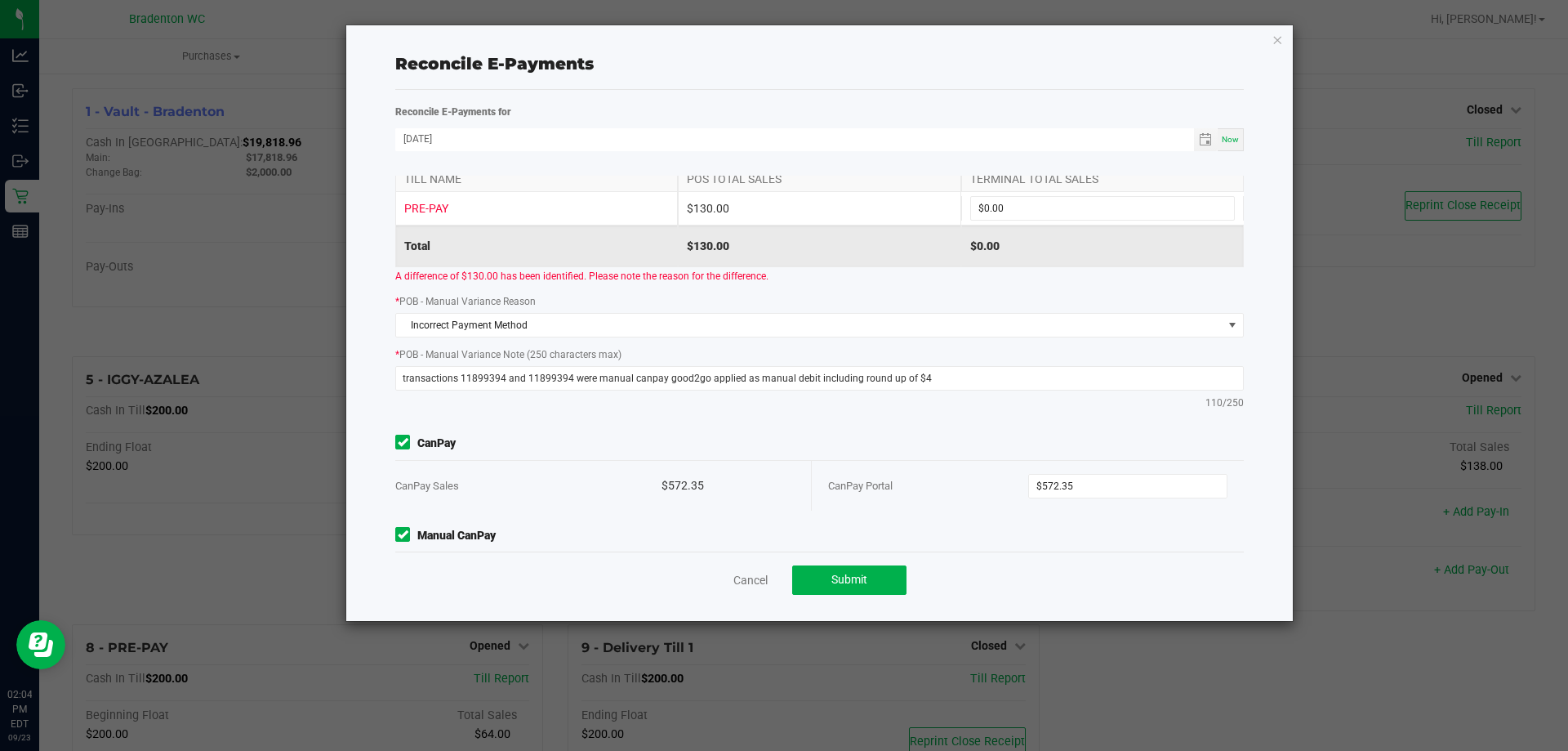
click at [575, 426] on div "Point of Banking (POB) (By Till) TILL NAME POS TOTAL SALES TERMINAL TOTAL SALES…" at bounding box center [819, 363] width 873 height 376
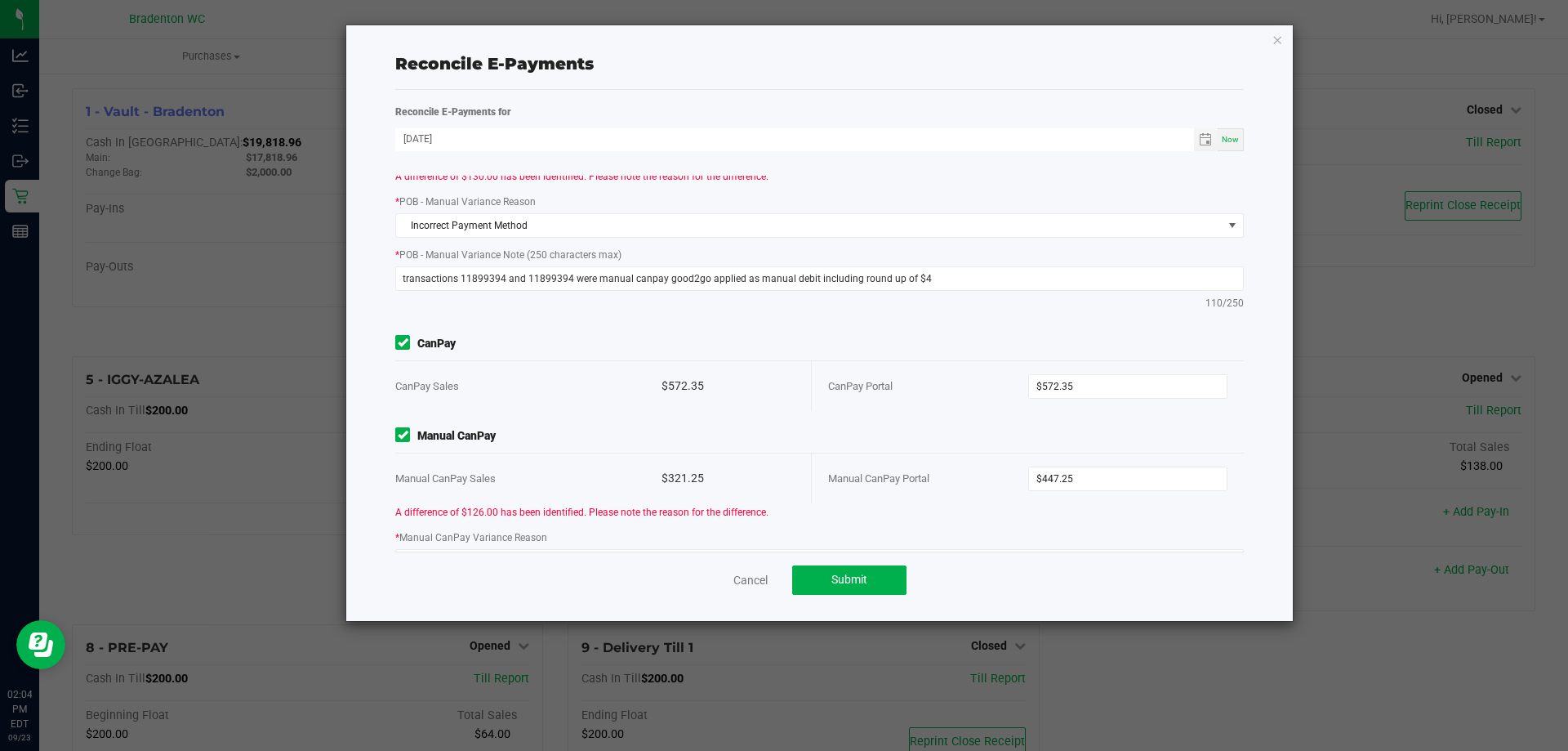
scroll to position [463, 0]
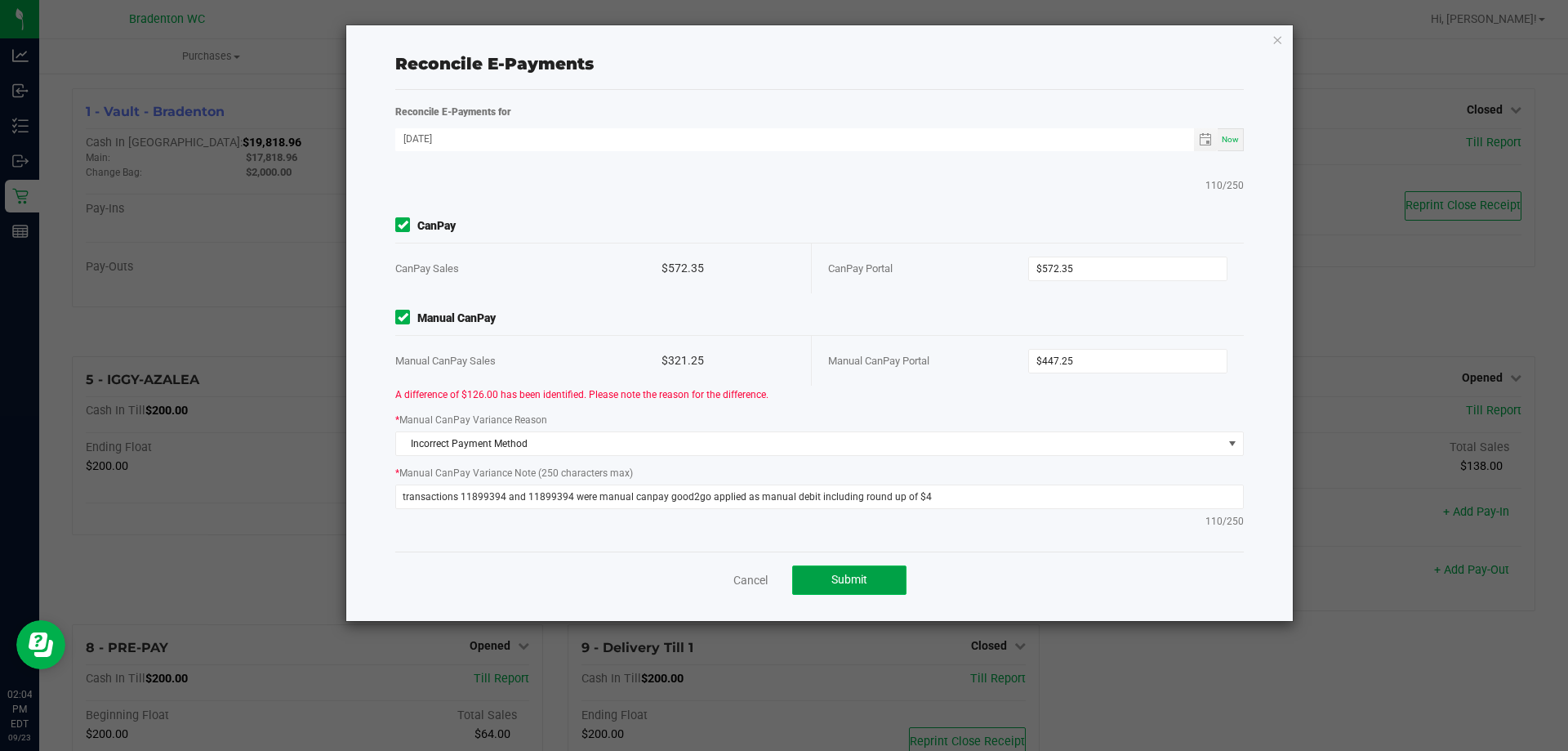
click at [852, 580] on span "Submit" at bounding box center [849, 579] width 36 height 13
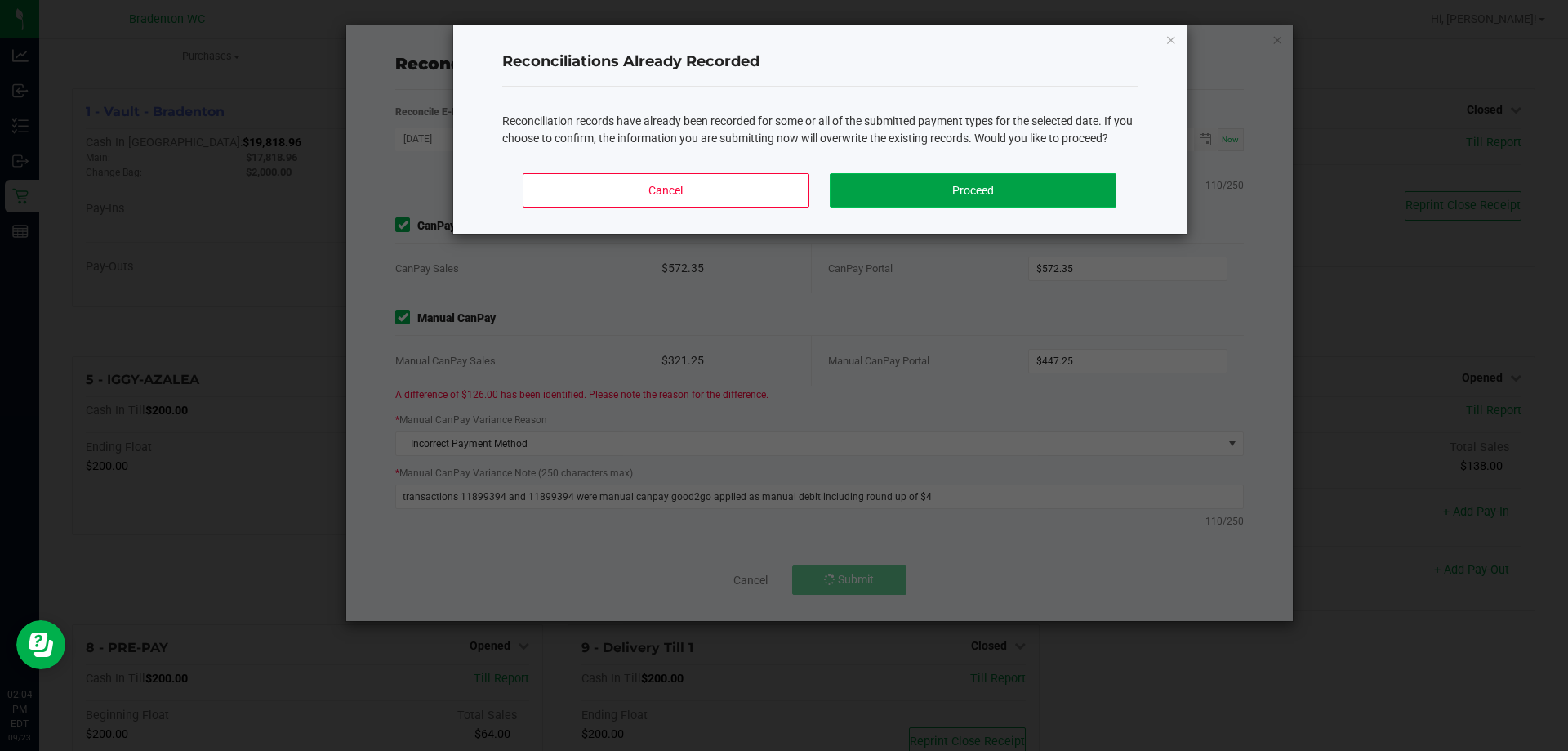
click at [901, 183] on button "Proceed" at bounding box center [973, 191] width 285 height 34
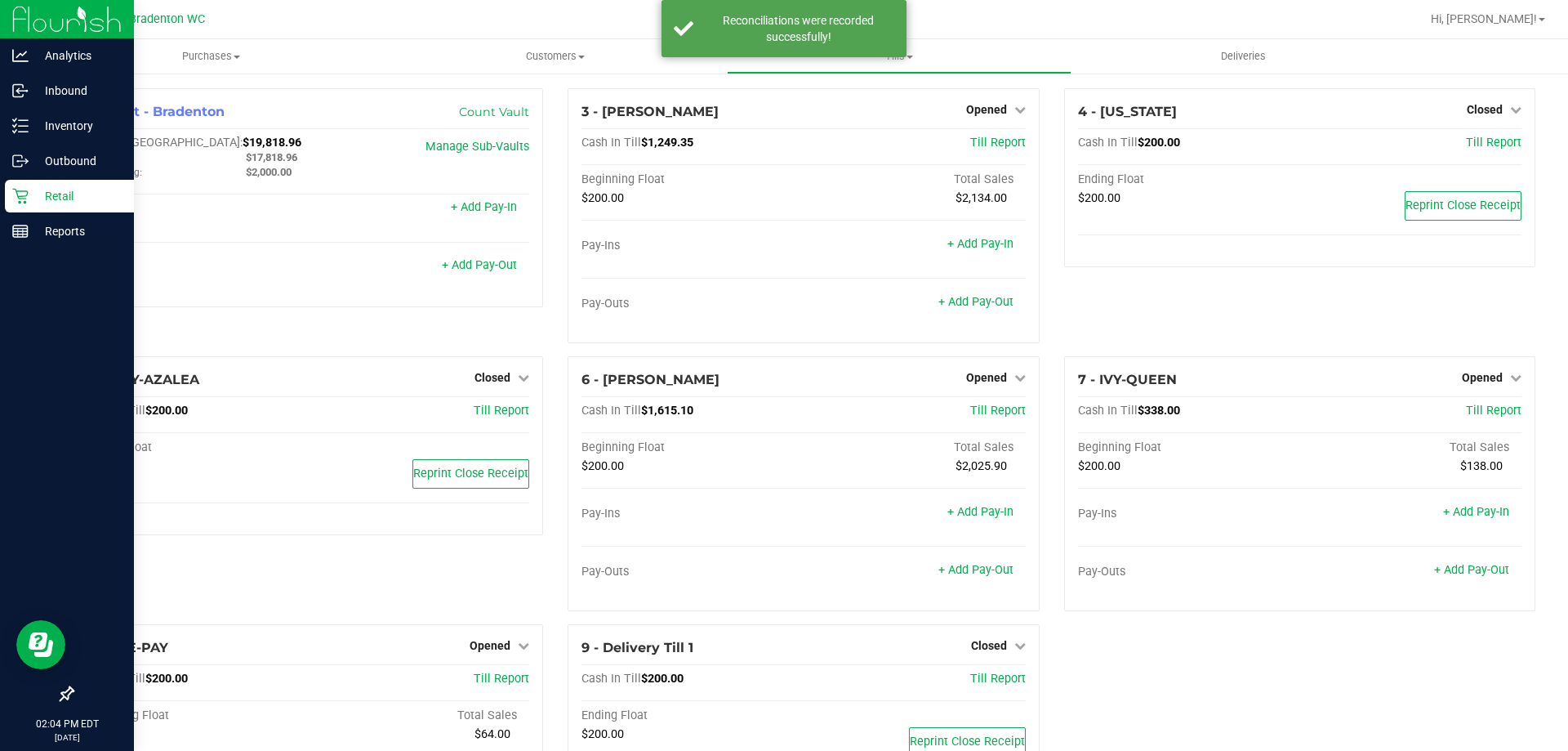
click at [6, 202] on div "Retail" at bounding box center [69, 196] width 129 height 33
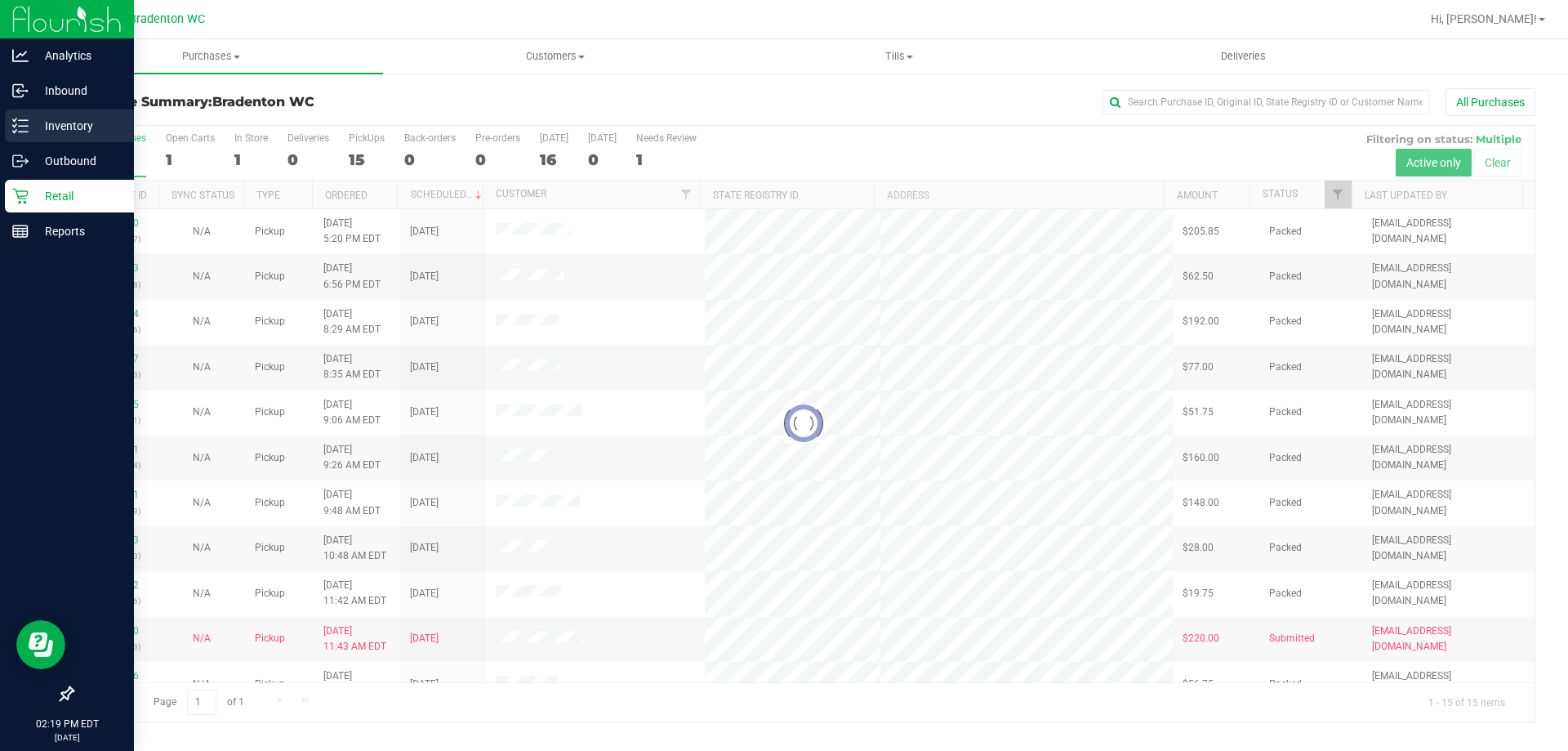
click at [23, 120] on line at bounding box center [23, 120] width 9 height 0
click at [69, 132] on p "Inventory" at bounding box center [78, 126] width 98 height 20
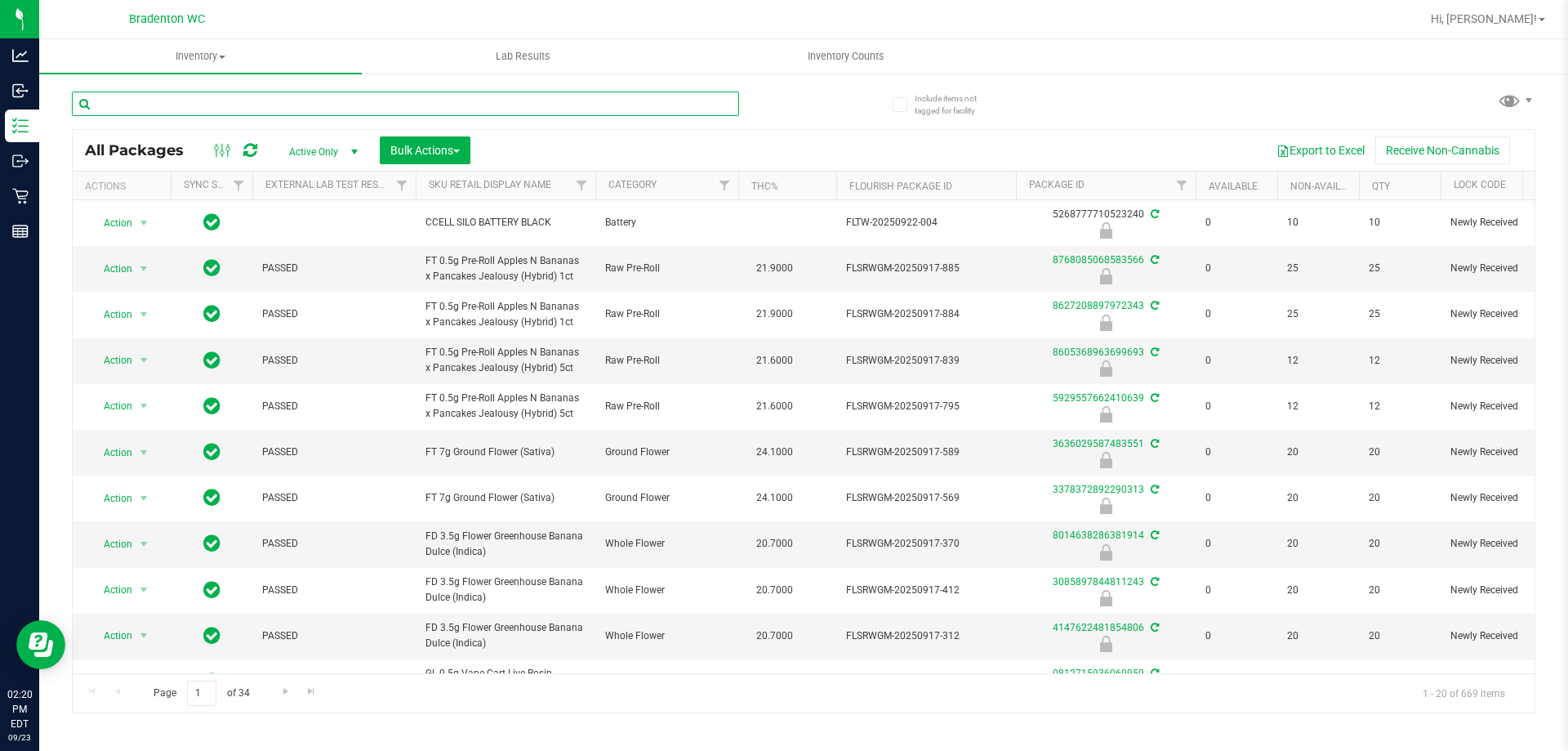
click at [275, 99] on input "text" at bounding box center [406, 103] width 667 height 24
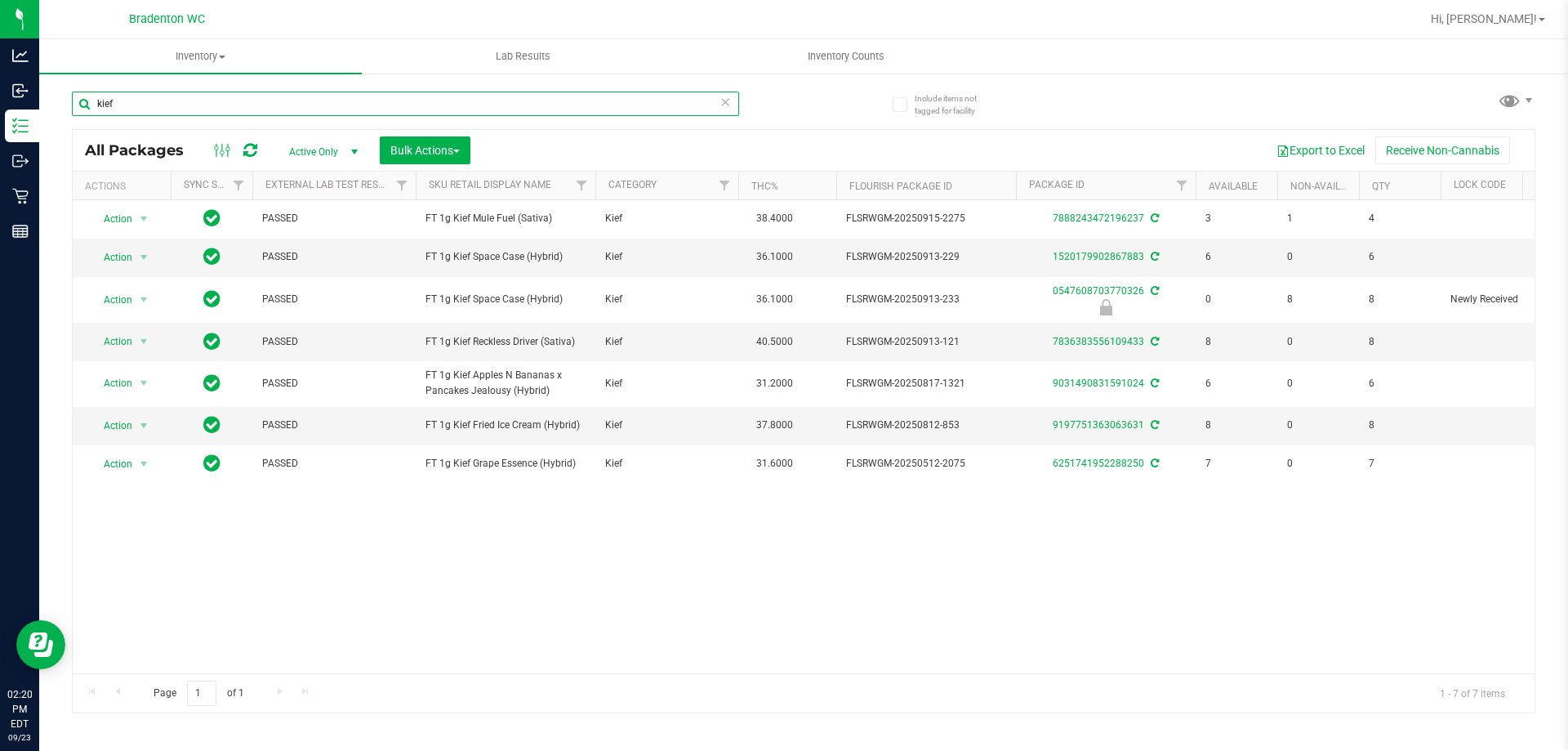
type input "kief"
click at [1536, 15] on span "Hi, [PERSON_NAME]!" at bounding box center [1484, 19] width 107 height 13
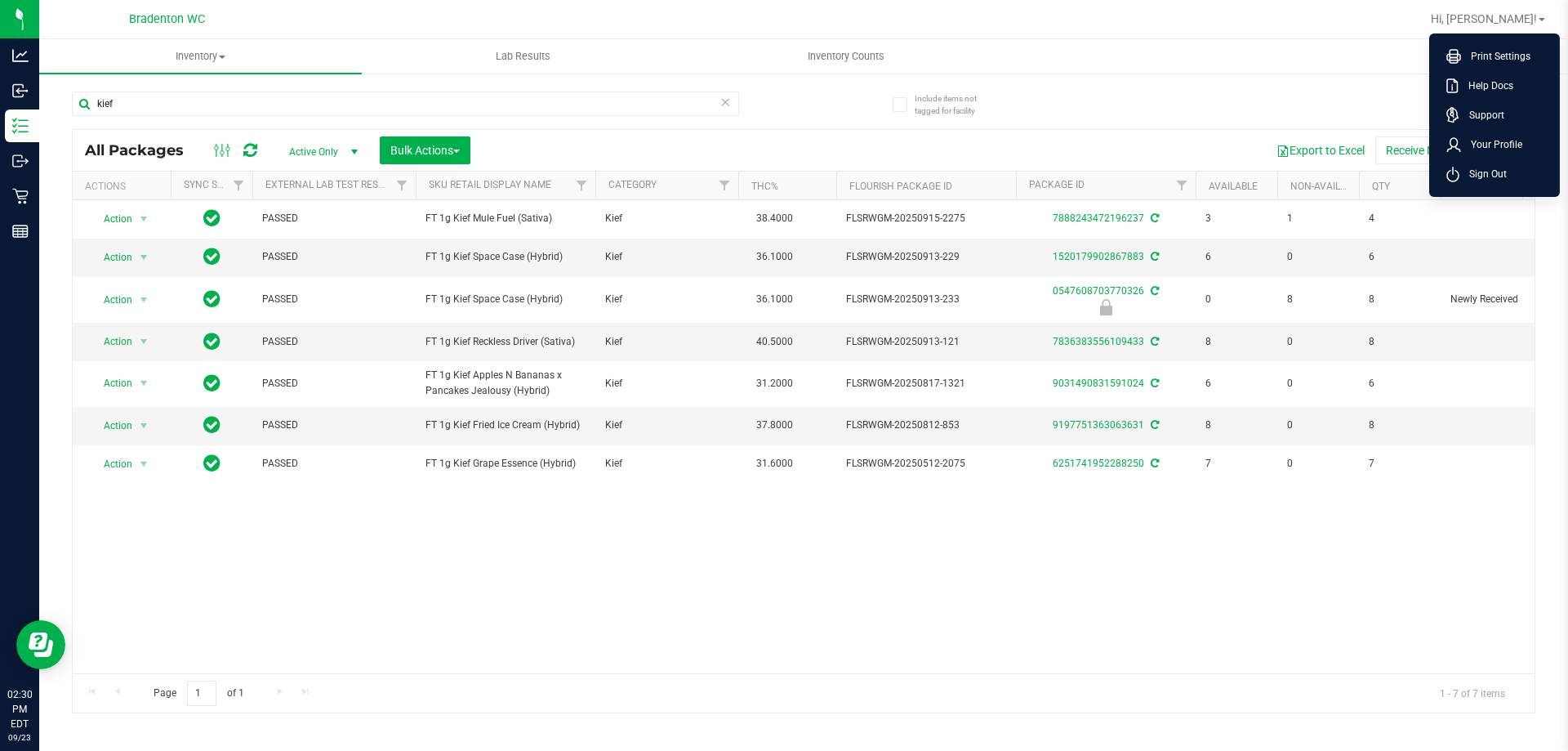
click at [1368, 17] on div at bounding box center [856, 19] width 1128 height 32
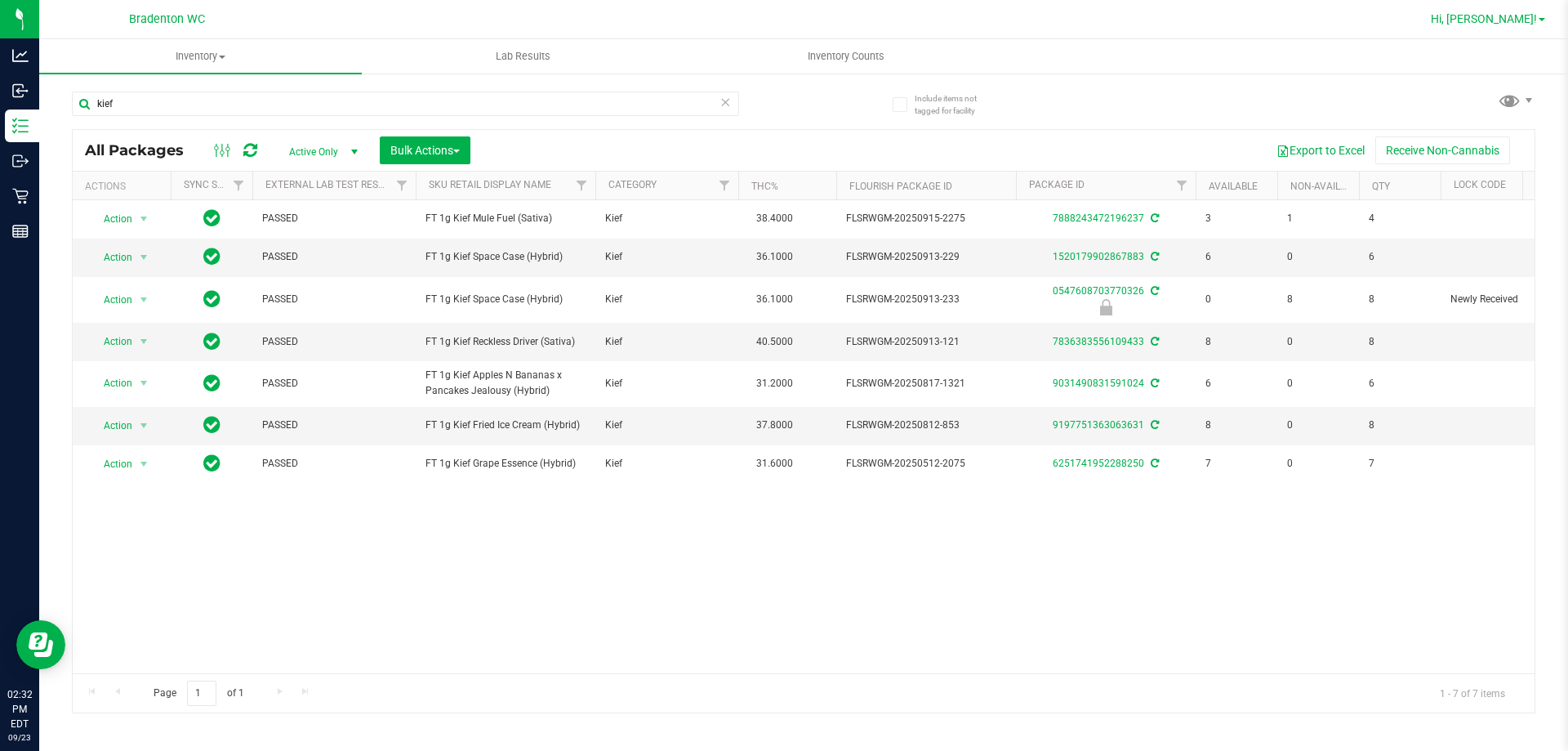
click at [1535, 23] on span "Hi, [PERSON_NAME]!" at bounding box center [1484, 19] width 107 height 13
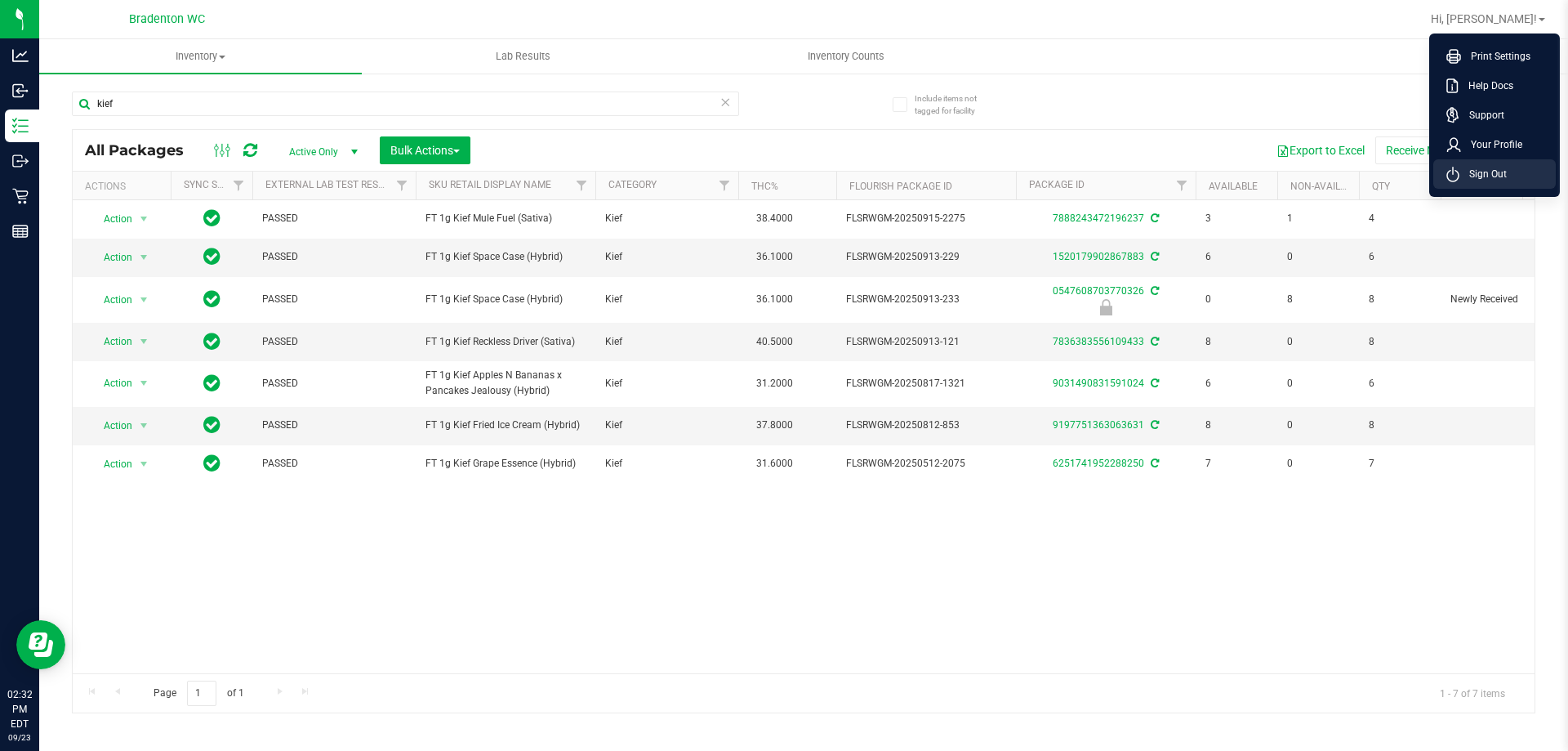
click at [1453, 174] on icon at bounding box center [1452, 174] width 13 height 15
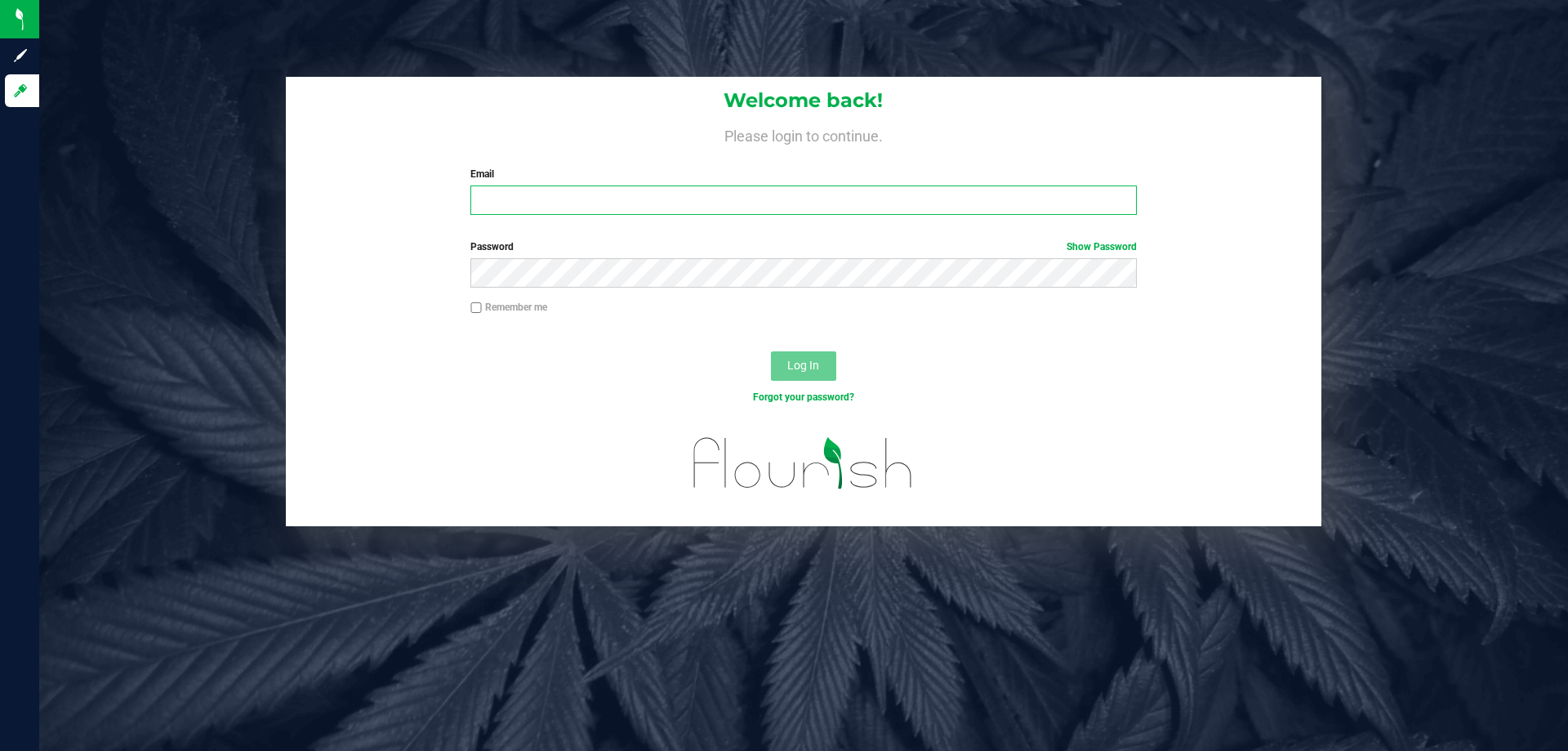
click at [525, 204] on input "Email" at bounding box center [803, 200] width 666 height 30
type input "[EMAIL_ADDRESS][DOMAIN_NAME]"
click at [770, 352] on button "Log In" at bounding box center [803, 366] width 65 height 30
